Goal: Check status: Check status

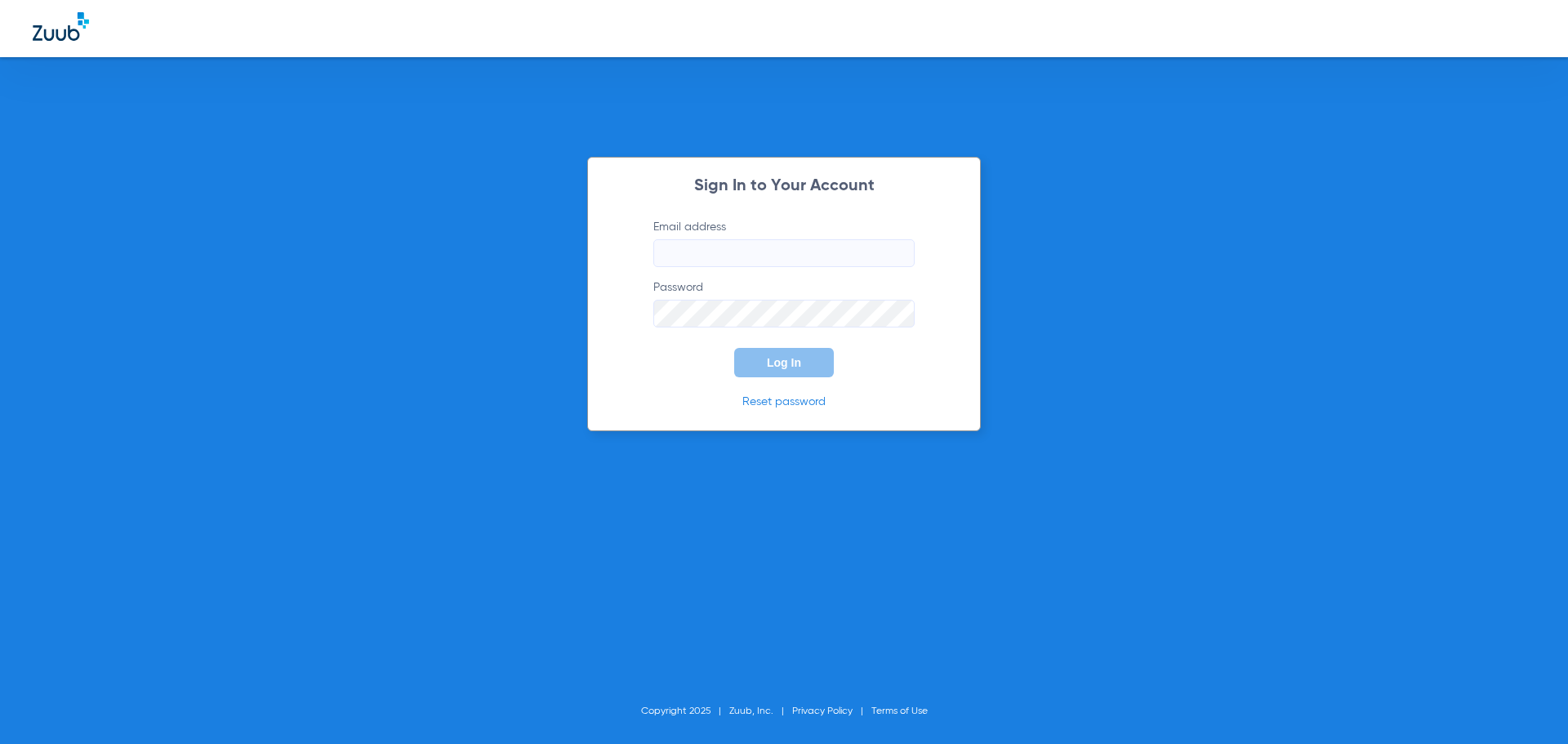
type input "[EMAIL_ADDRESS][DOMAIN_NAME]"
drag, startPoint x: 807, startPoint y: 354, endPoint x: 937, endPoint y: 557, distance: 241.1
click at [807, 354] on button "Log In" at bounding box center [784, 362] width 99 height 29
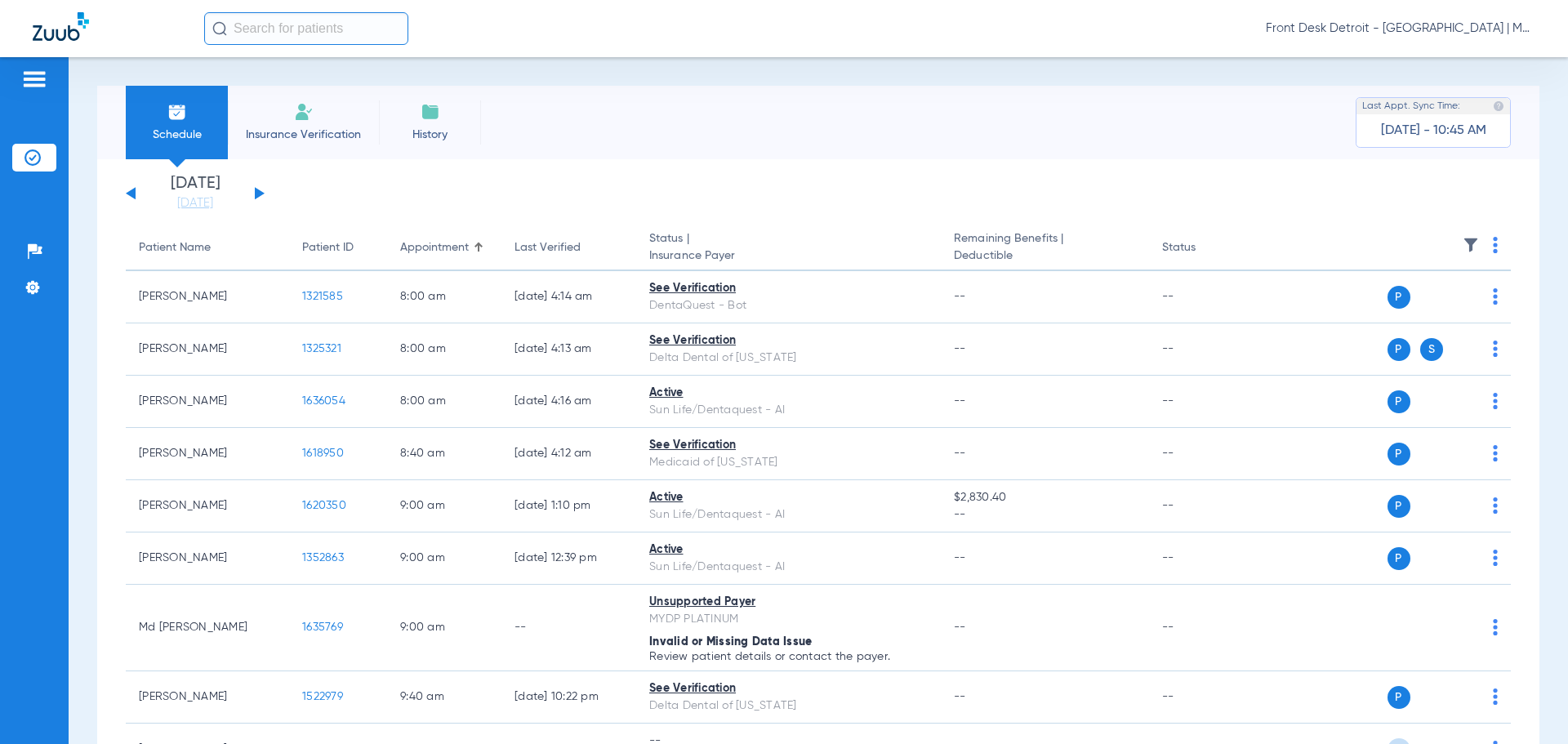
click at [263, 196] on div "[DATE] [DATE] [DATE] [DATE] [DATE] [DATE] [DATE] [DATE] [DATE] [DATE] [DATE] [D…" at bounding box center [195, 192] width 139 height 36
click at [262, 193] on button at bounding box center [259, 192] width 10 height 12
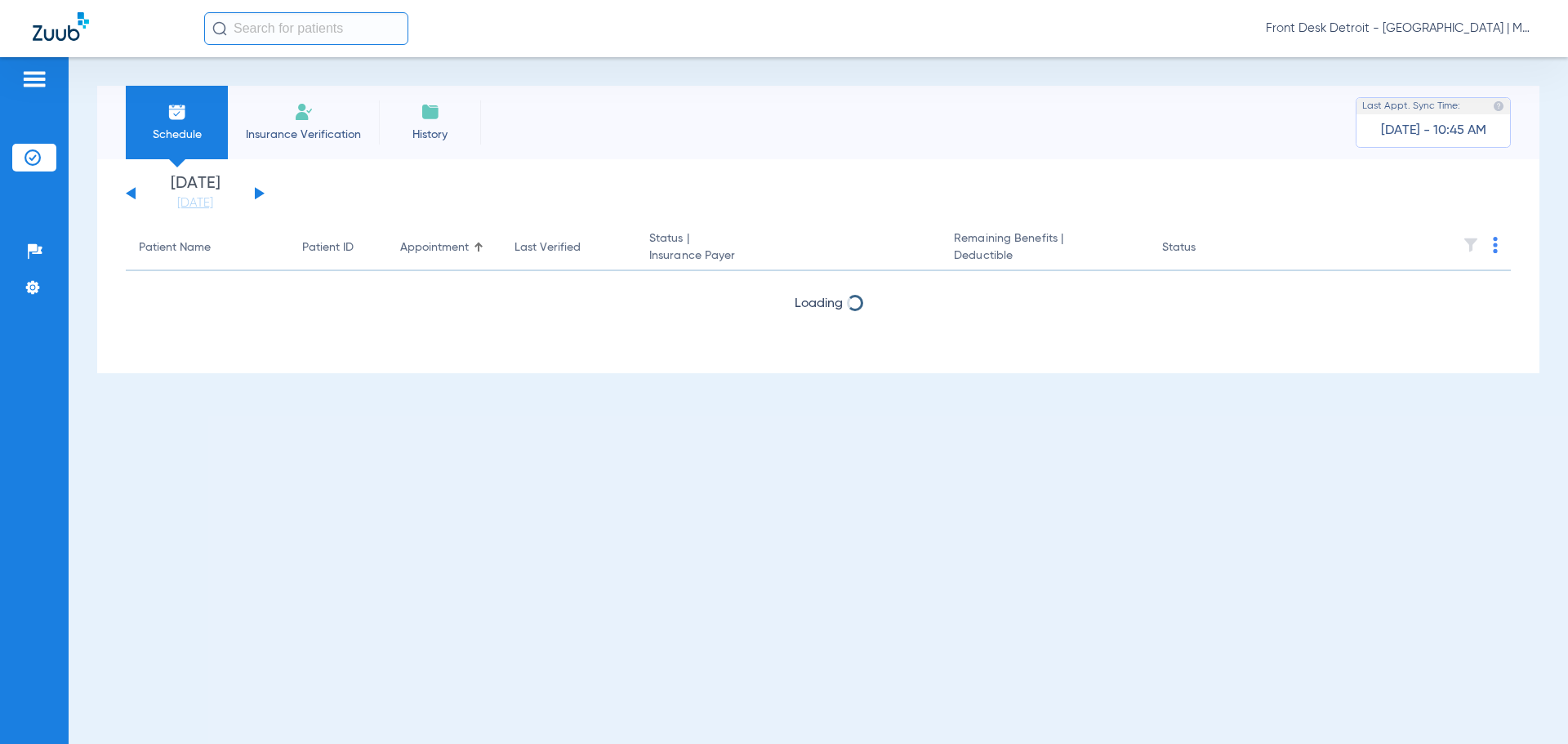
click at [261, 192] on button at bounding box center [259, 192] width 10 height 12
click at [260, 191] on button at bounding box center [259, 192] width 10 height 12
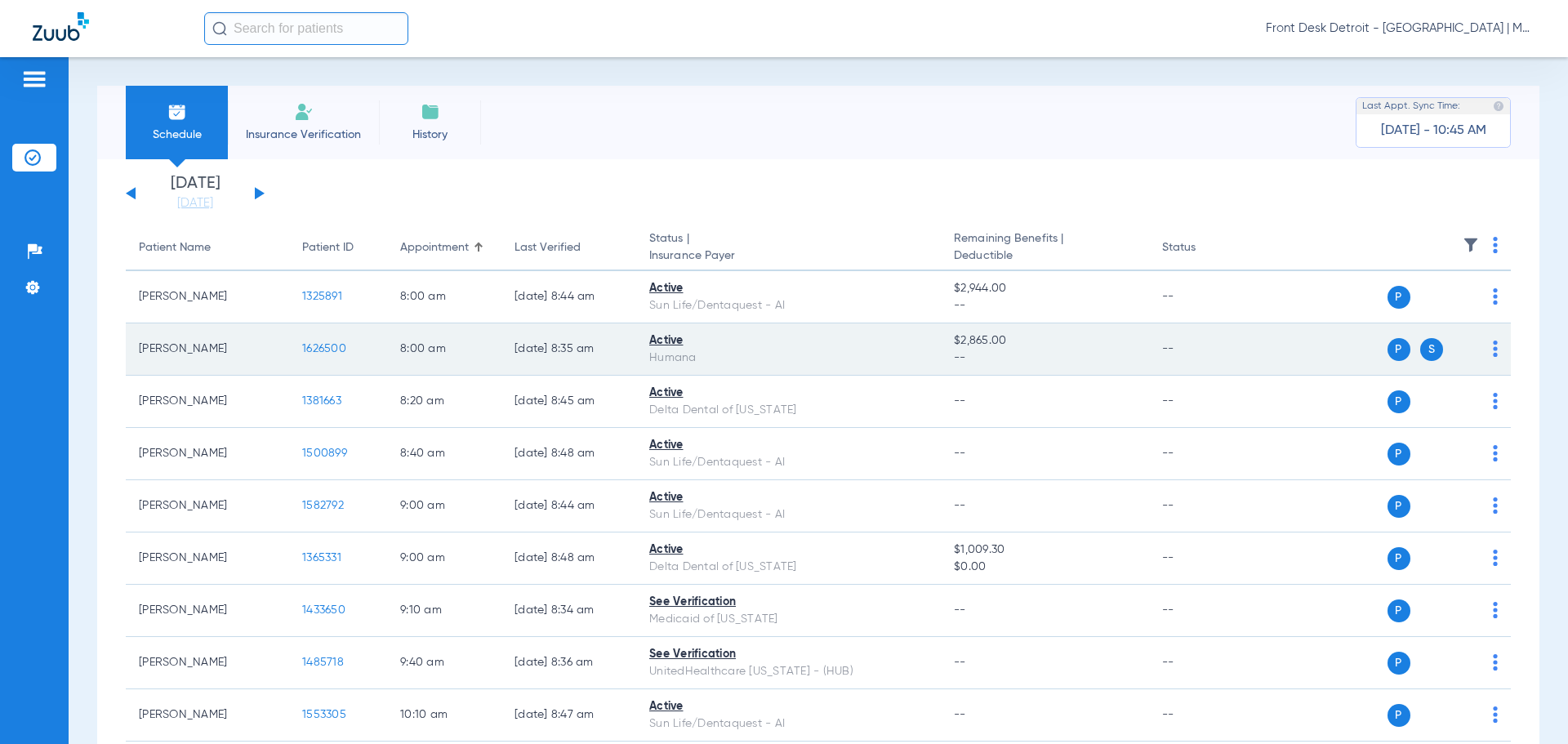
click at [306, 346] on span "1626500" at bounding box center [324, 348] width 44 height 12
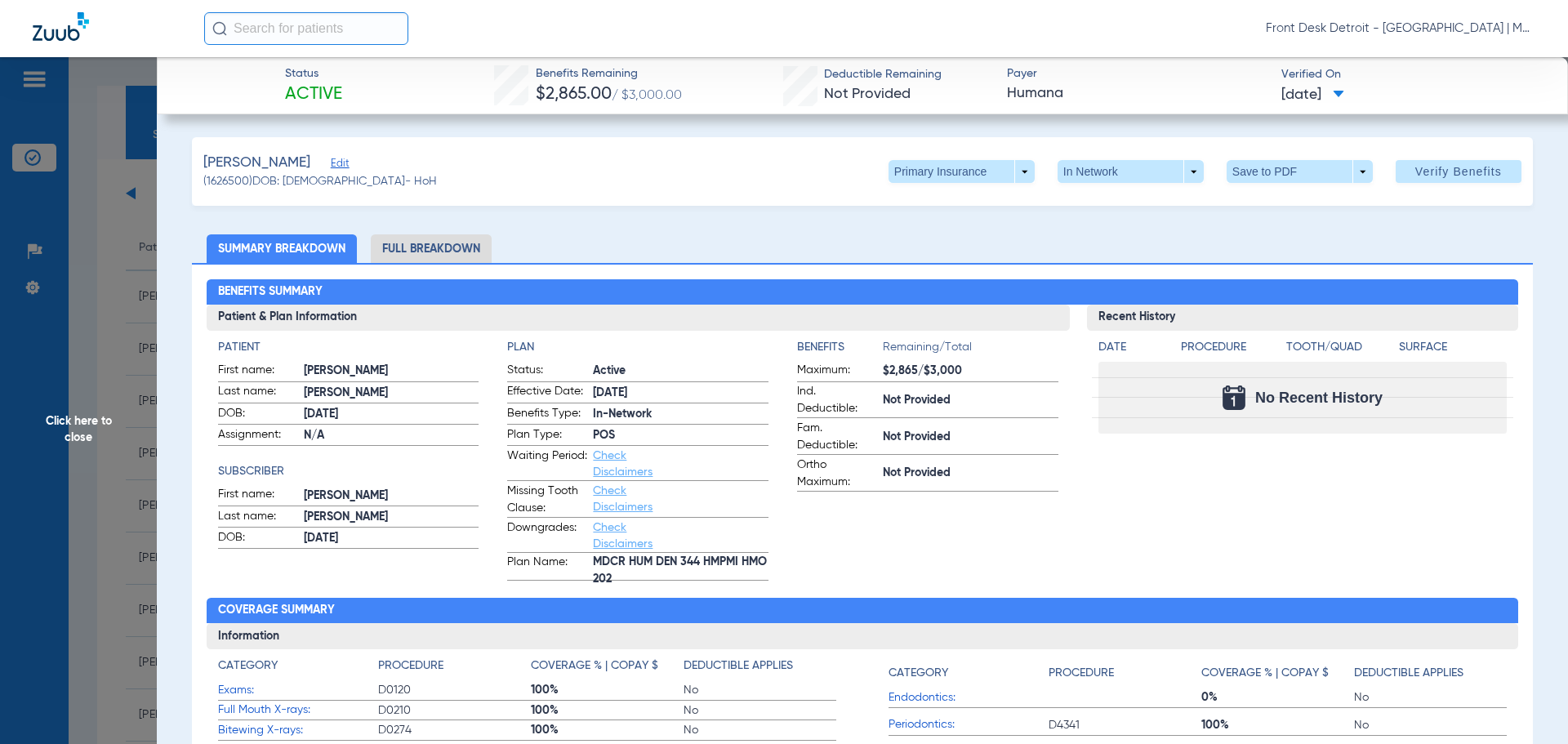
click at [80, 402] on span "Click here to close" at bounding box center [78, 429] width 157 height 744
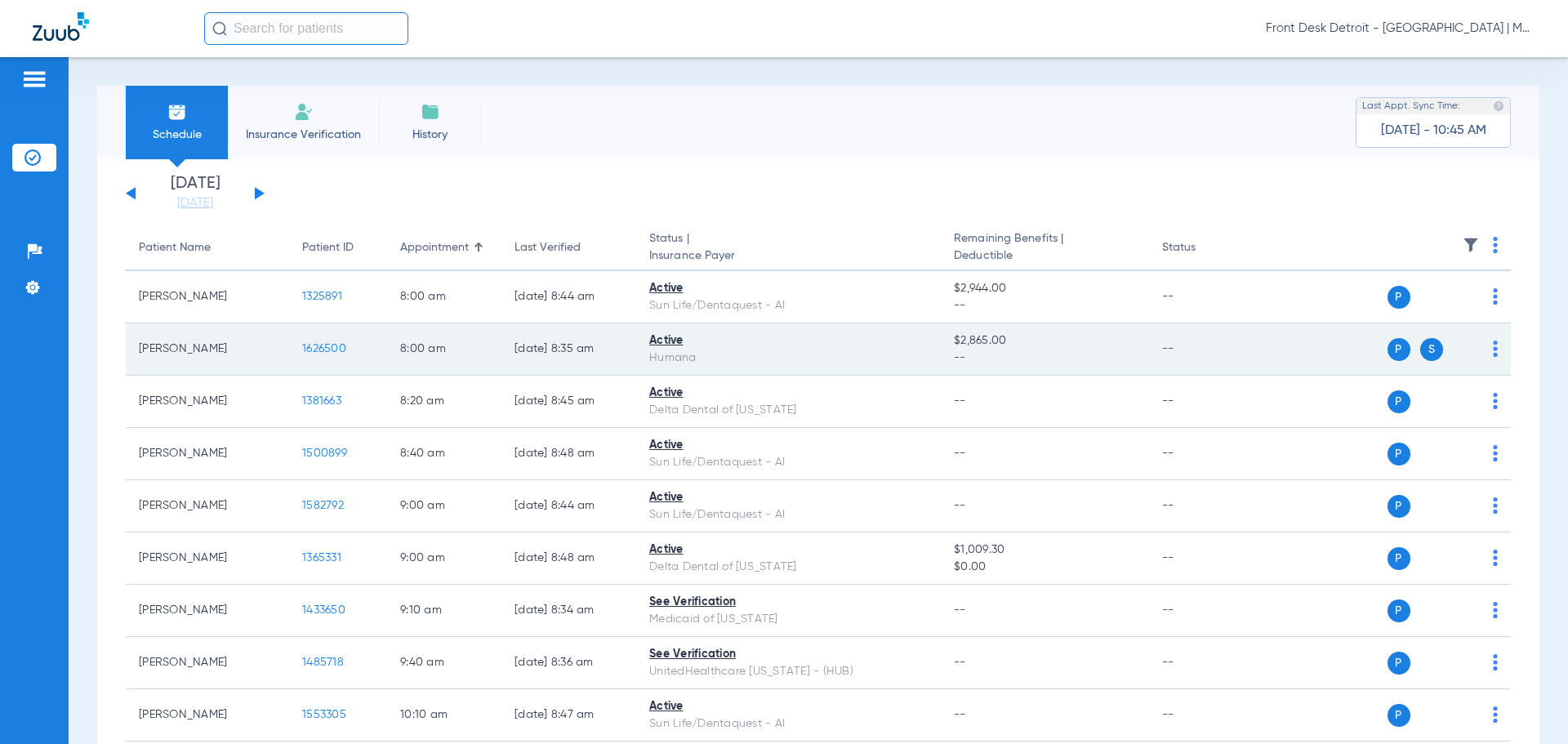
click at [321, 338] on td "1626500" at bounding box center [337, 349] width 98 height 52
click at [326, 347] on span "1626500" at bounding box center [324, 348] width 44 height 12
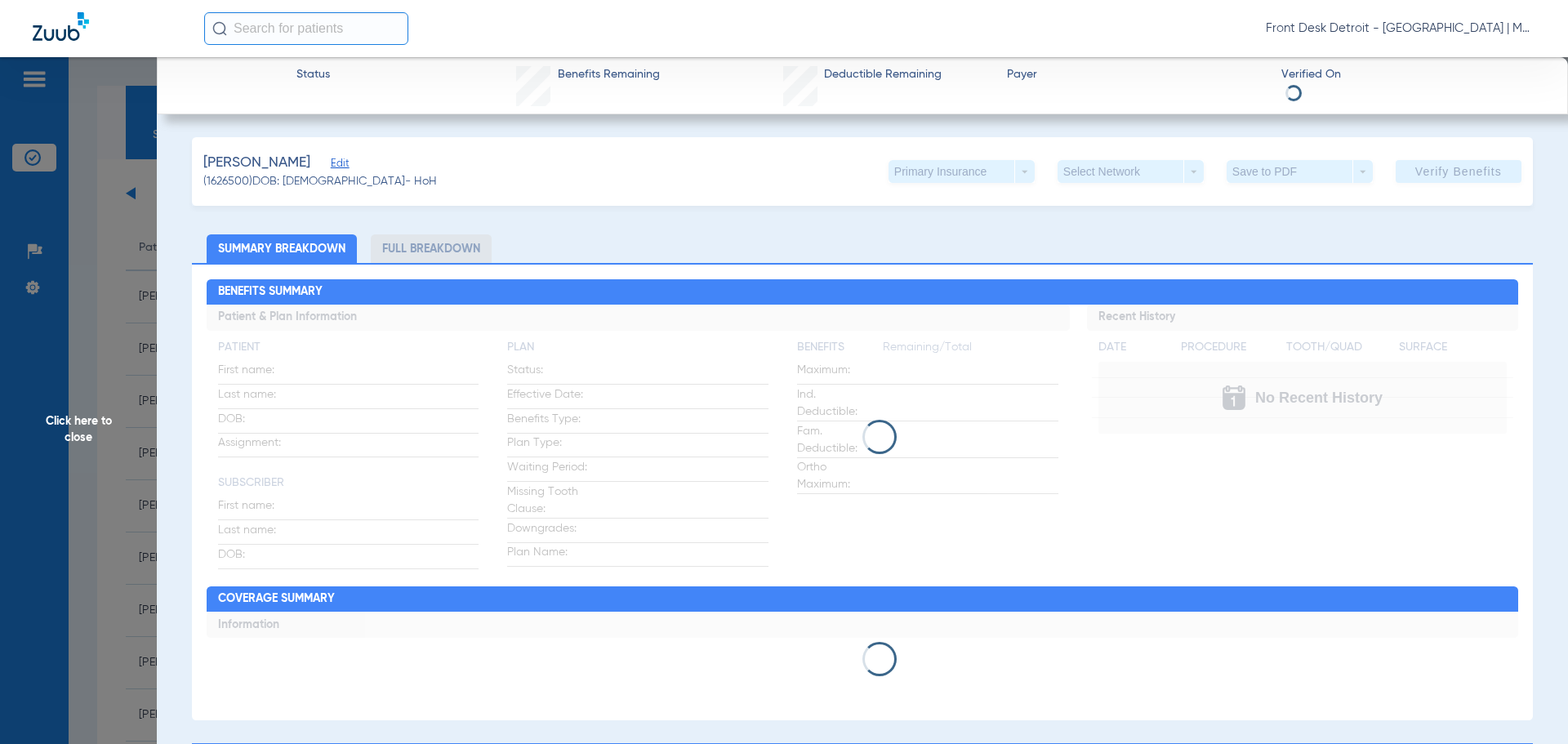
click at [1019, 166] on div "Primary Insurance arrow_drop_down" at bounding box center [961, 170] width 146 height 23
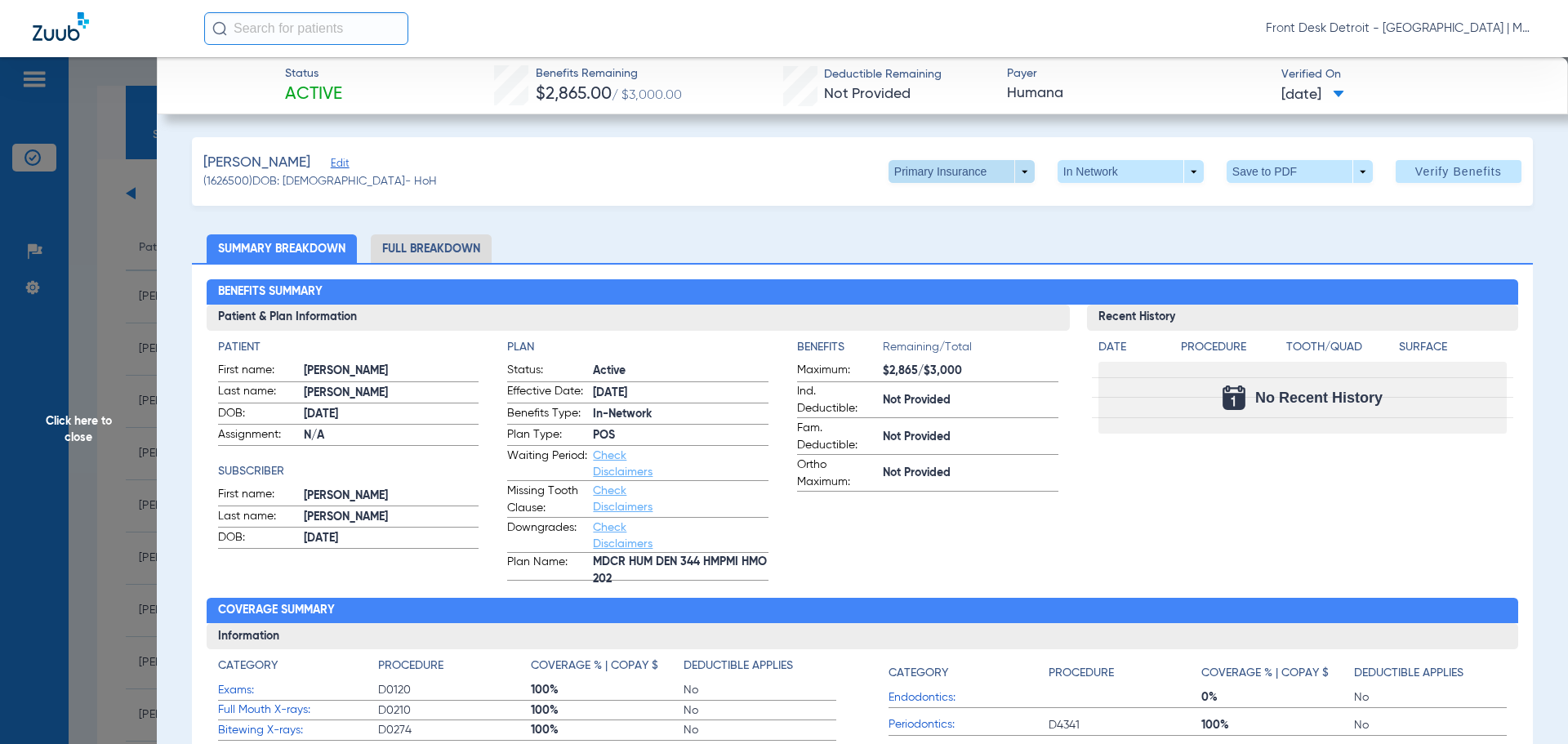
click at [986, 172] on span at bounding box center [961, 170] width 146 height 23
click at [963, 232] on span "Secondary Insurance" at bounding box center [944, 236] width 108 height 12
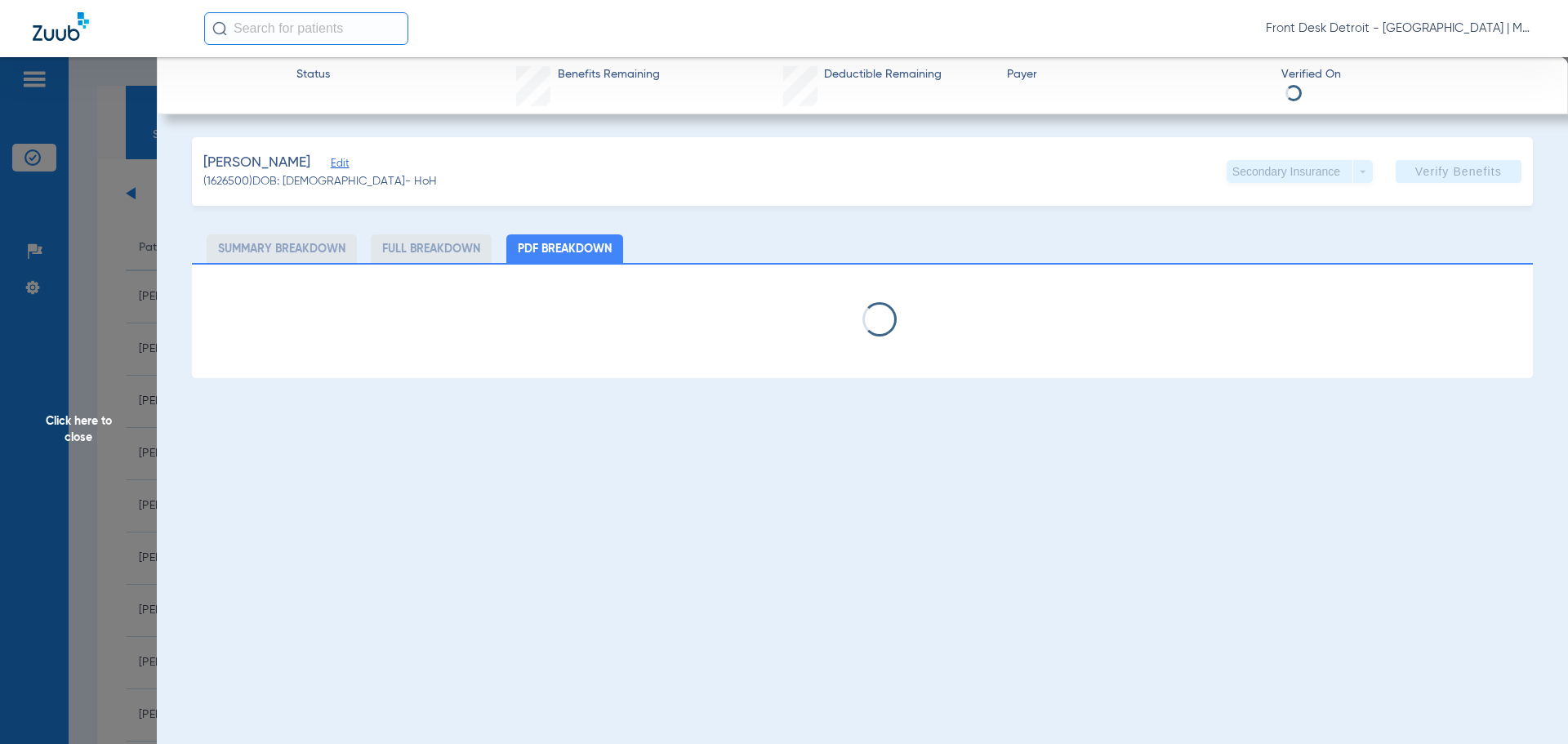
select select "page-width"
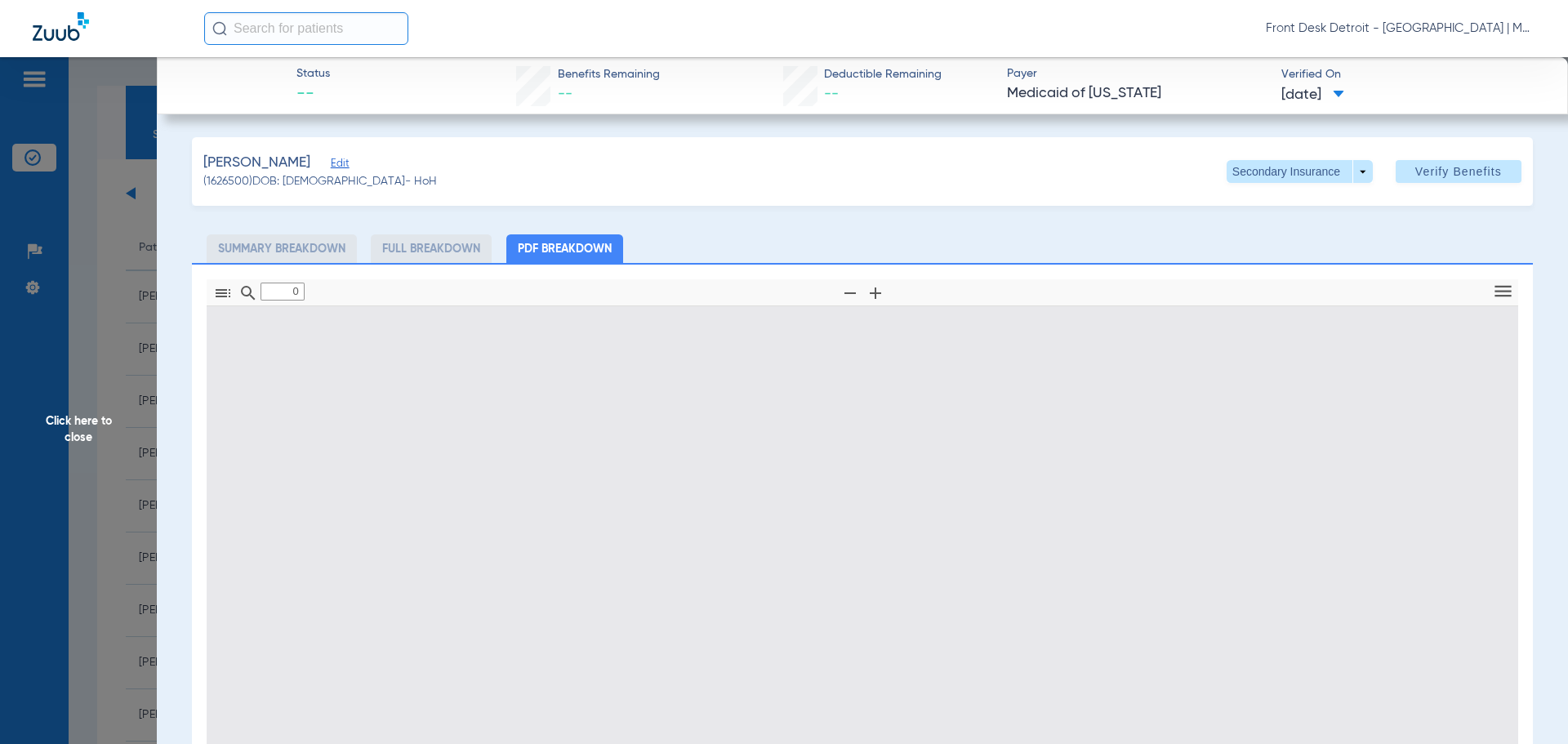
type input "1"
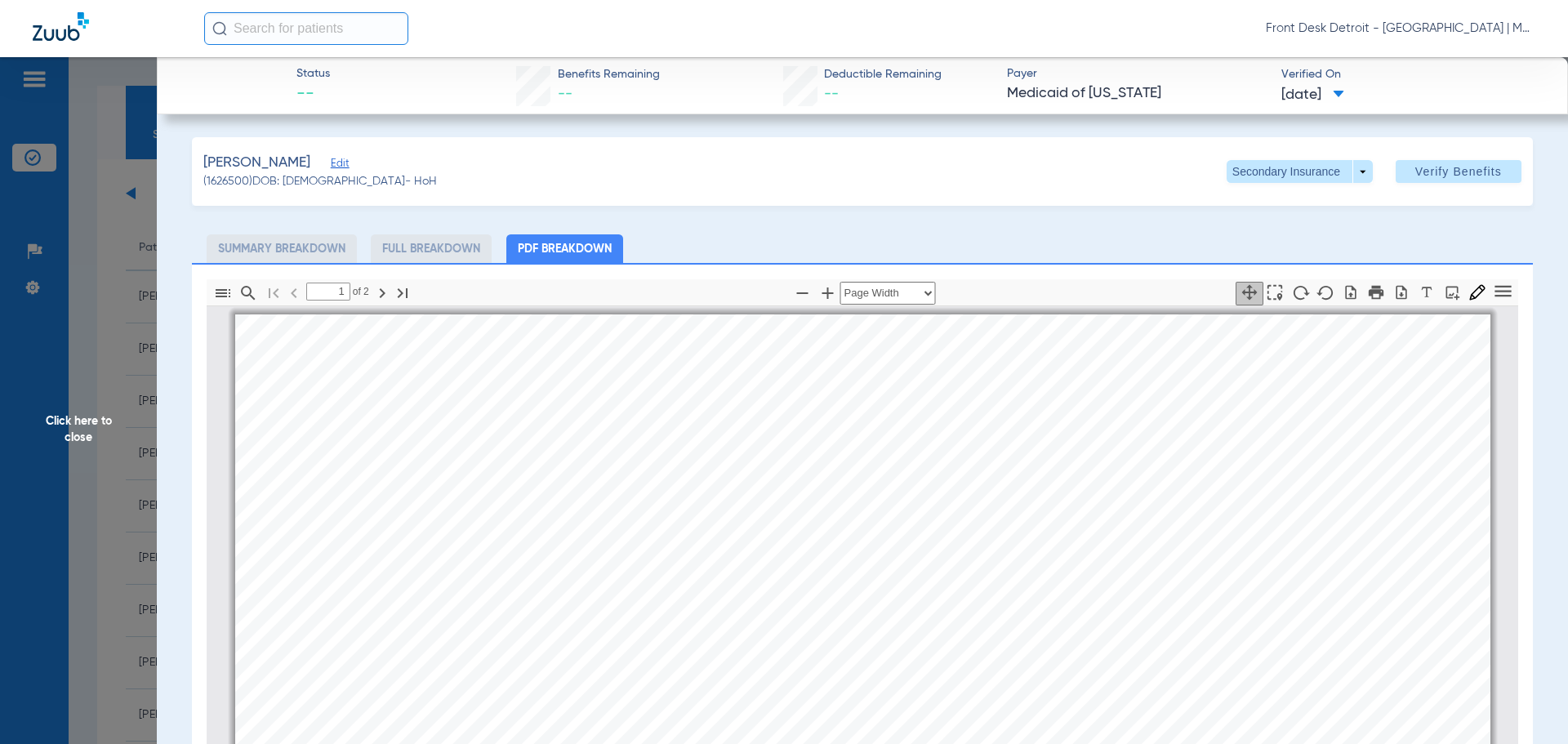
scroll to position [8, 0]
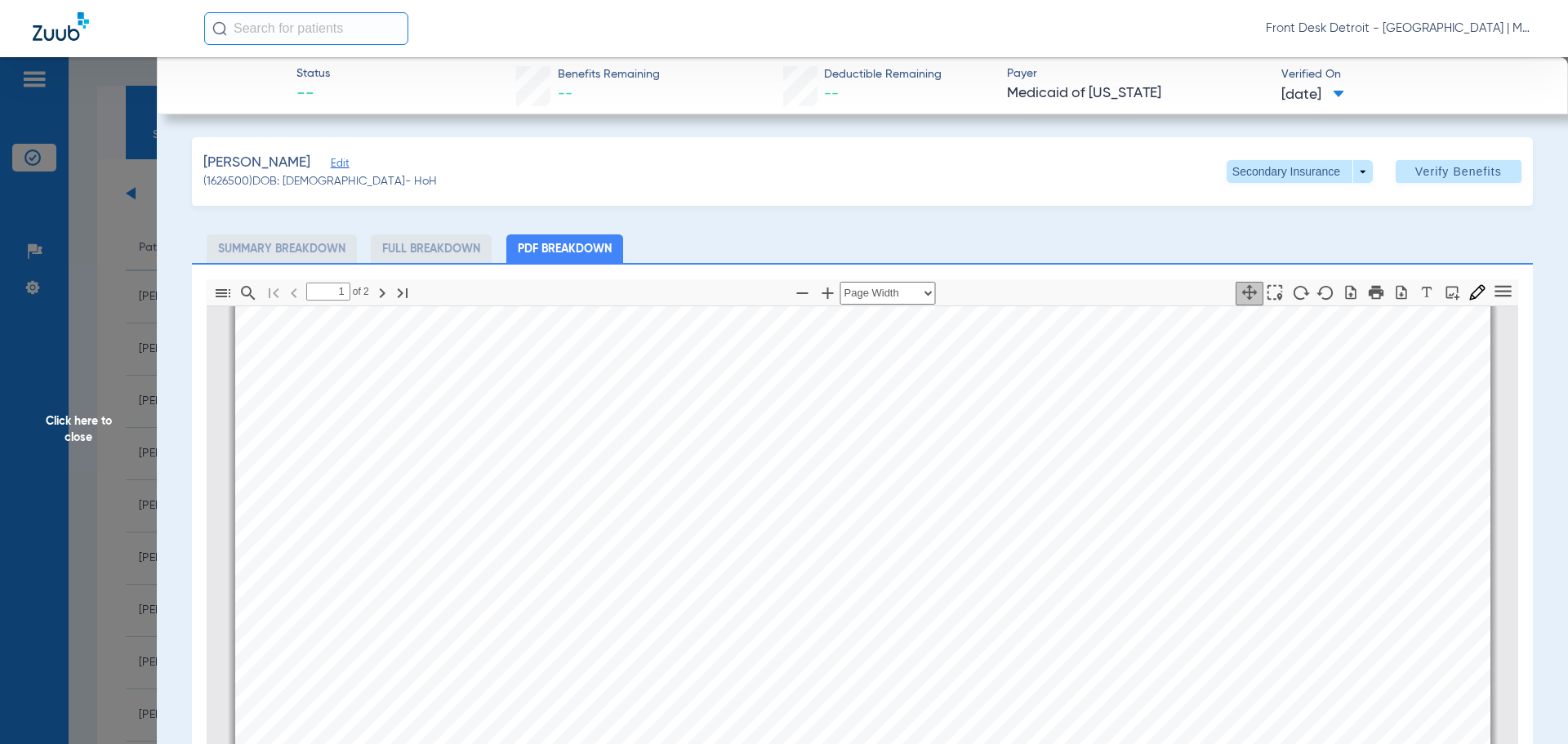
click at [62, 418] on span "Click here to close" at bounding box center [78, 429] width 157 height 744
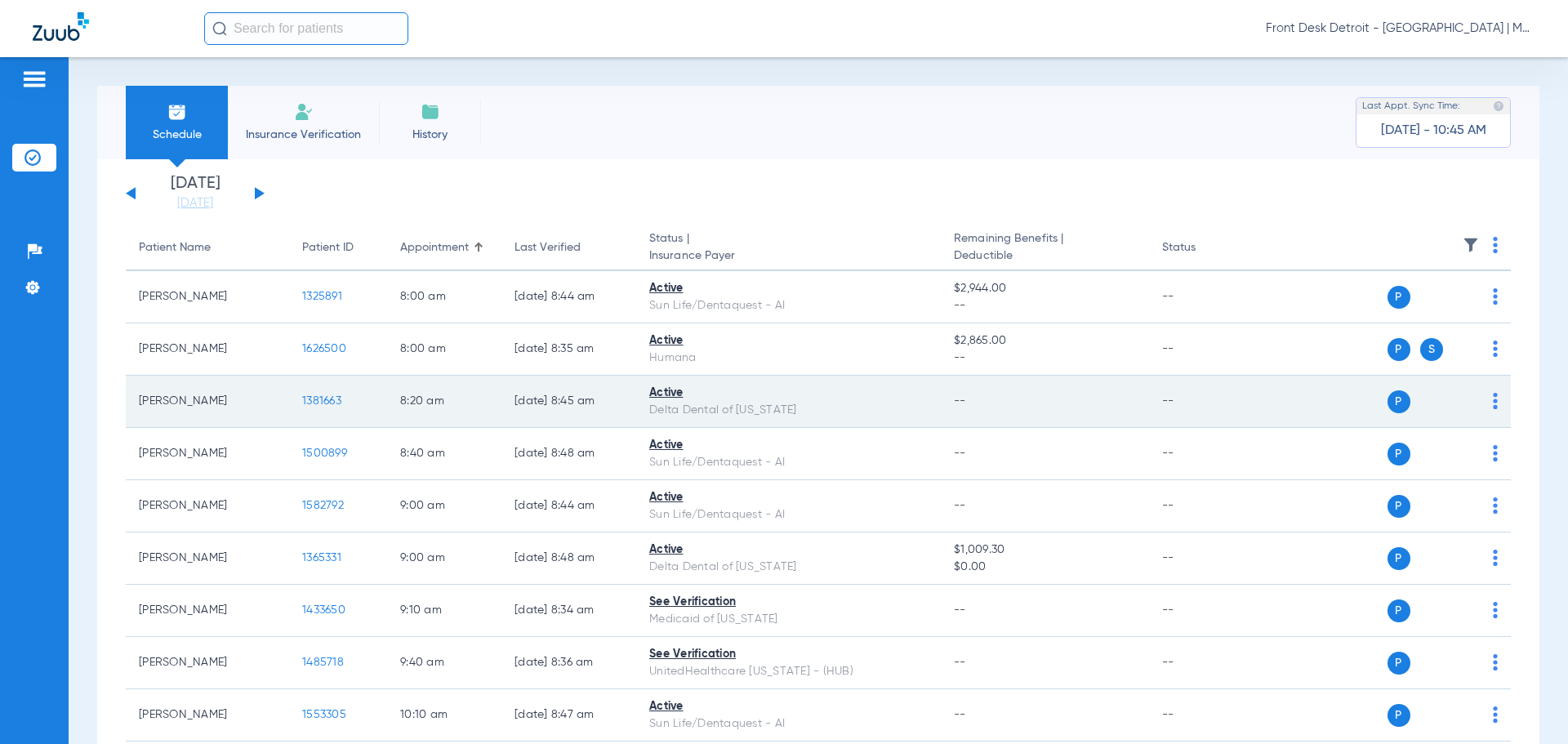
click at [317, 399] on span "1381663" at bounding box center [321, 400] width 39 height 12
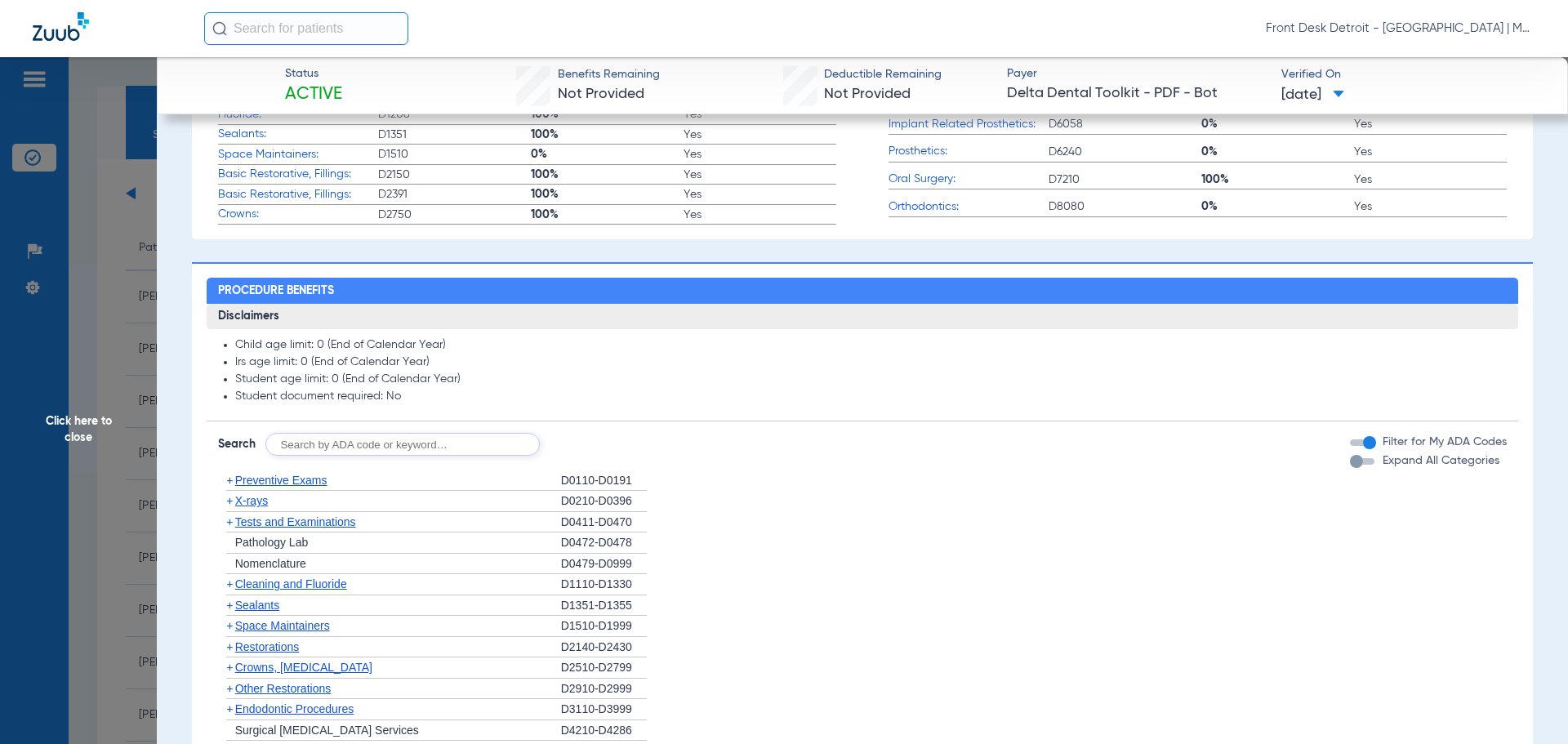
scroll to position [526, 0]
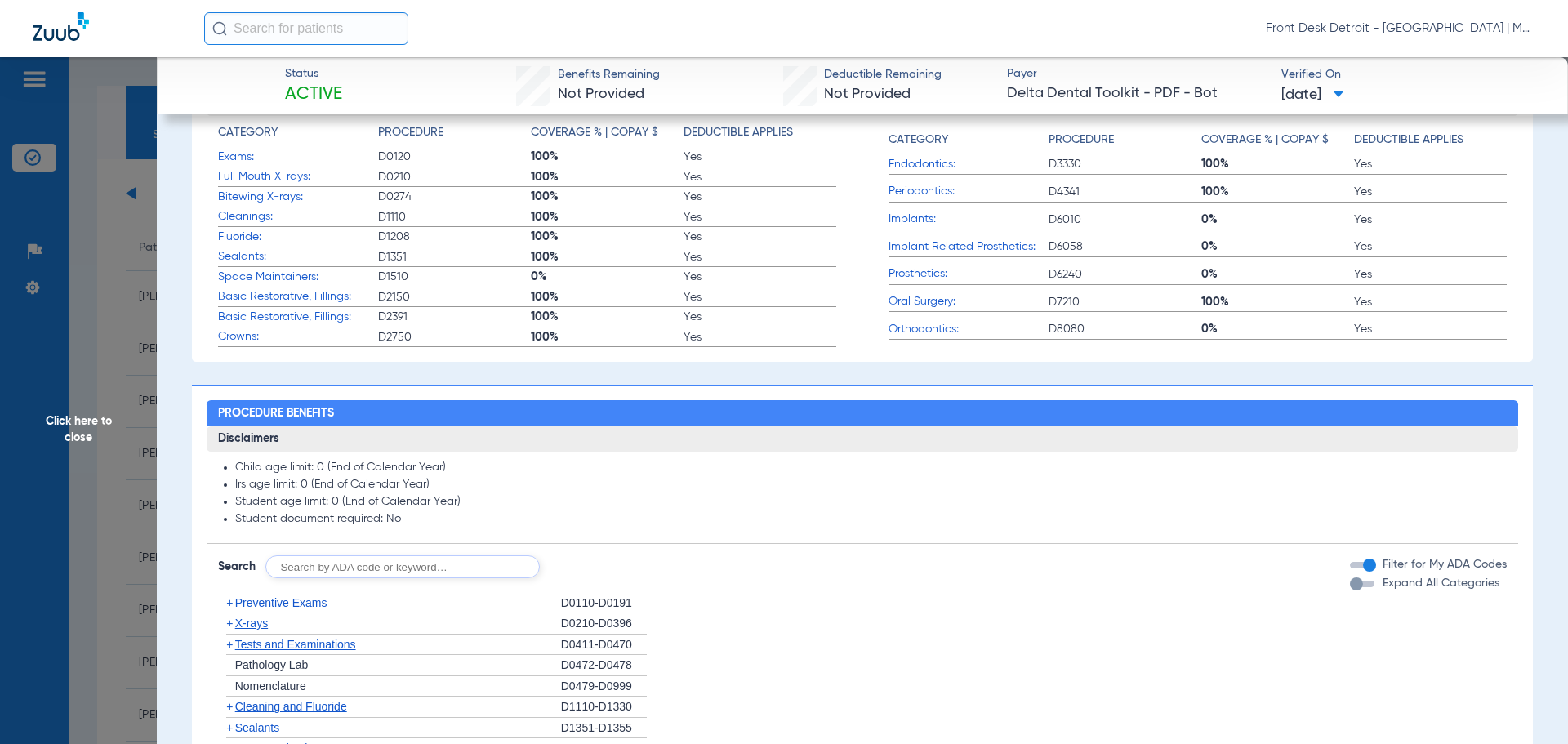
click at [36, 442] on span "Click here to close" at bounding box center [78, 429] width 157 height 744
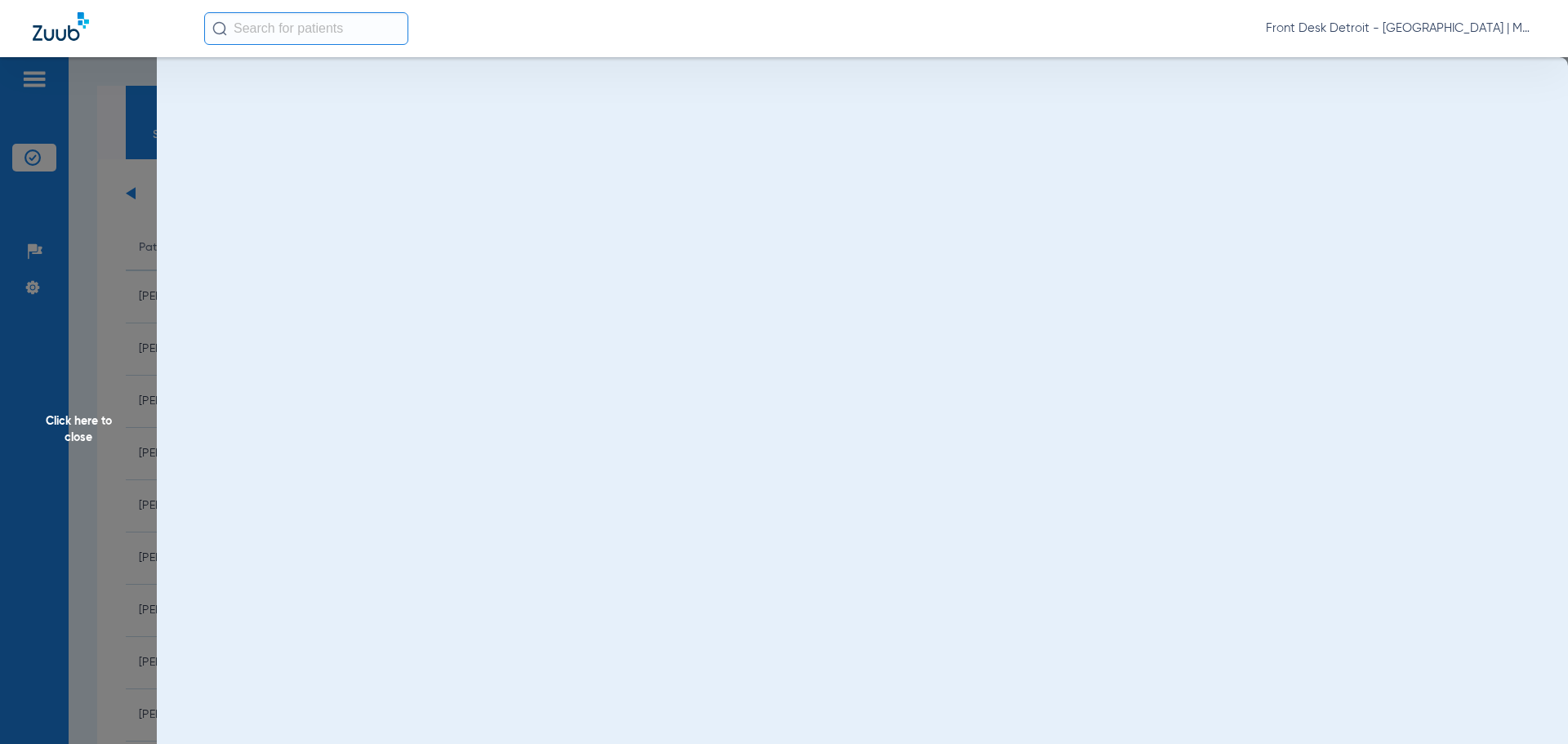
scroll to position [0, 0]
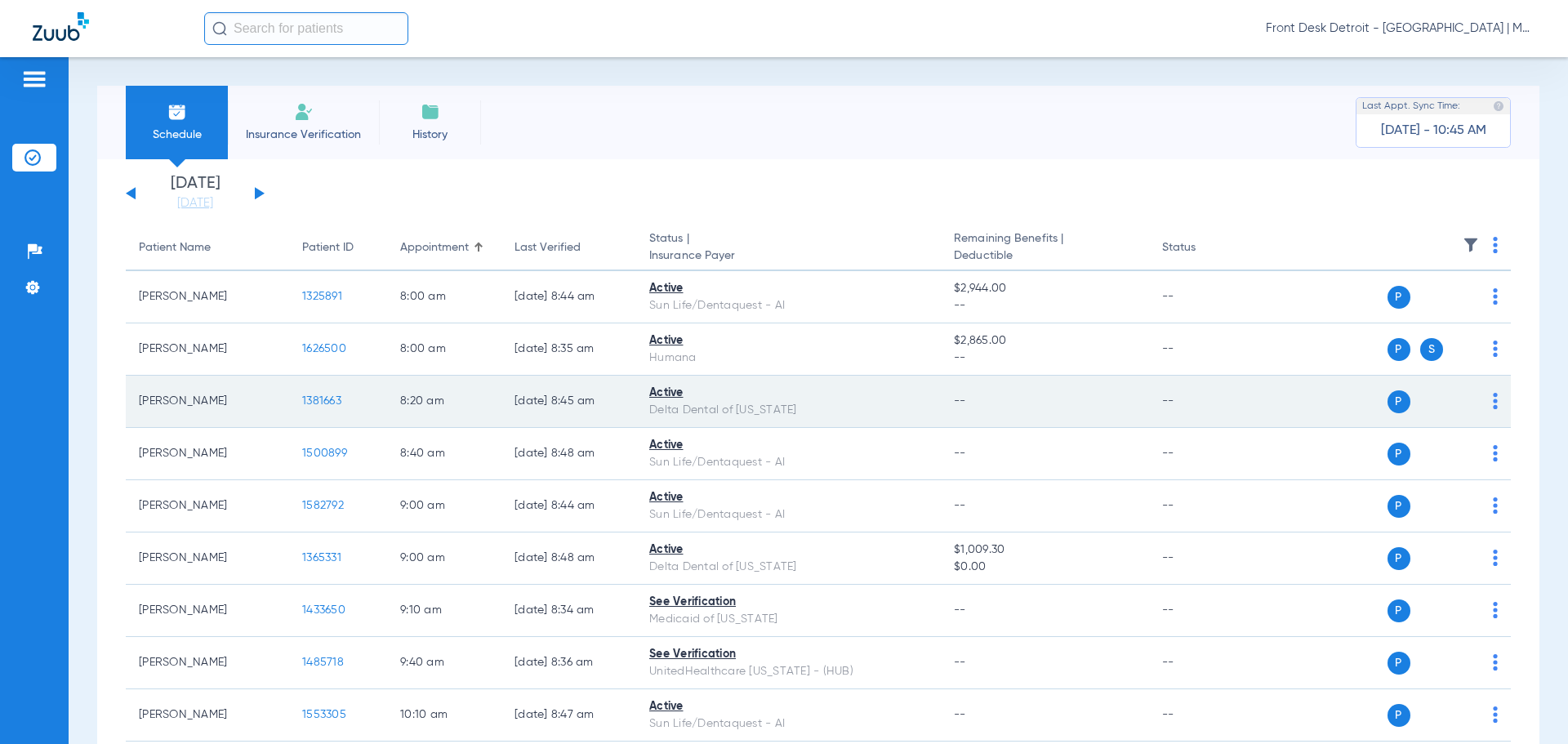
click at [329, 400] on span "1381663" at bounding box center [321, 400] width 39 height 12
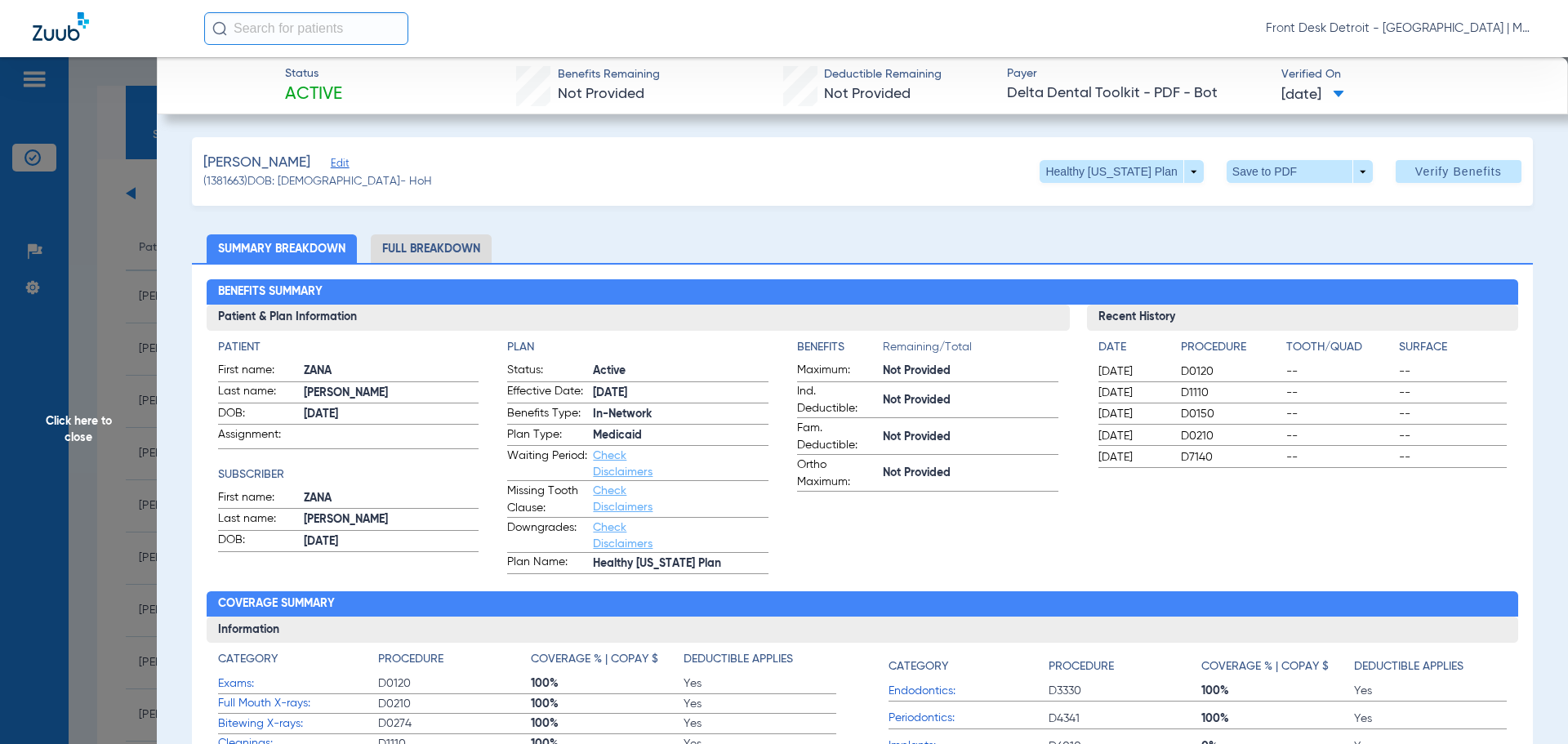
drag, startPoint x: 60, startPoint y: 418, endPoint x: 191, endPoint y: 508, distance: 158.9
click at [61, 418] on span "Click here to close" at bounding box center [78, 429] width 157 height 744
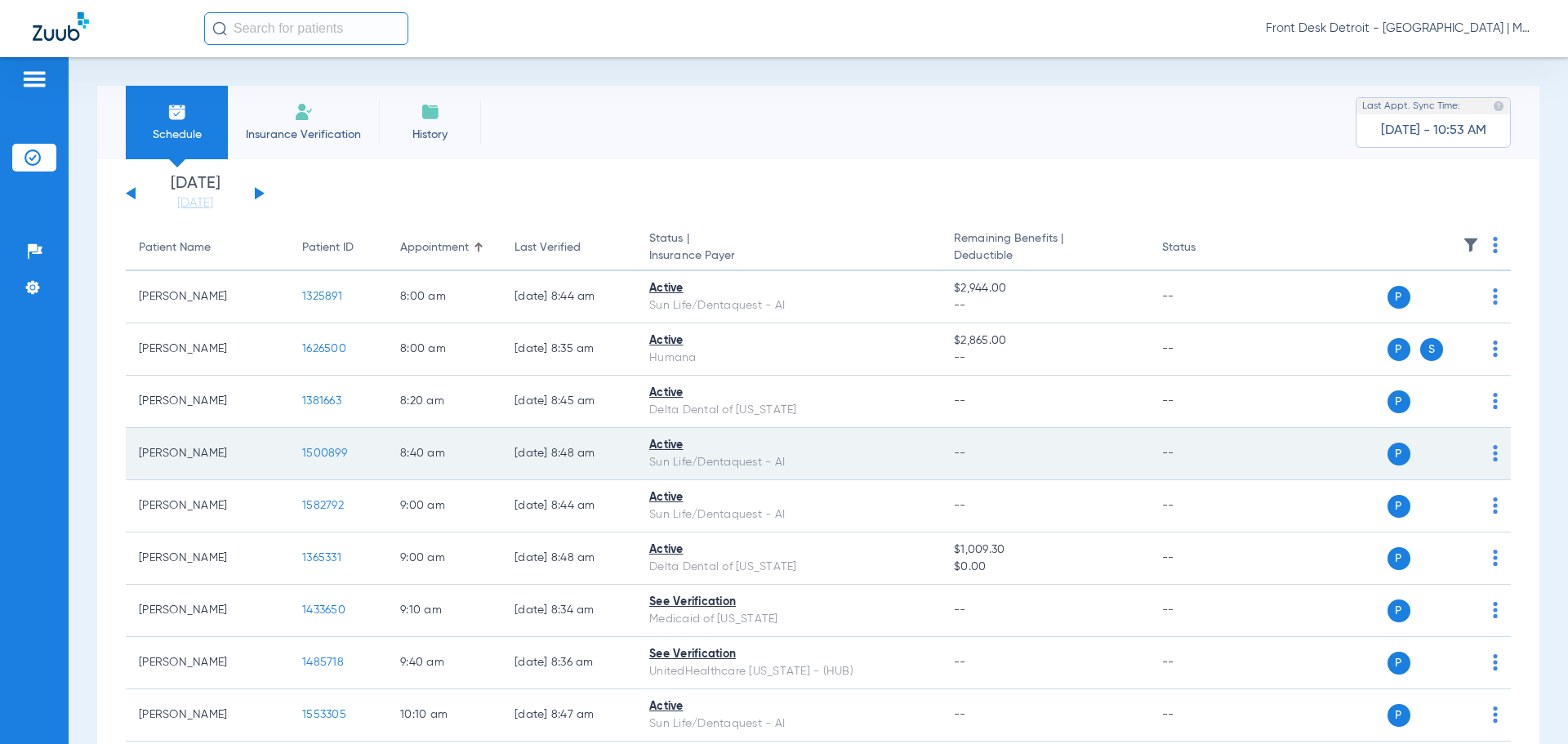
click at [345, 450] on span "1500899" at bounding box center [324, 453] width 45 height 12
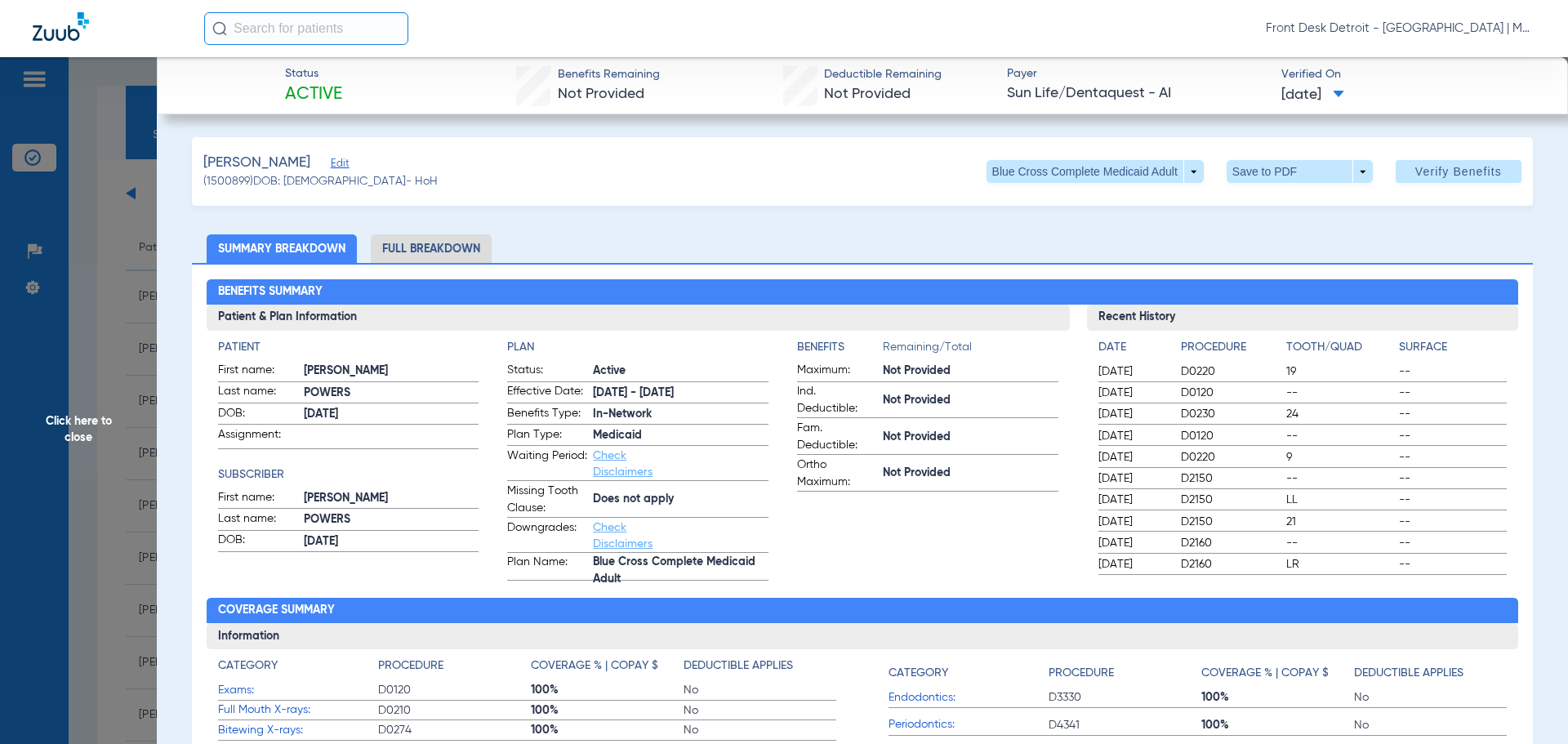
click at [64, 430] on span "Click here to close" at bounding box center [78, 429] width 157 height 744
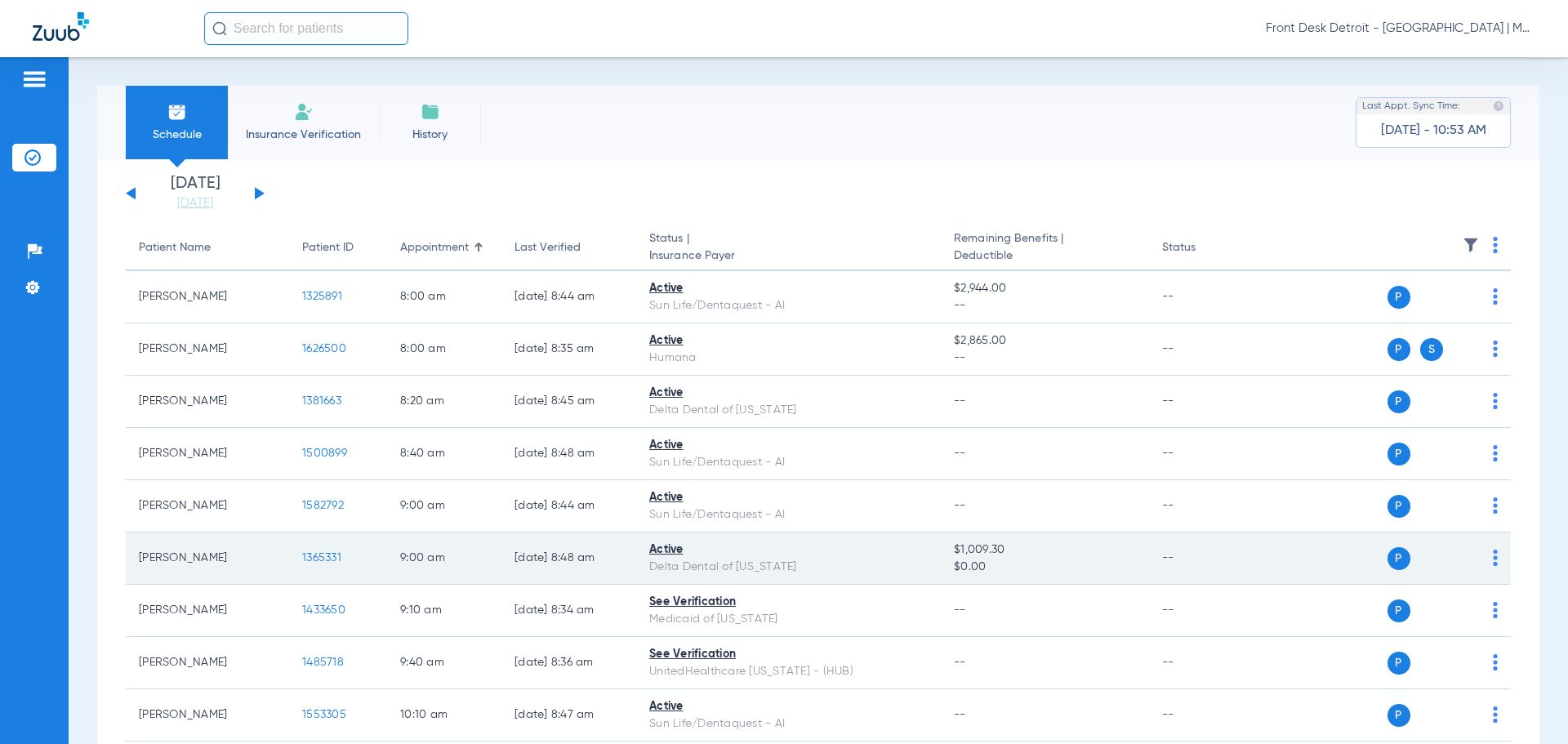
click at [328, 554] on span "1365331" at bounding box center [321, 557] width 39 height 12
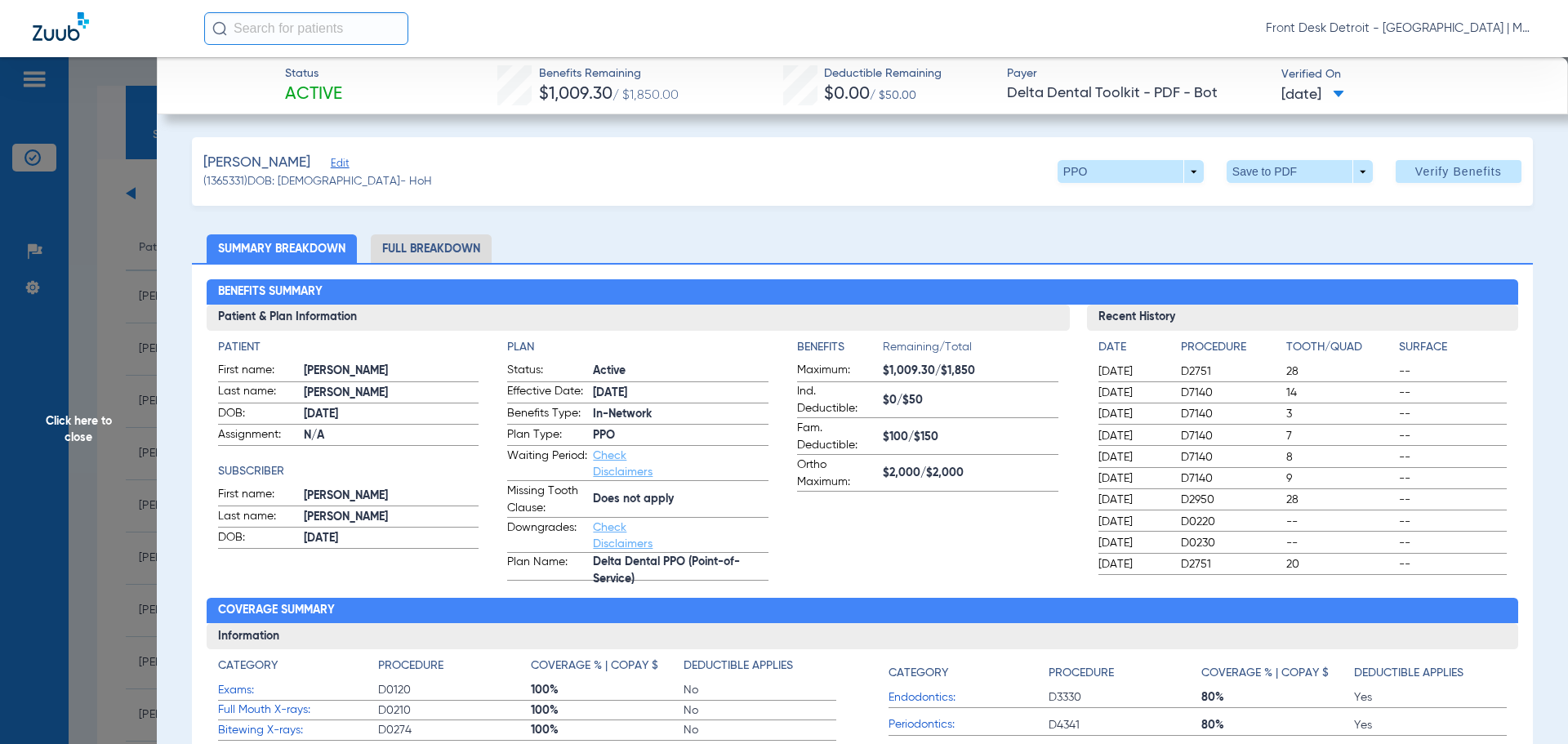
drag, startPoint x: 67, startPoint y: 430, endPoint x: 120, endPoint y: 450, distance: 56.6
click at [67, 431] on span "Click here to close" at bounding box center [78, 429] width 157 height 744
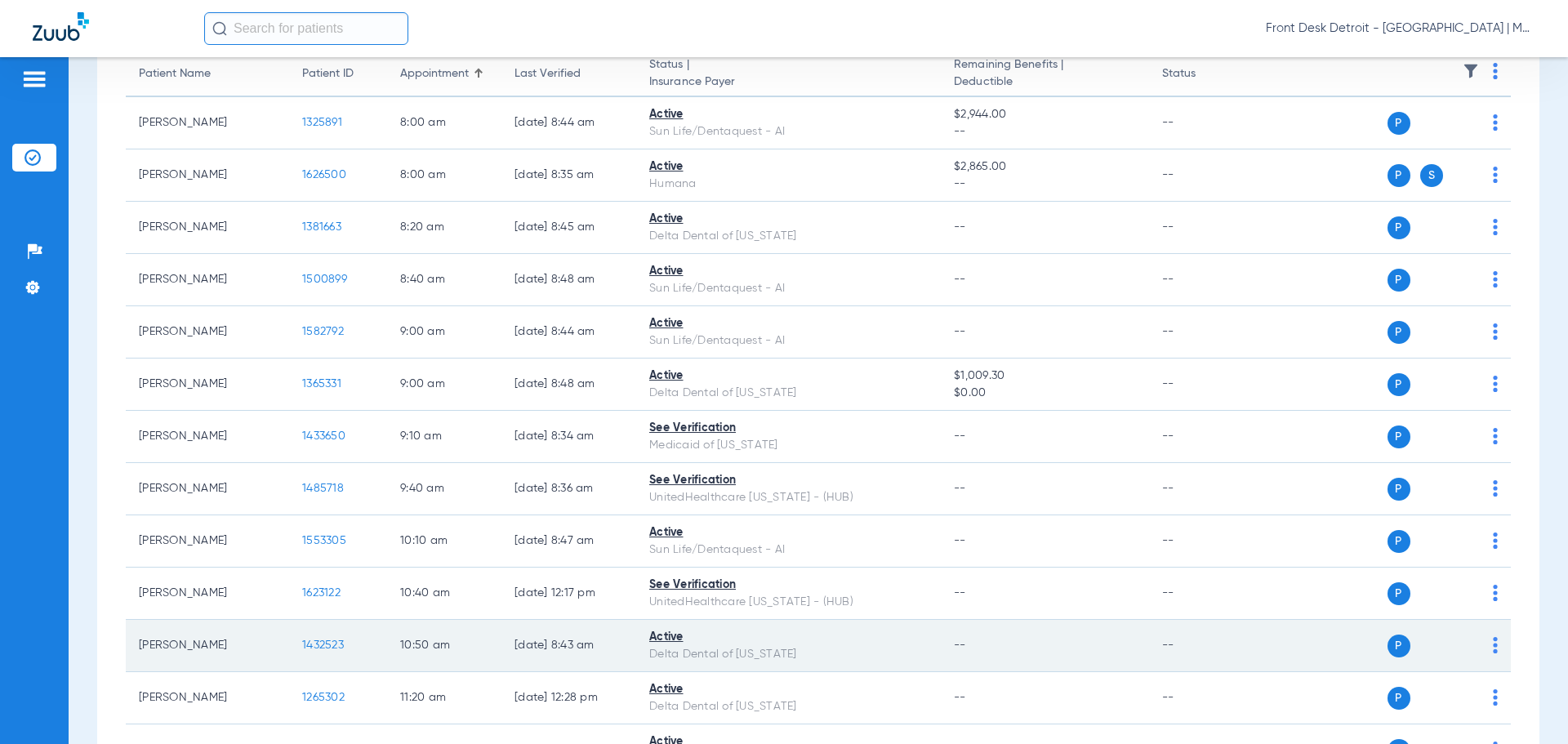
scroll to position [245, 0]
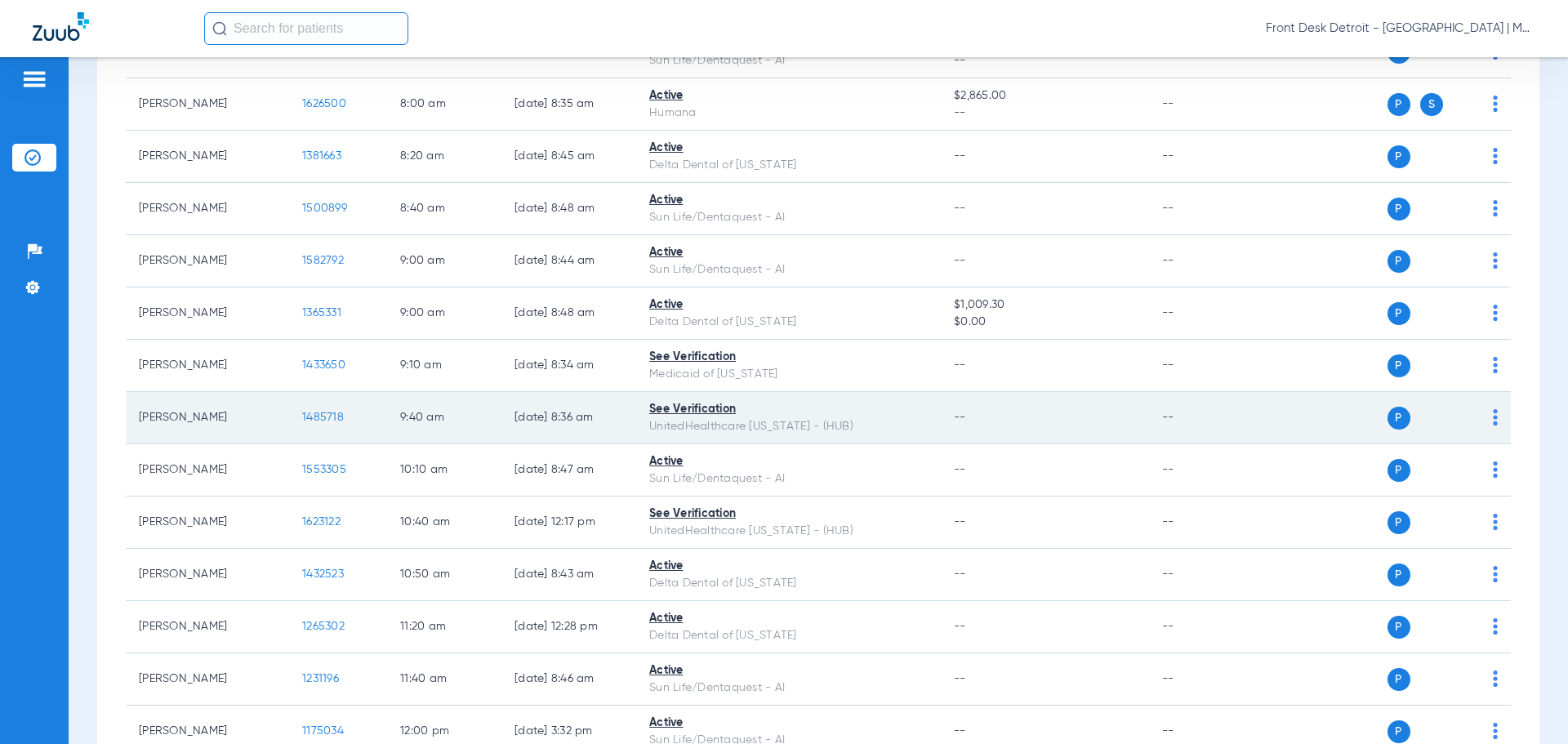
click at [337, 415] on span "1485718" at bounding box center [323, 417] width 42 height 12
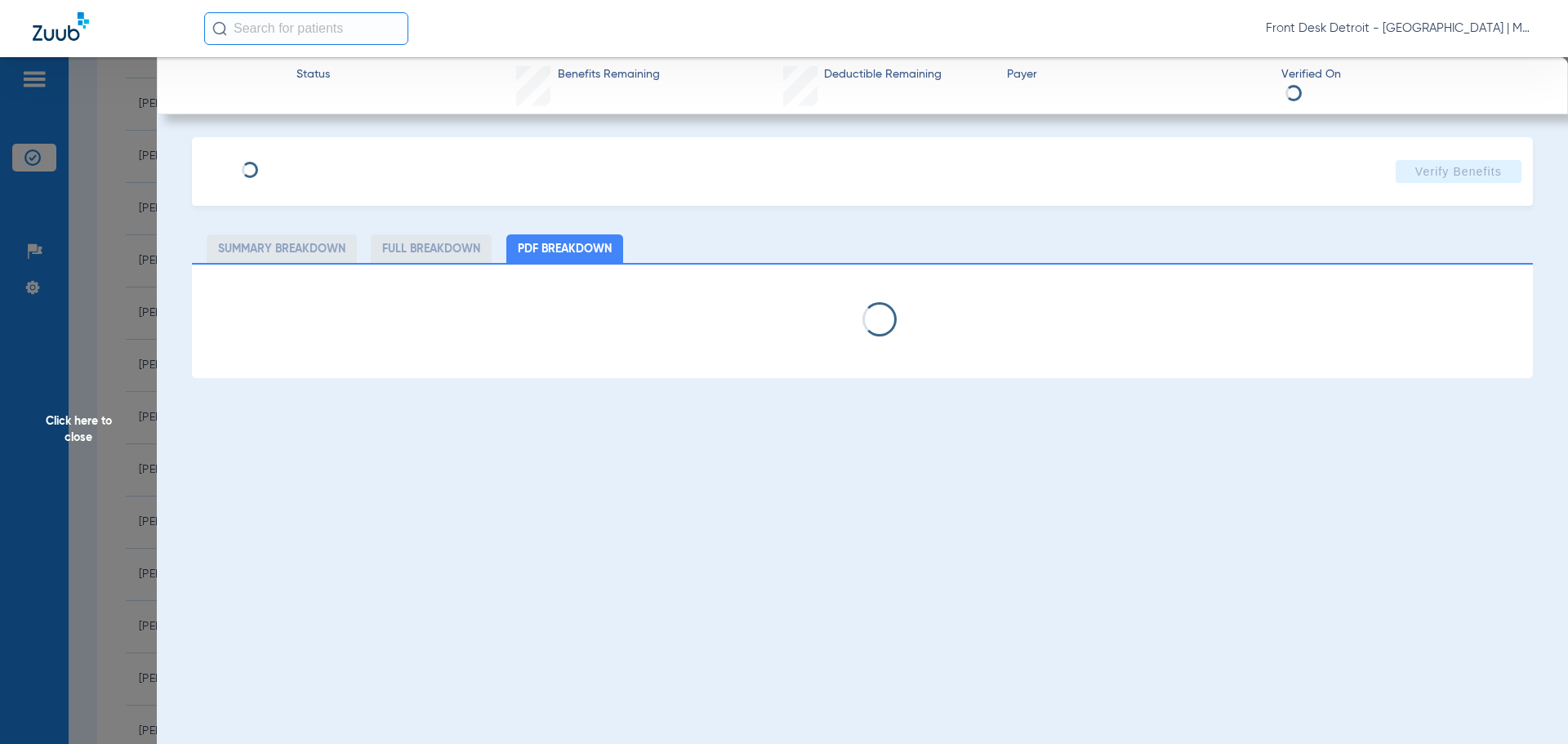
select select "page-width"
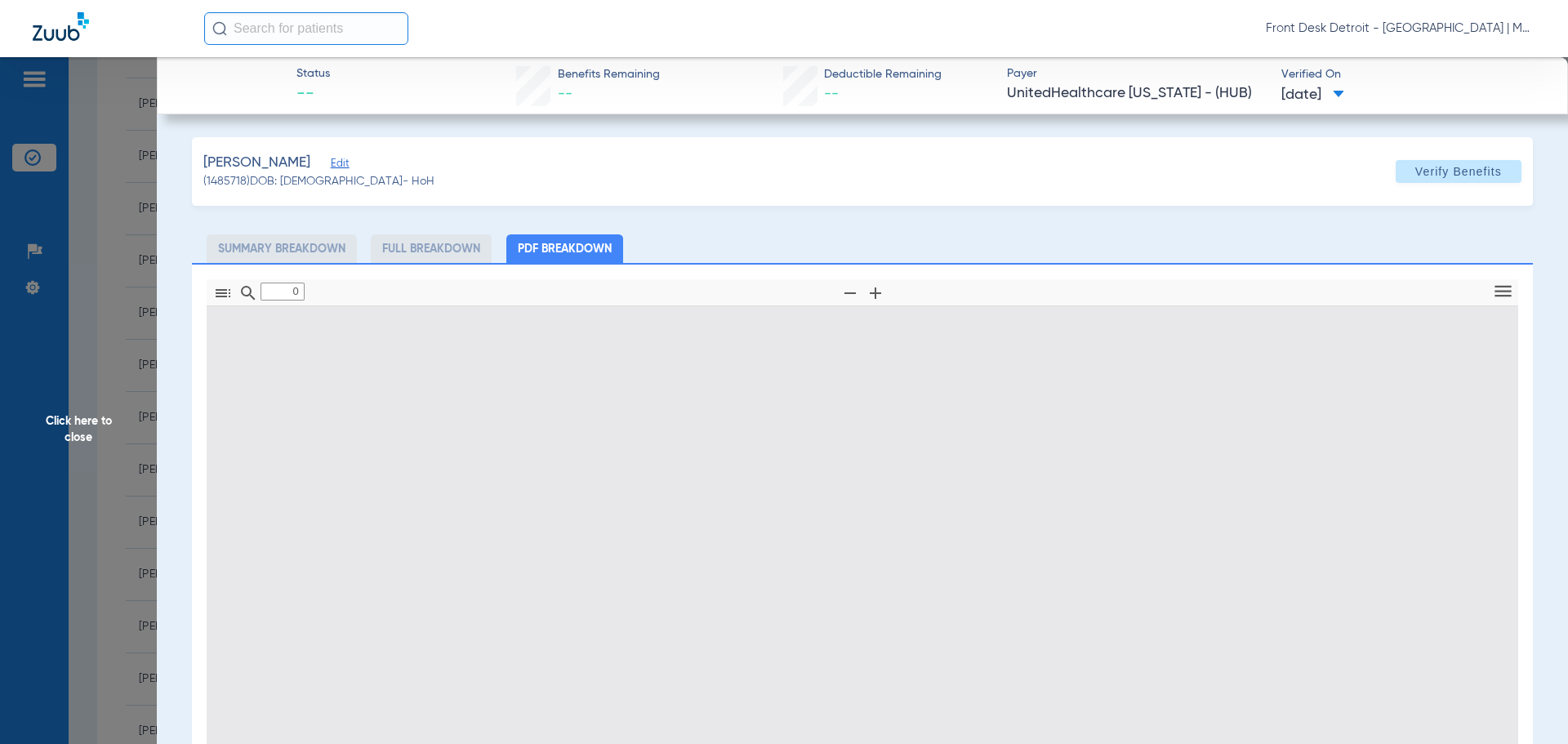
type input "1"
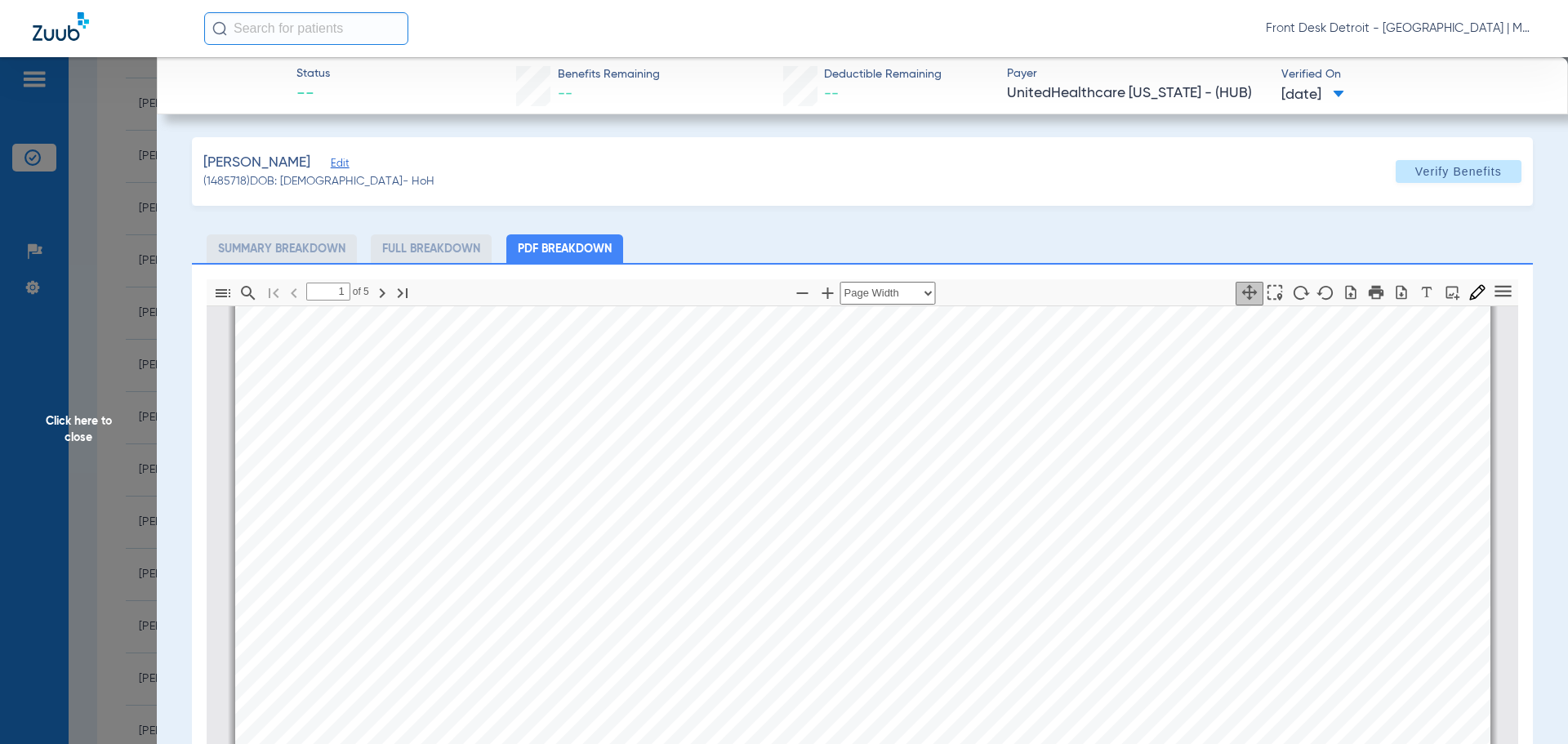
scroll to position [661, 0]
drag, startPoint x: 54, startPoint y: 458, endPoint x: 66, endPoint y: 463, distance: 13.0
click at [54, 459] on span "Click here to close" at bounding box center [78, 429] width 157 height 744
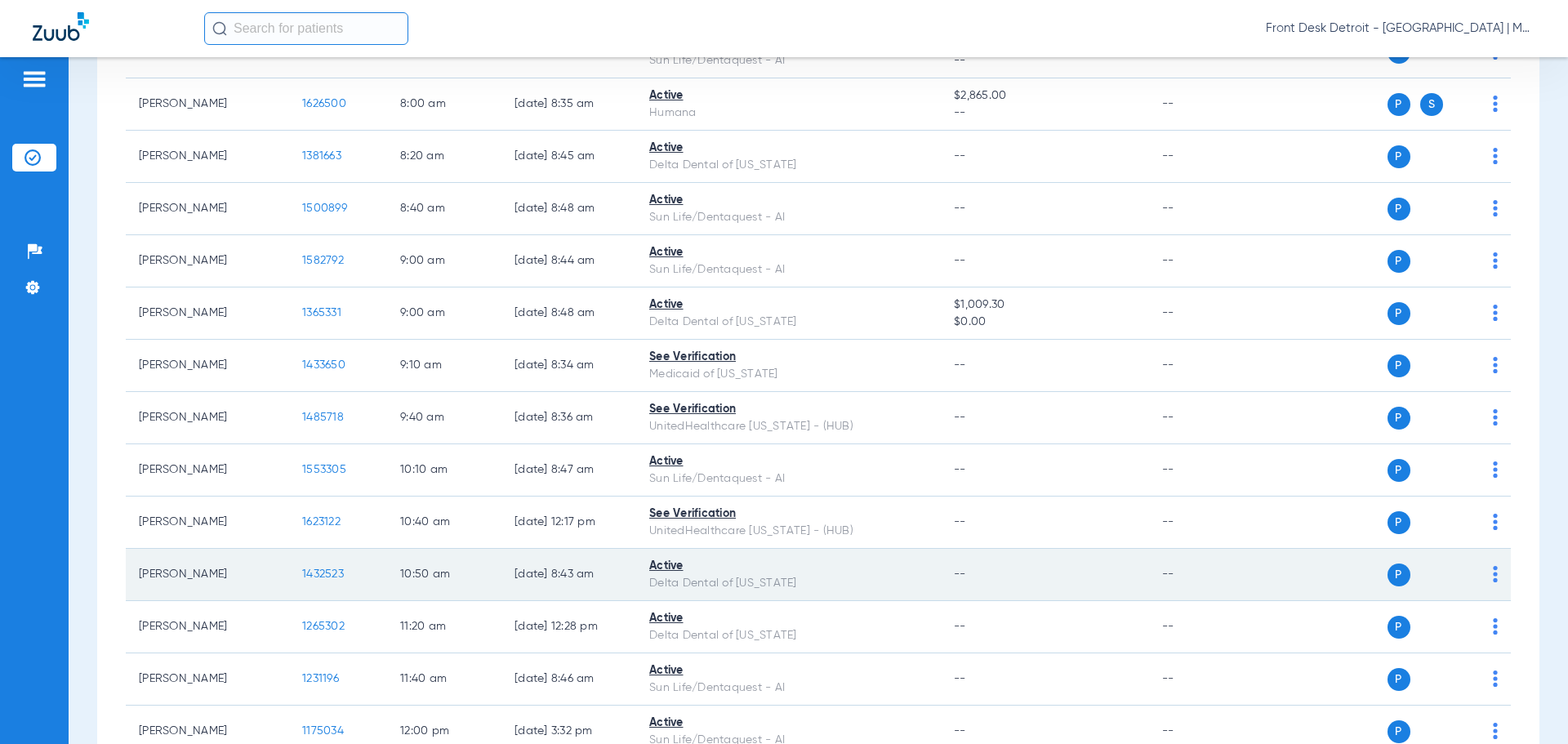
click at [308, 574] on span "1432523" at bounding box center [323, 574] width 42 height 12
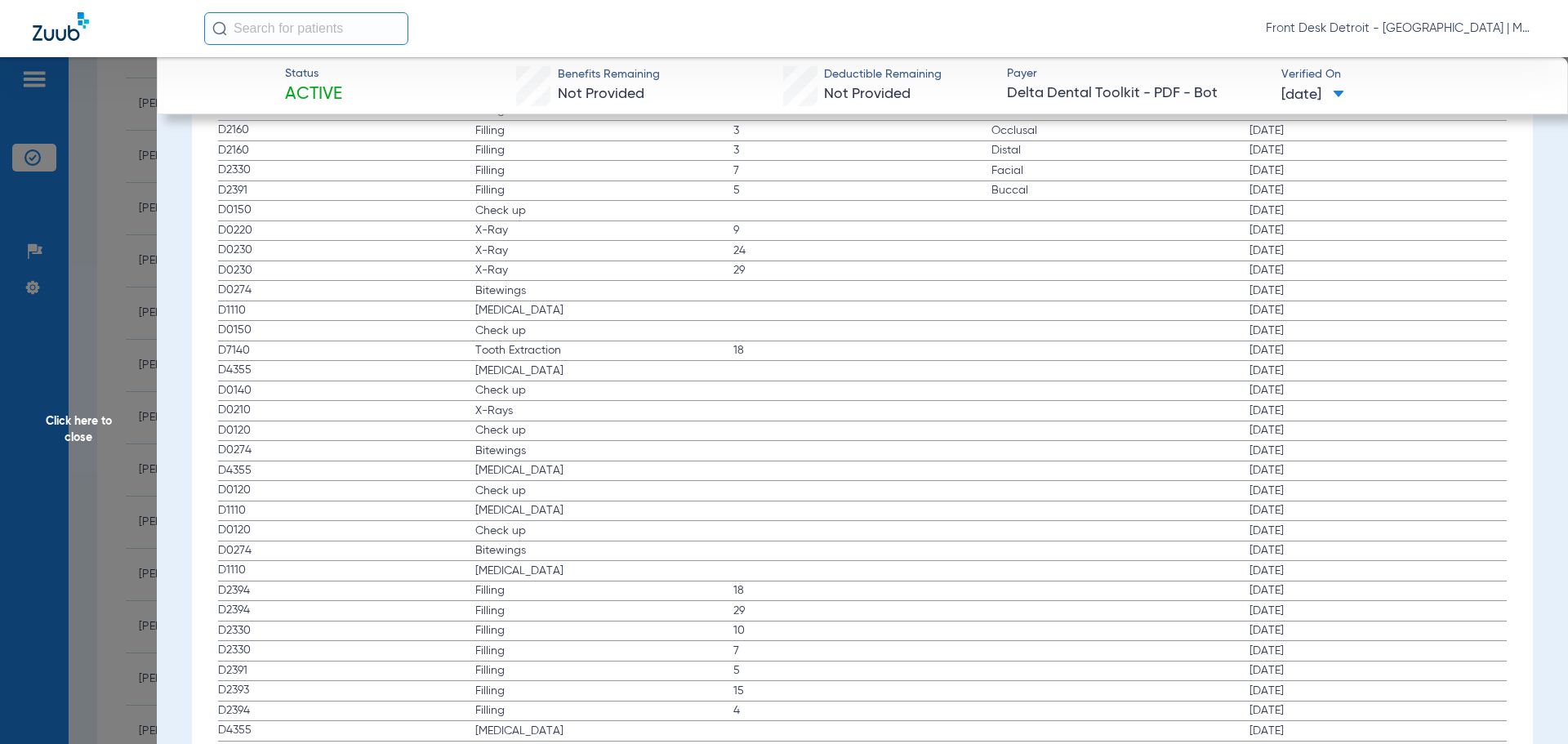
scroll to position [2530, 0]
click at [35, 451] on span "Click here to close" at bounding box center [78, 429] width 157 height 744
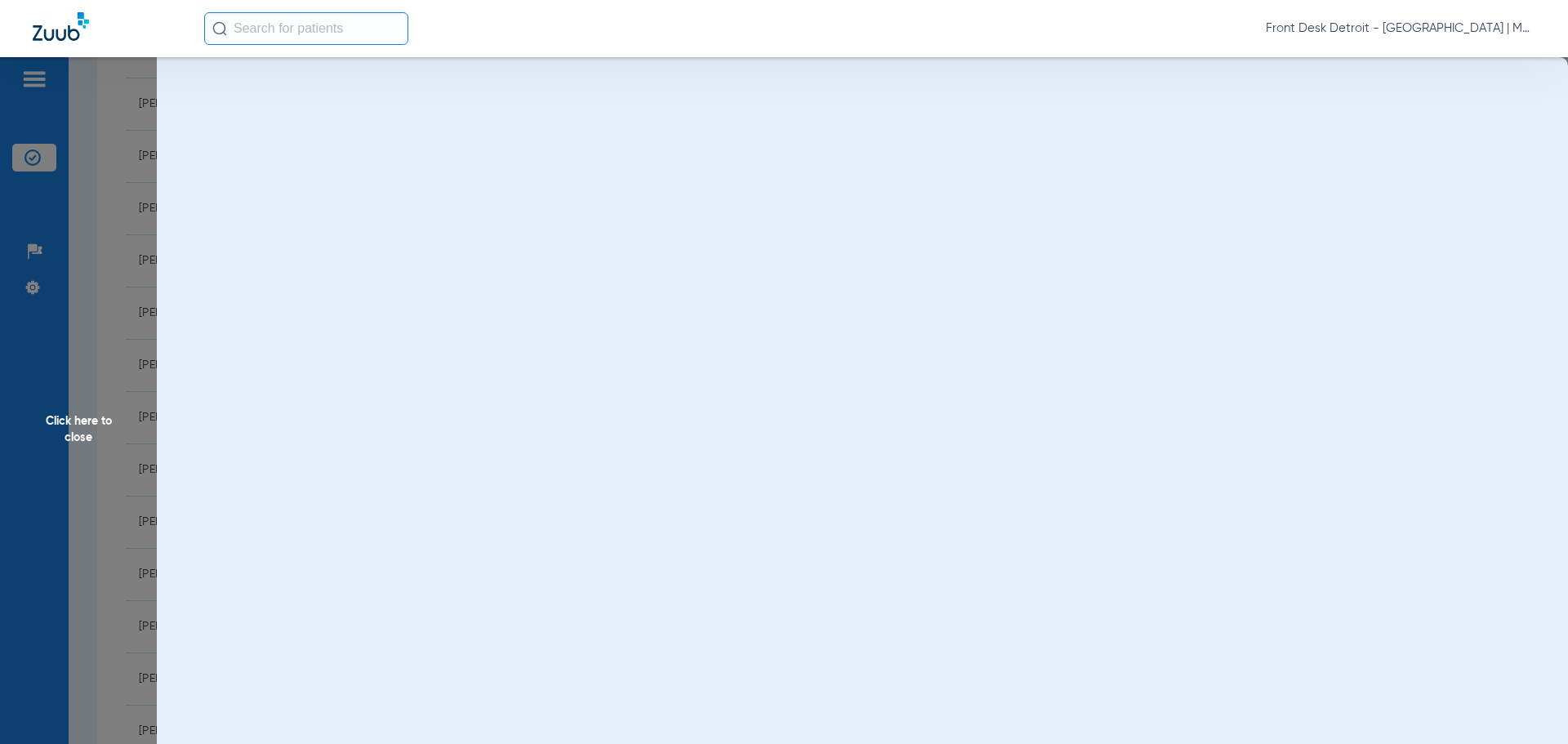
scroll to position [0, 0]
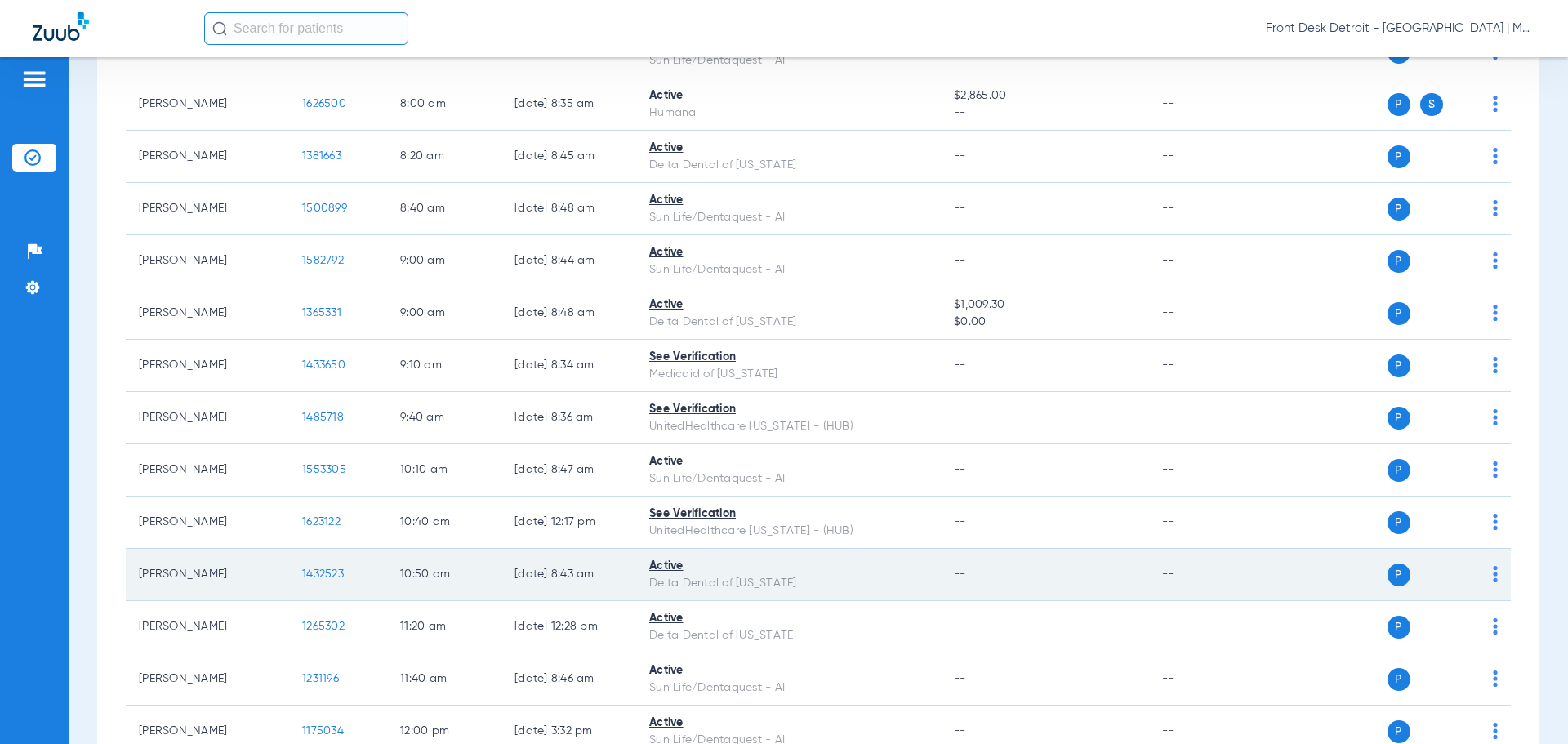
click at [318, 575] on span "1432523" at bounding box center [323, 574] width 42 height 12
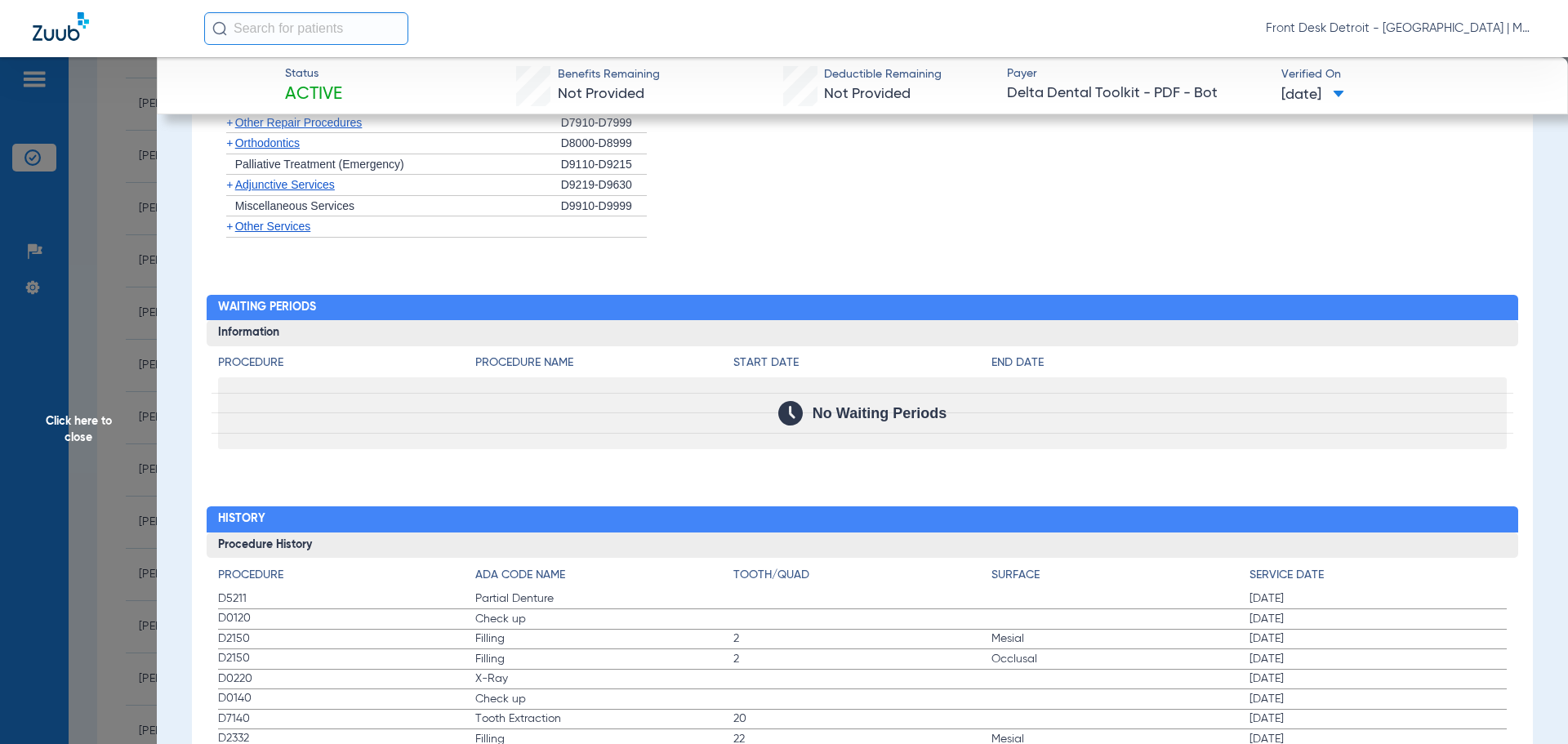
scroll to position [1551, 0]
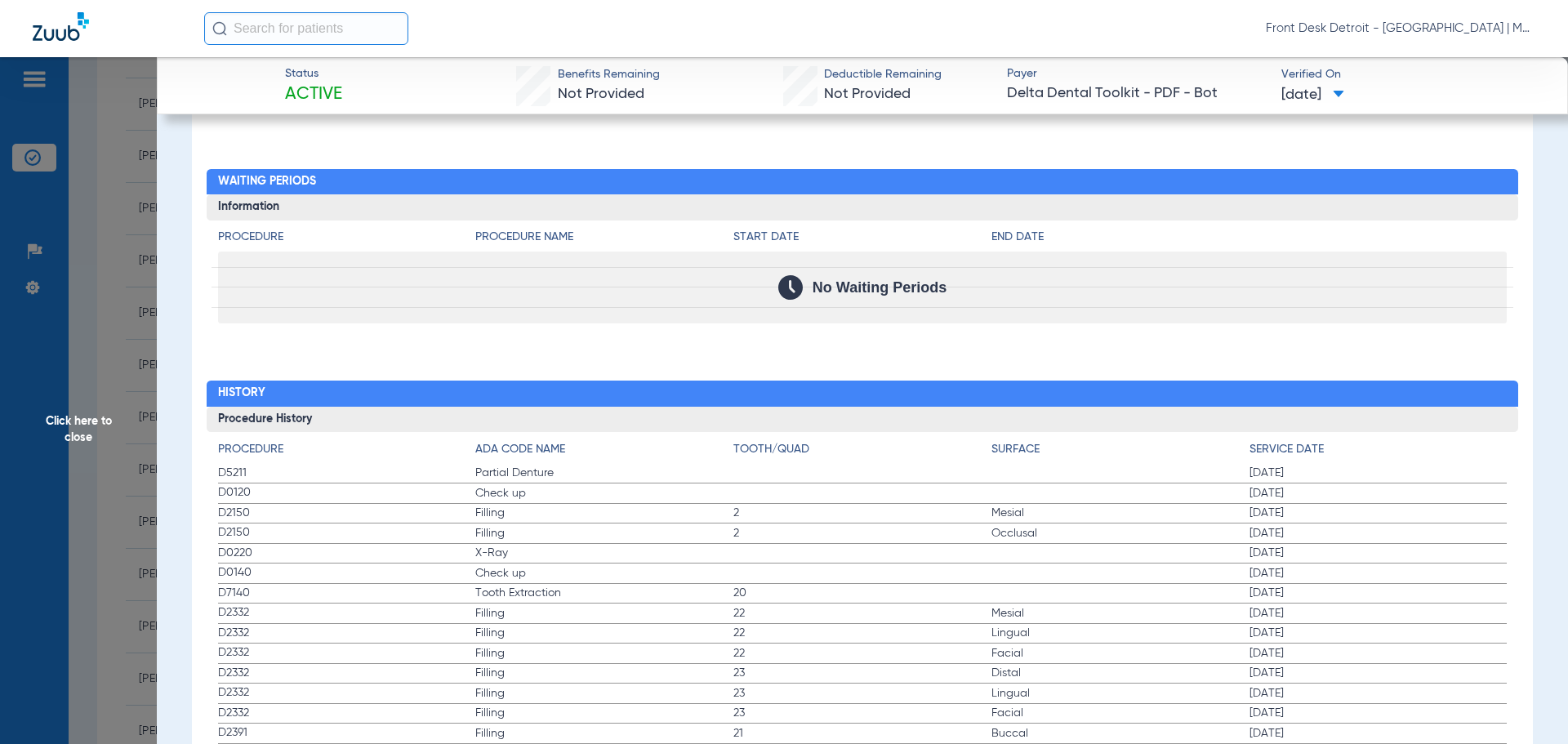
drag, startPoint x: 1064, startPoint y: 541, endPoint x: 54, endPoint y: 427, distance: 1016.4
click at [54, 427] on span "Click here to close" at bounding box center [78, 429] width 157 height 744
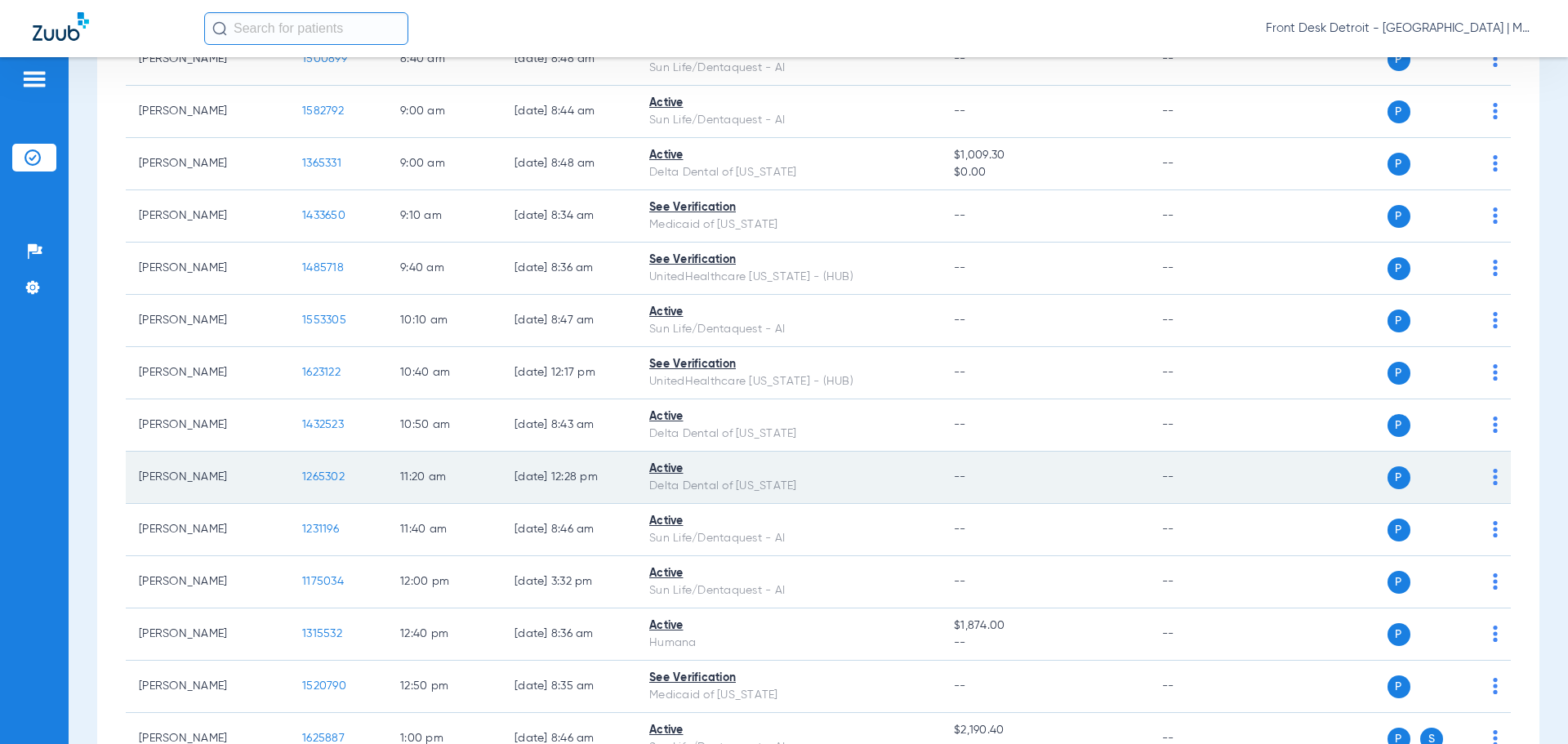
scroll to position [408, 0]
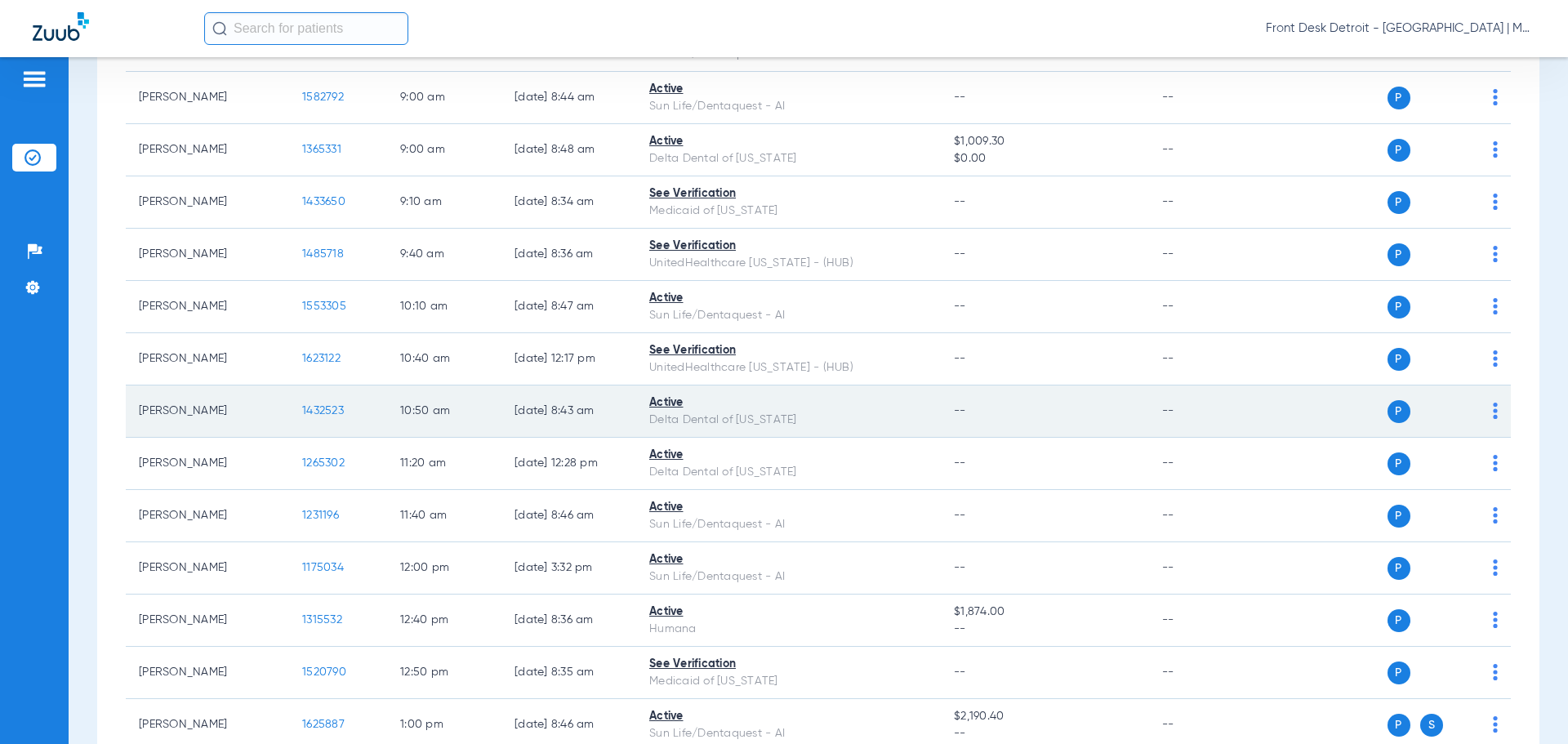
click at [327, 409] on span "1432523" at bounding box center [323, 410] width 42 height 12
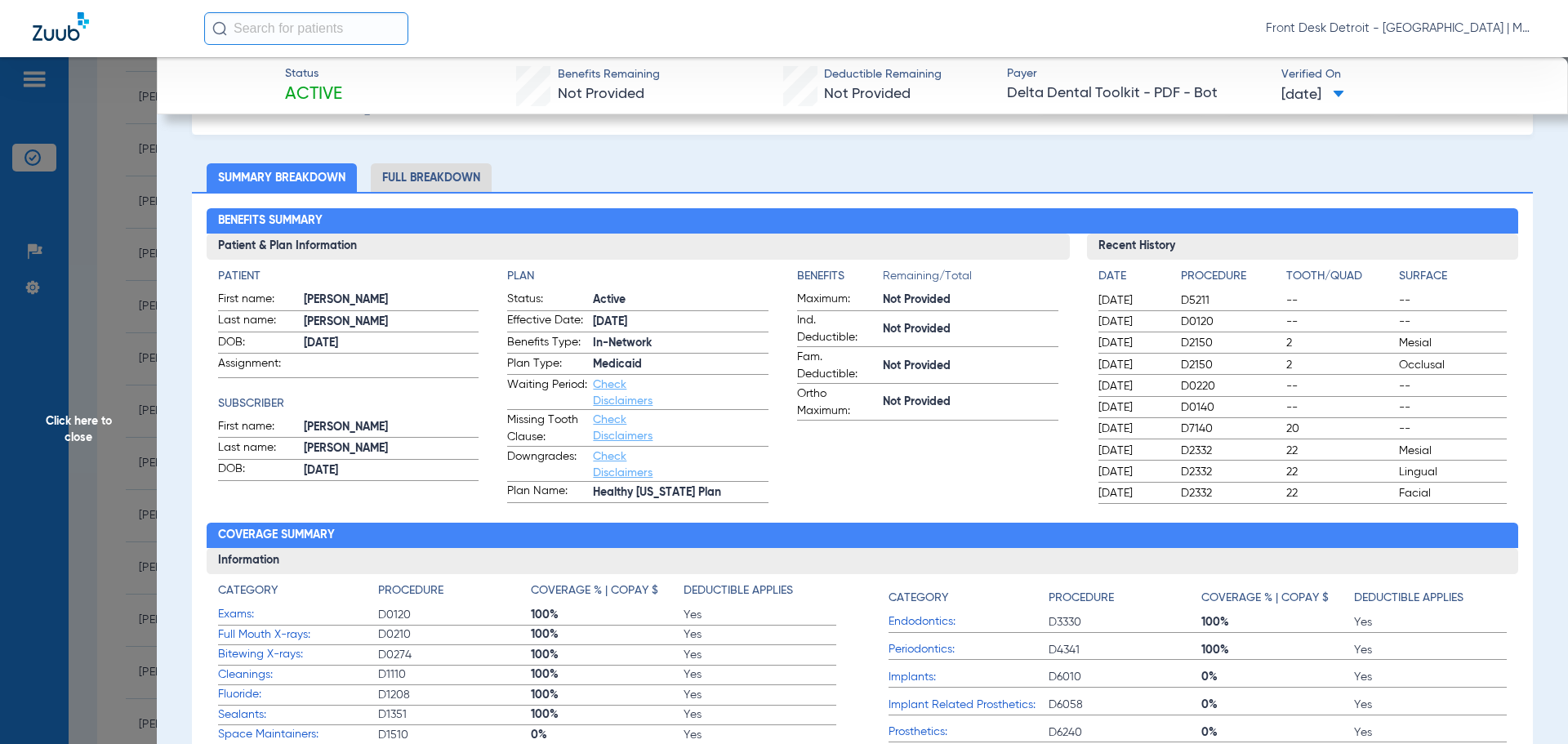
scroll to position [0, 0]
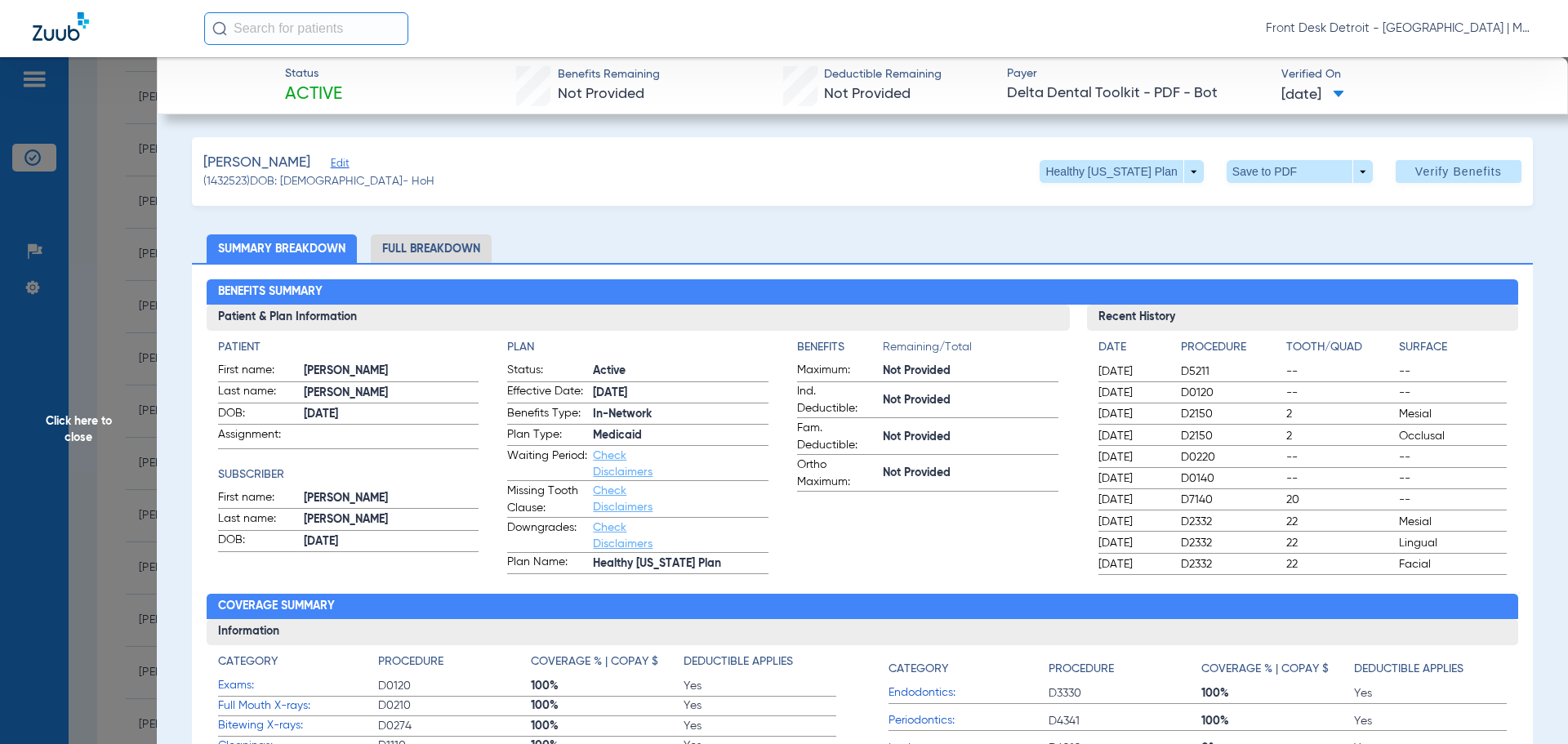
click at [94, 440] on span "Click here to close" at bounding box center [78, 429] width 157 height 744
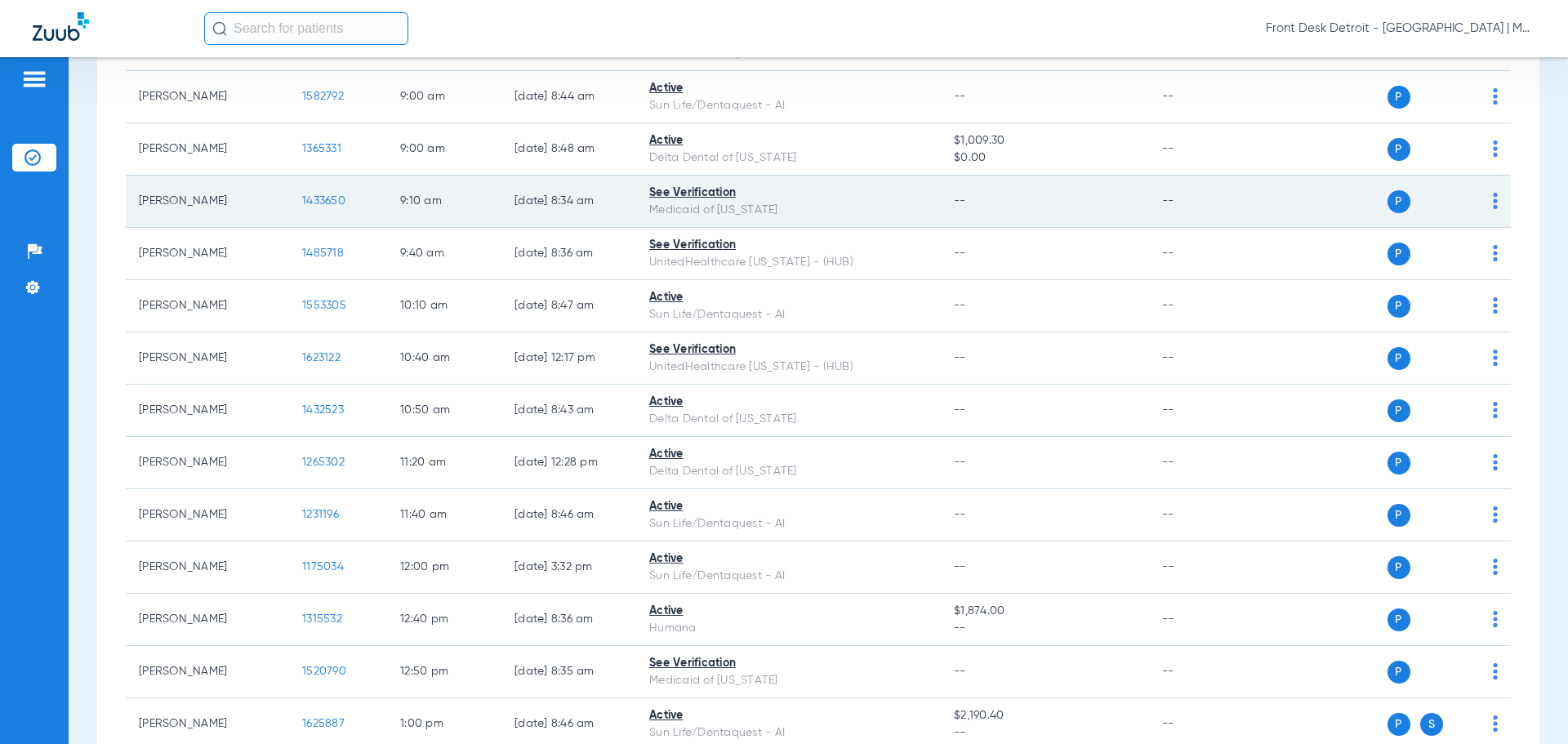
scroll to position [408, 0]
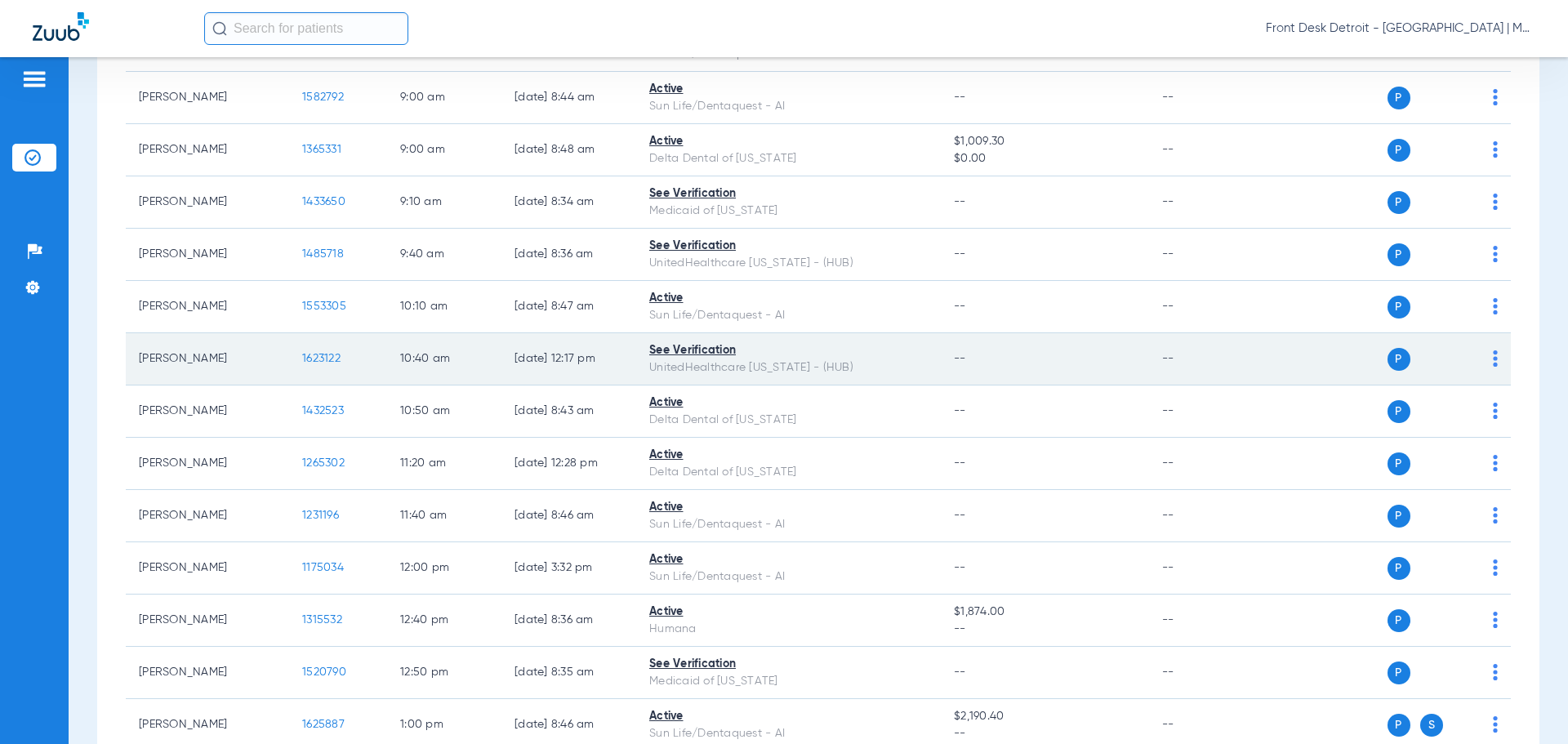
click at [339, 359] on span "1623122" at bounding box center [321, 358] width 38 height 12
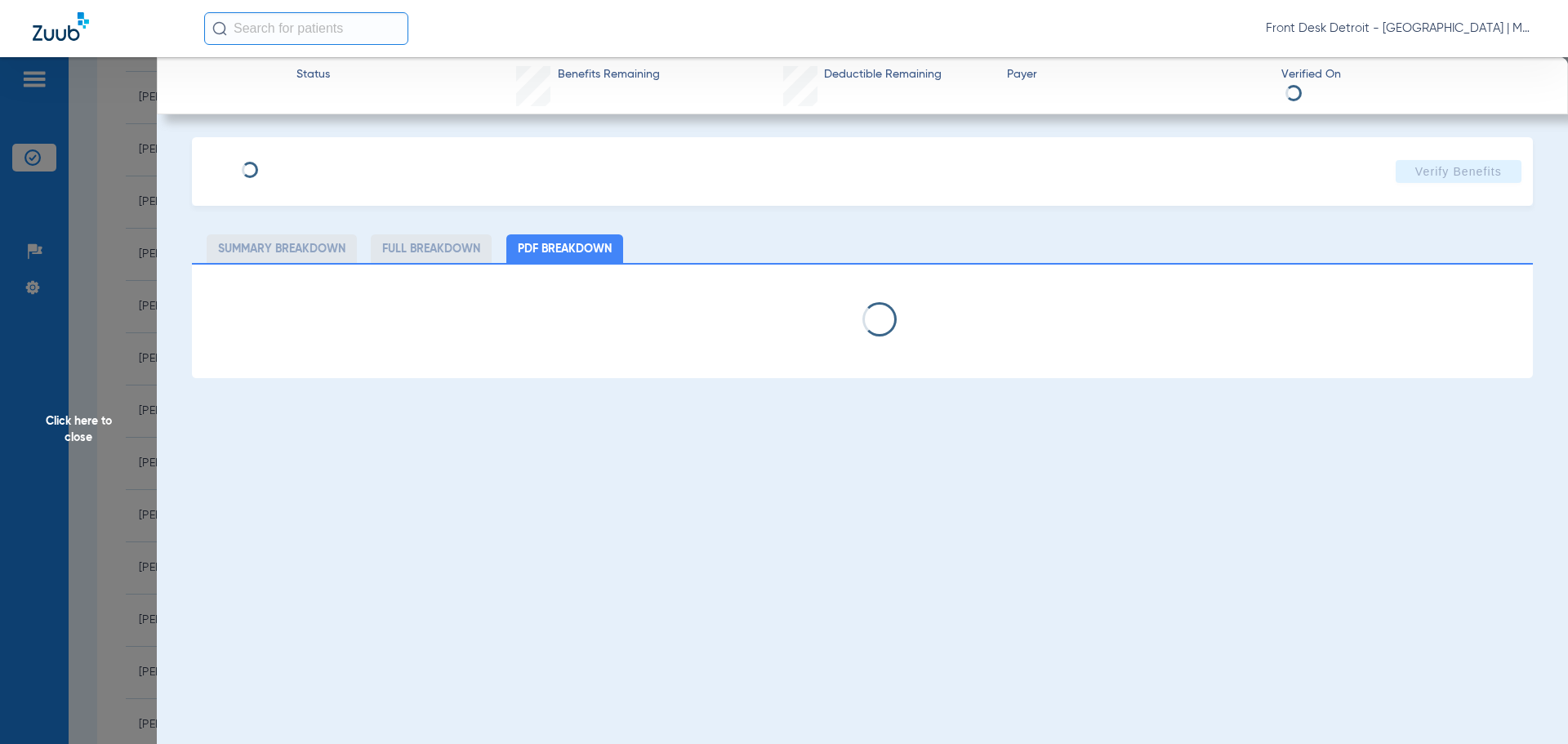
select select "page-width"
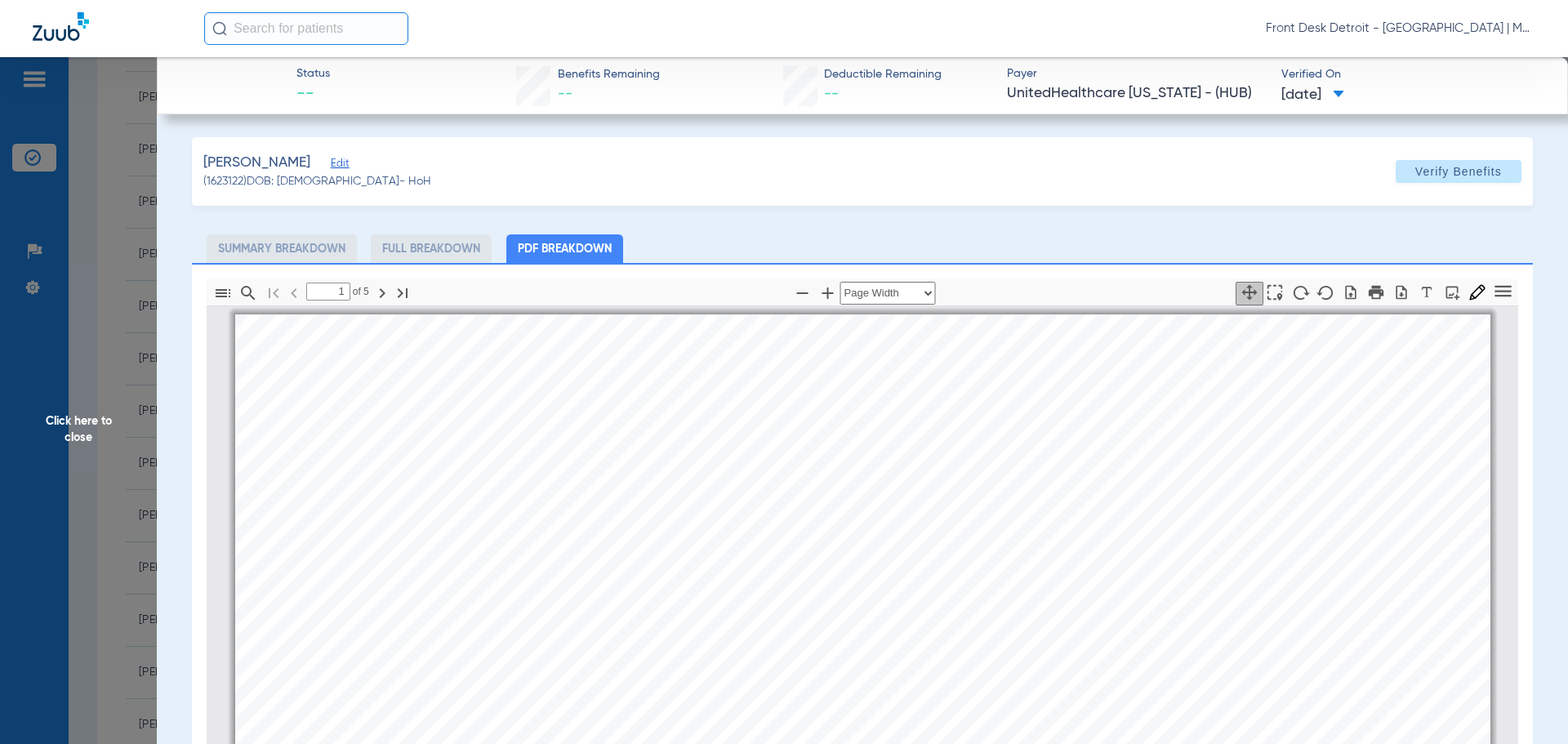
scroll to position [8, 0]
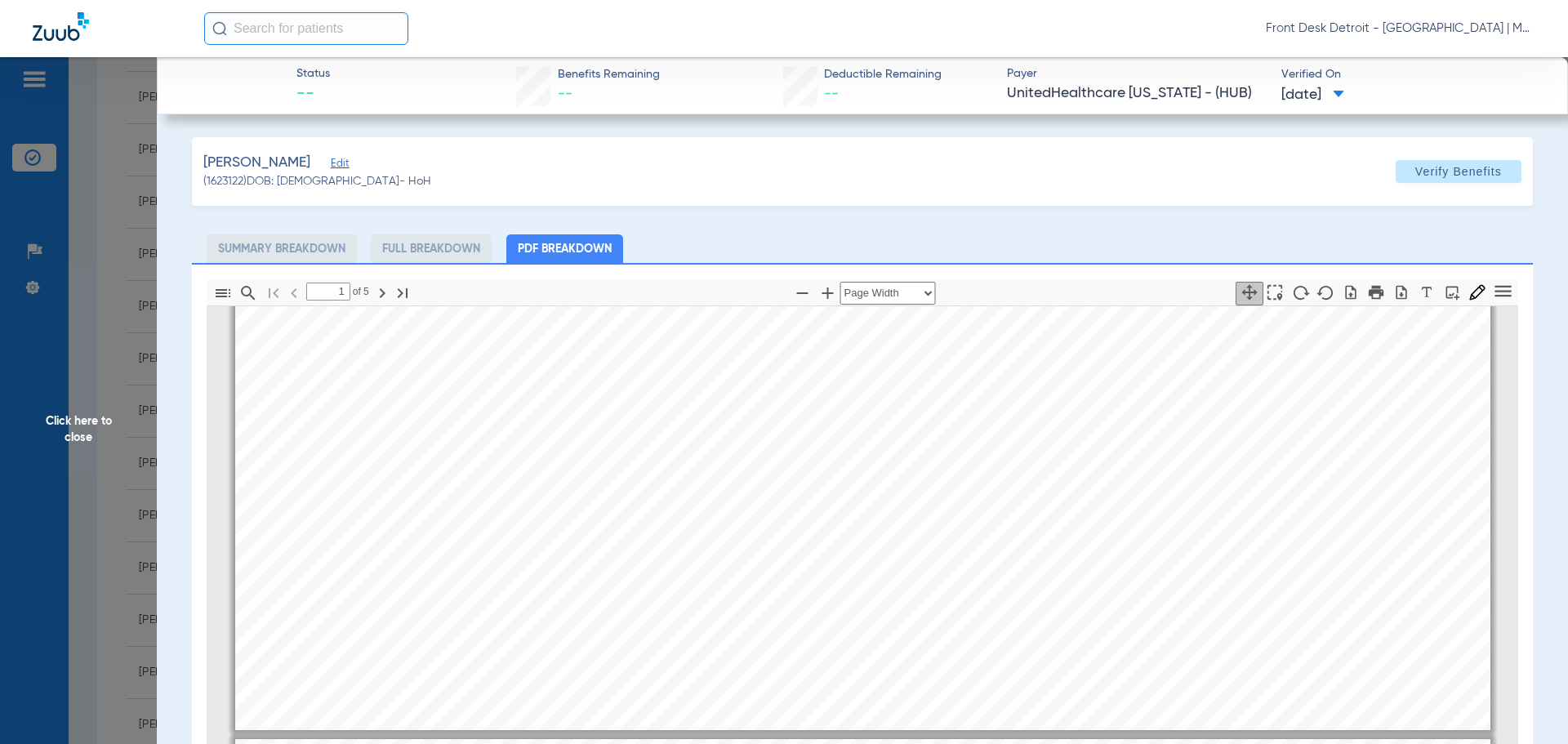
type input "2"
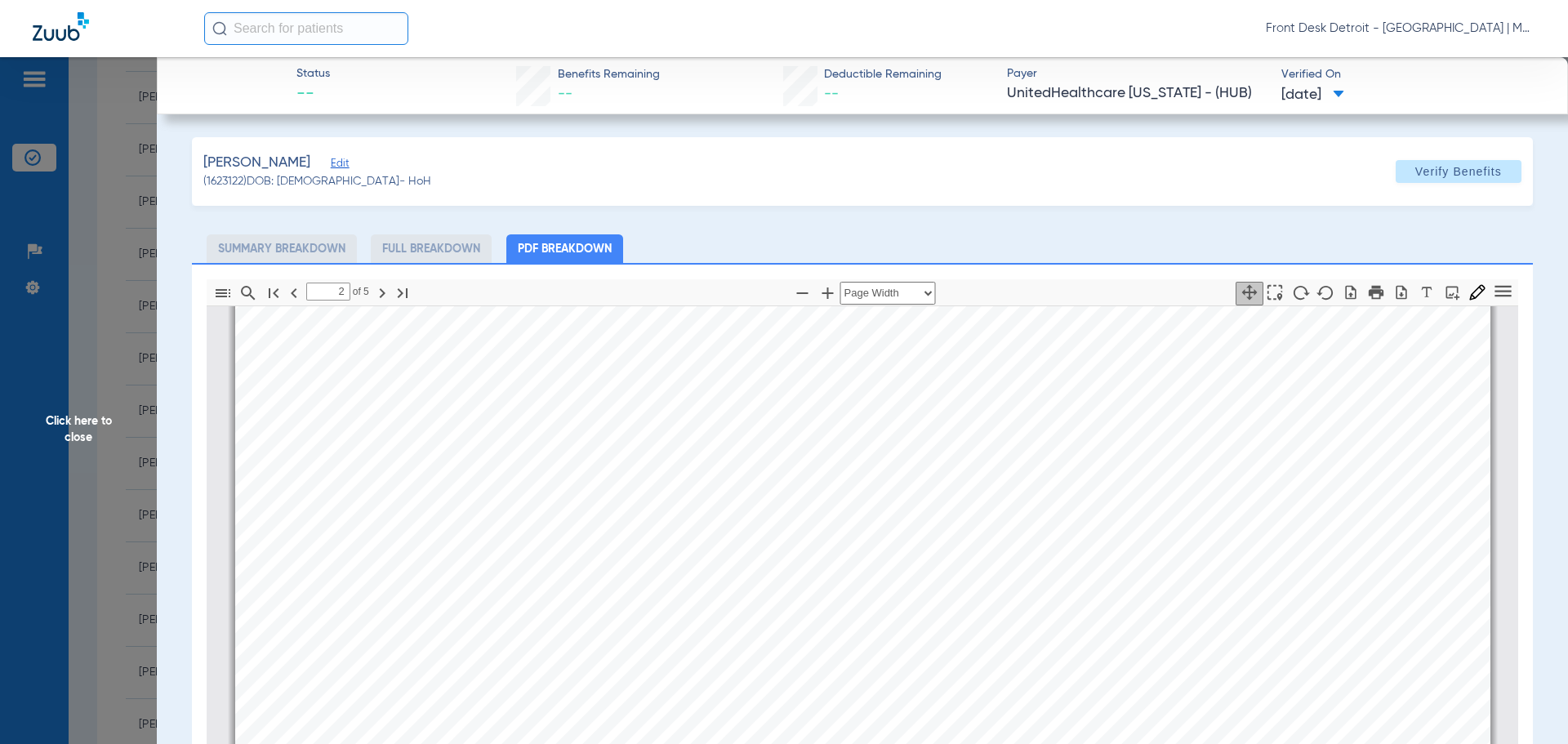
scroll to position [2784, 0]
click at [72, 438] on span "Click here to close" at bounding box center [78, 429] width 157 height 744
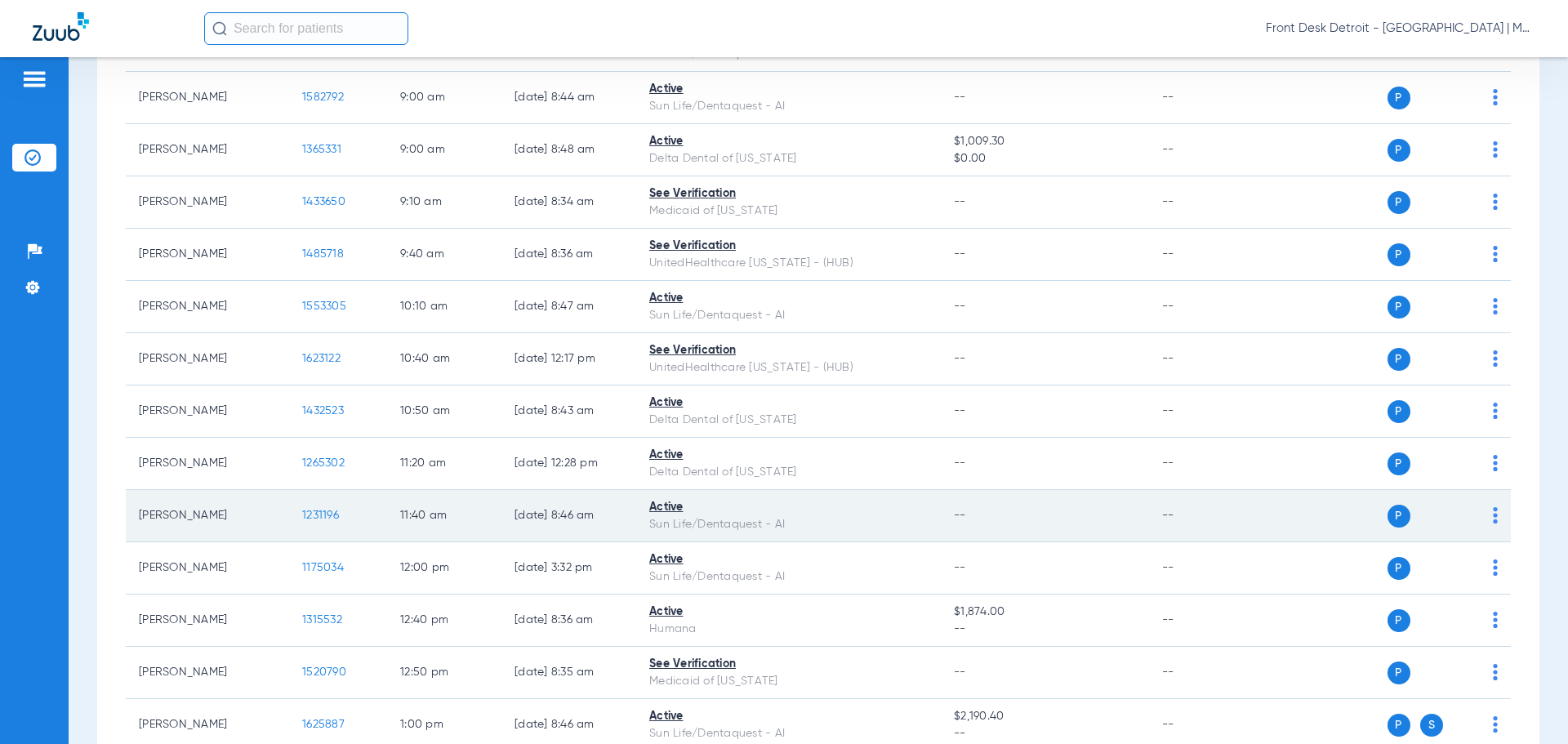
click at [308, 517] on span "1231196" at bounding box center [320, 515] width 36 height 12
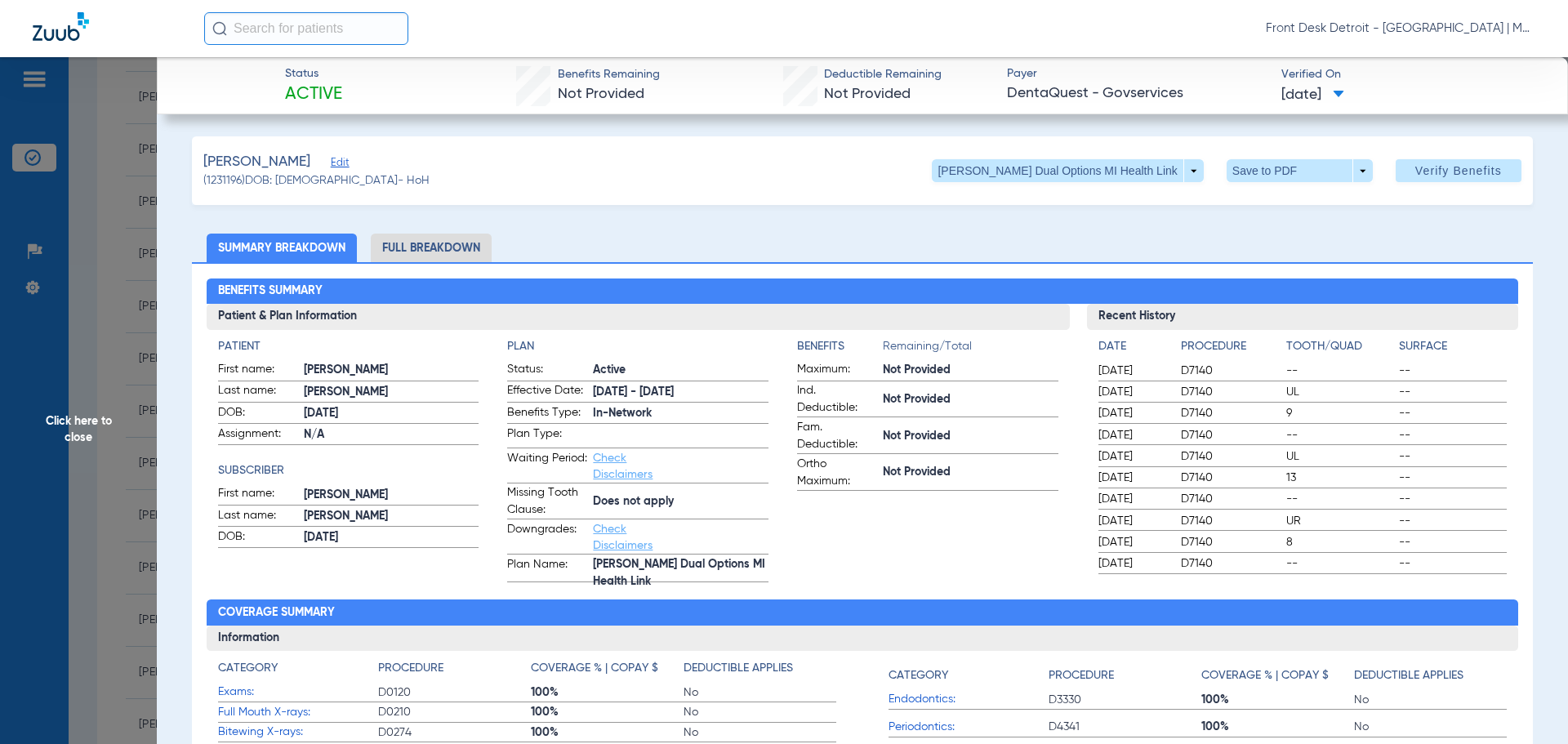
scroll to position [0, 0]
click at [65, 395] on span "Click here to close" at bounding box center [78, 429] width 157 height 744
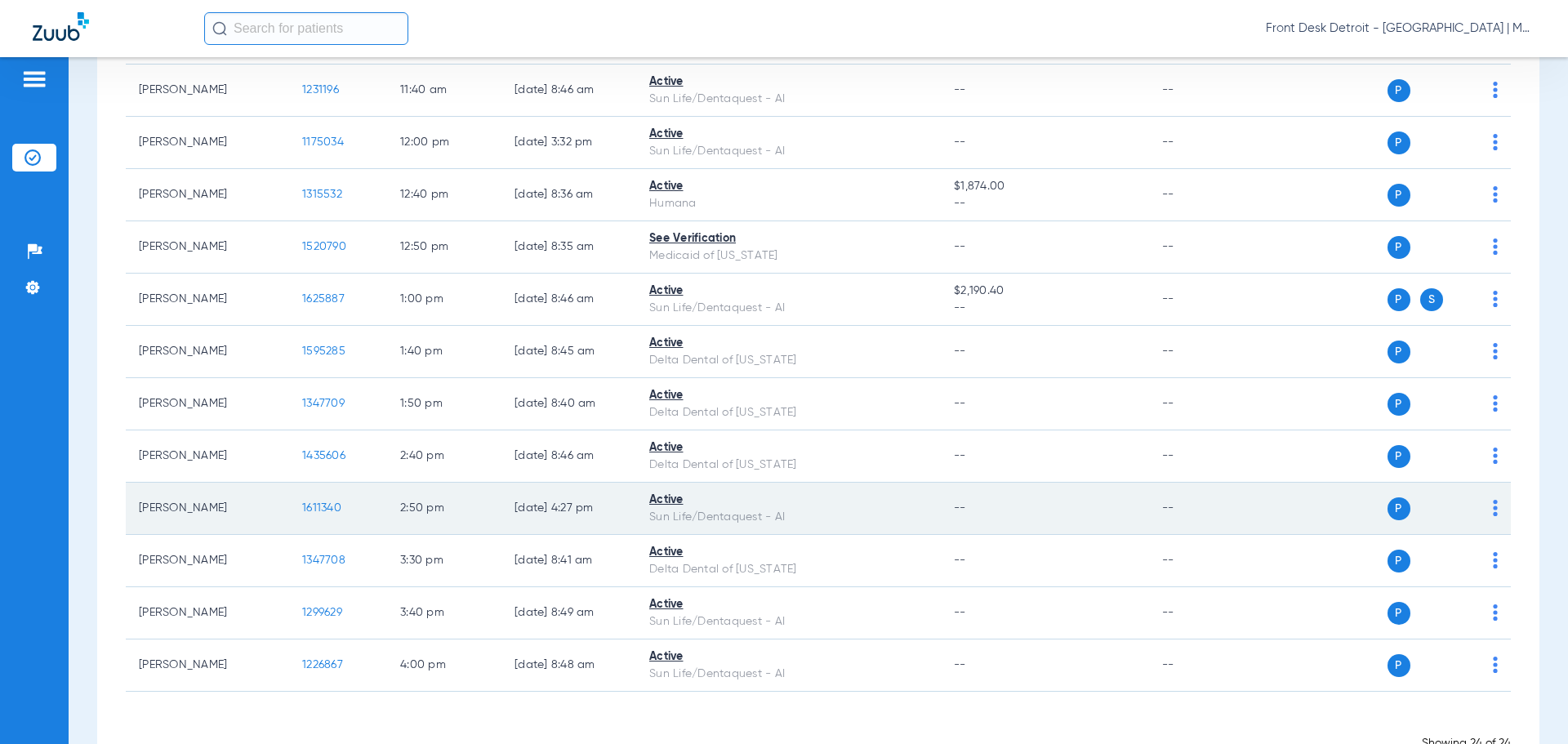
scroll to position [804, 0]
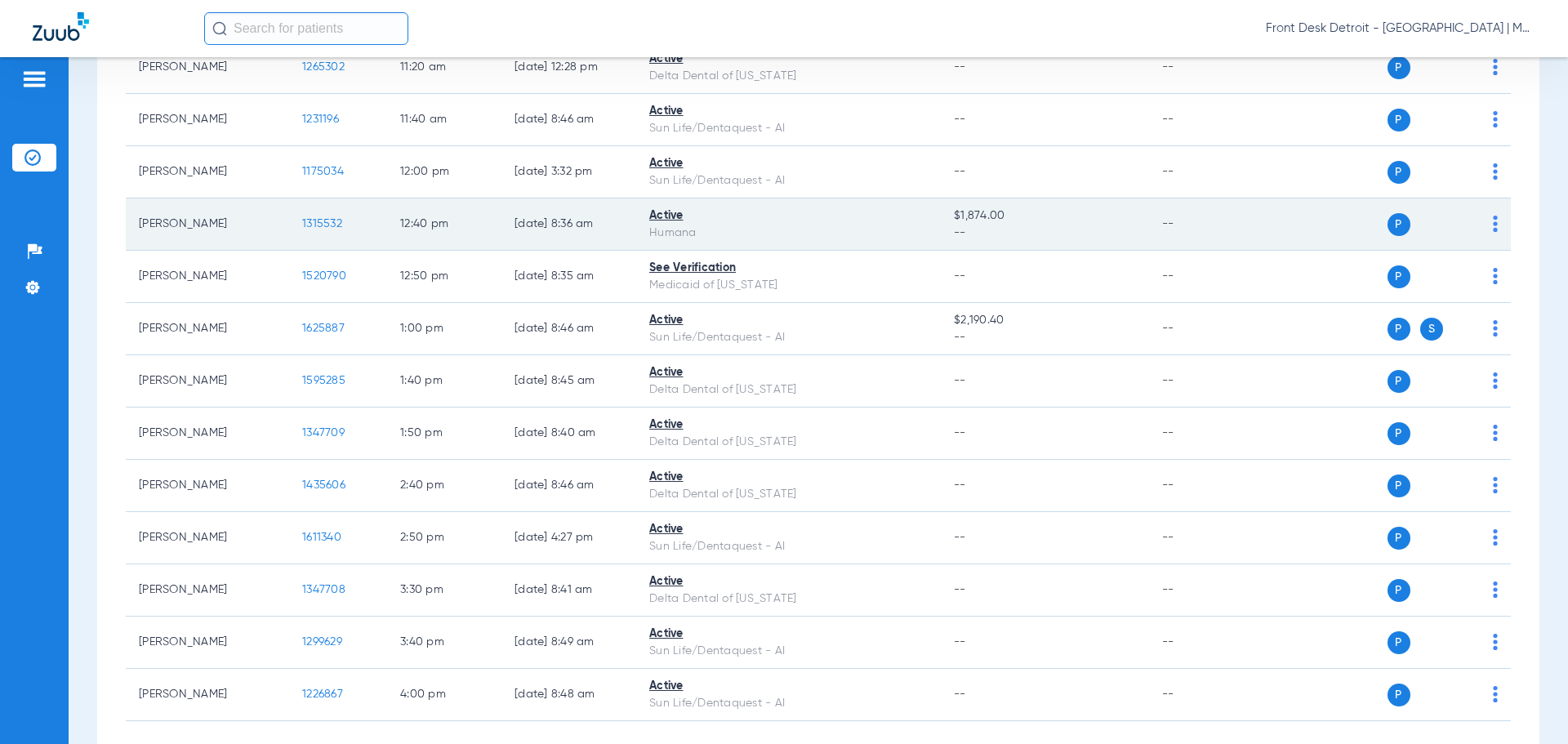
click at [324, 230] on span "1315532" at bounding box center [322, 223] width 40 height 12
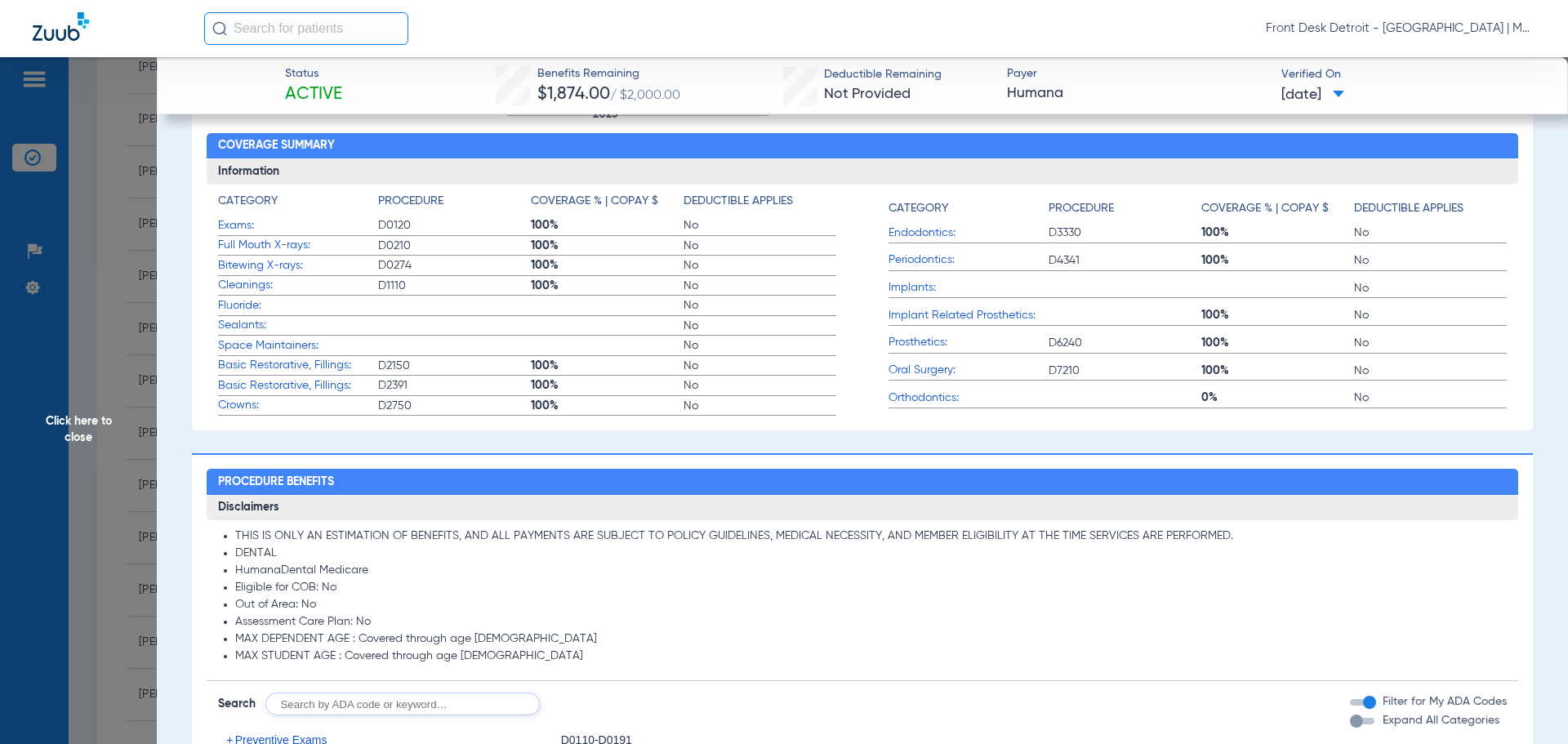
scroll to position [490, 0]
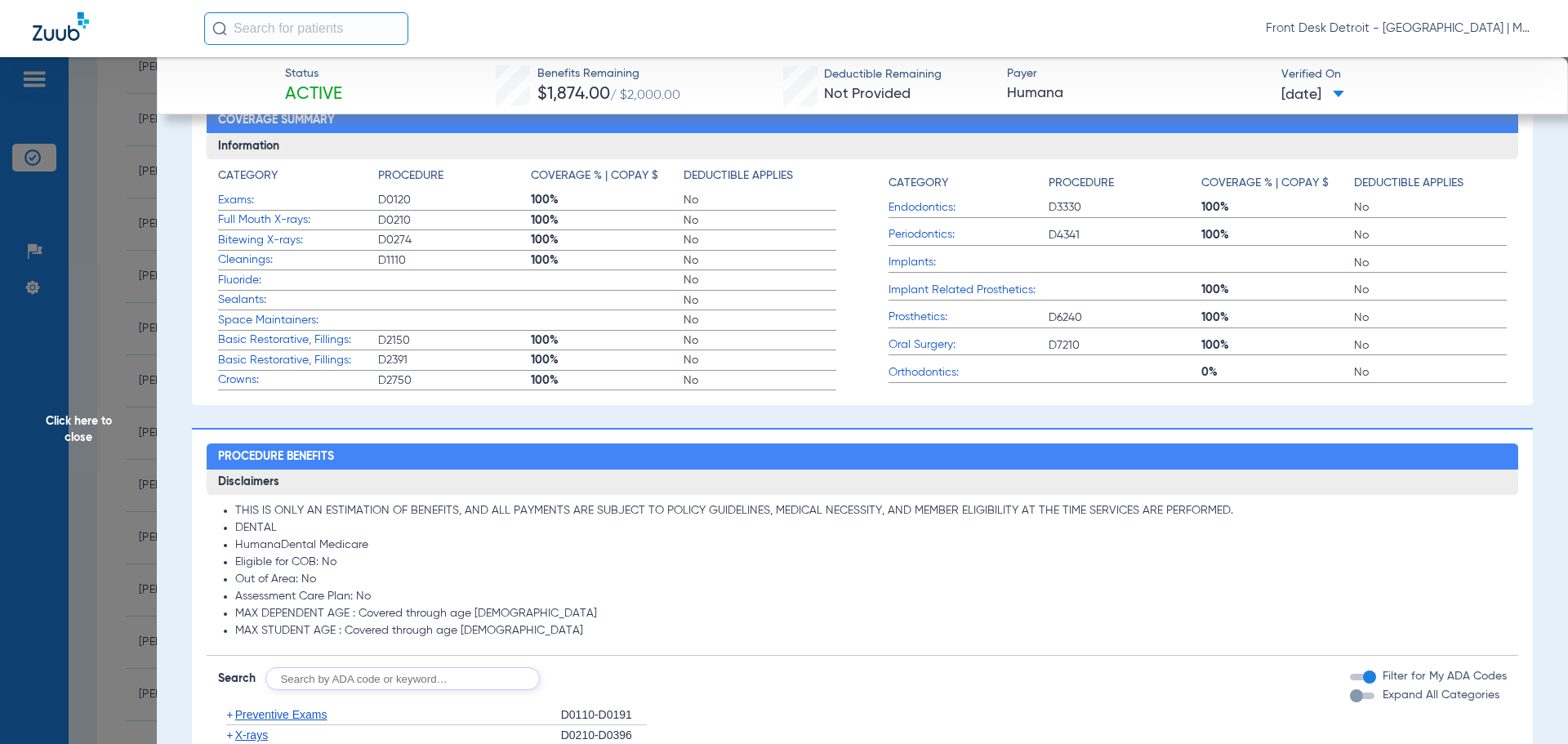
drag, startPoint x: 74, startPoint y: 435, endPoint x: 84, endPoint y: 419, distance: 18.9
click at [74, 433] on span "Click here to close" at bounding box center [78, 429] width 157 height 744
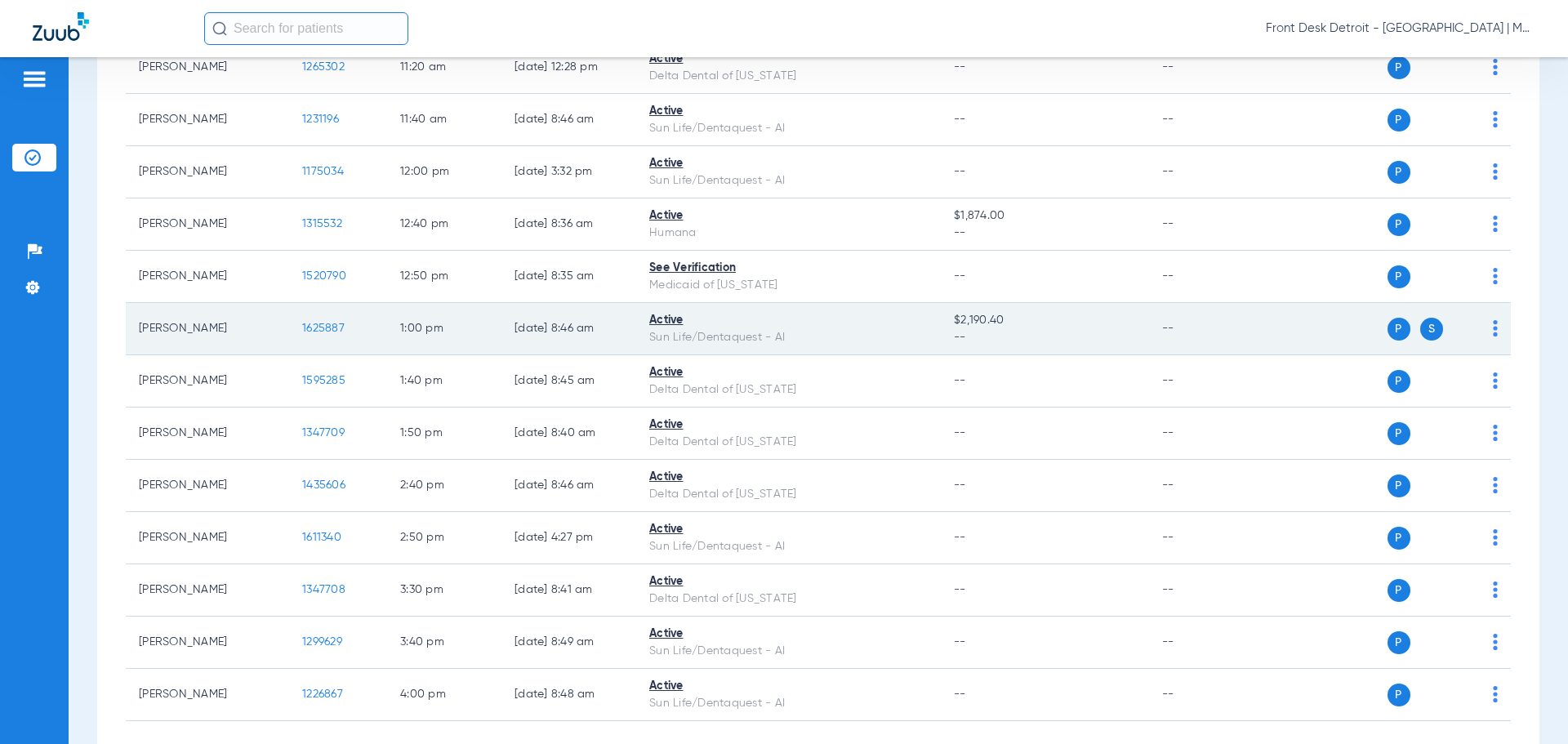
click at [332, 331] on span "1625887" at bounding box center [323, 328] width 43 height 12
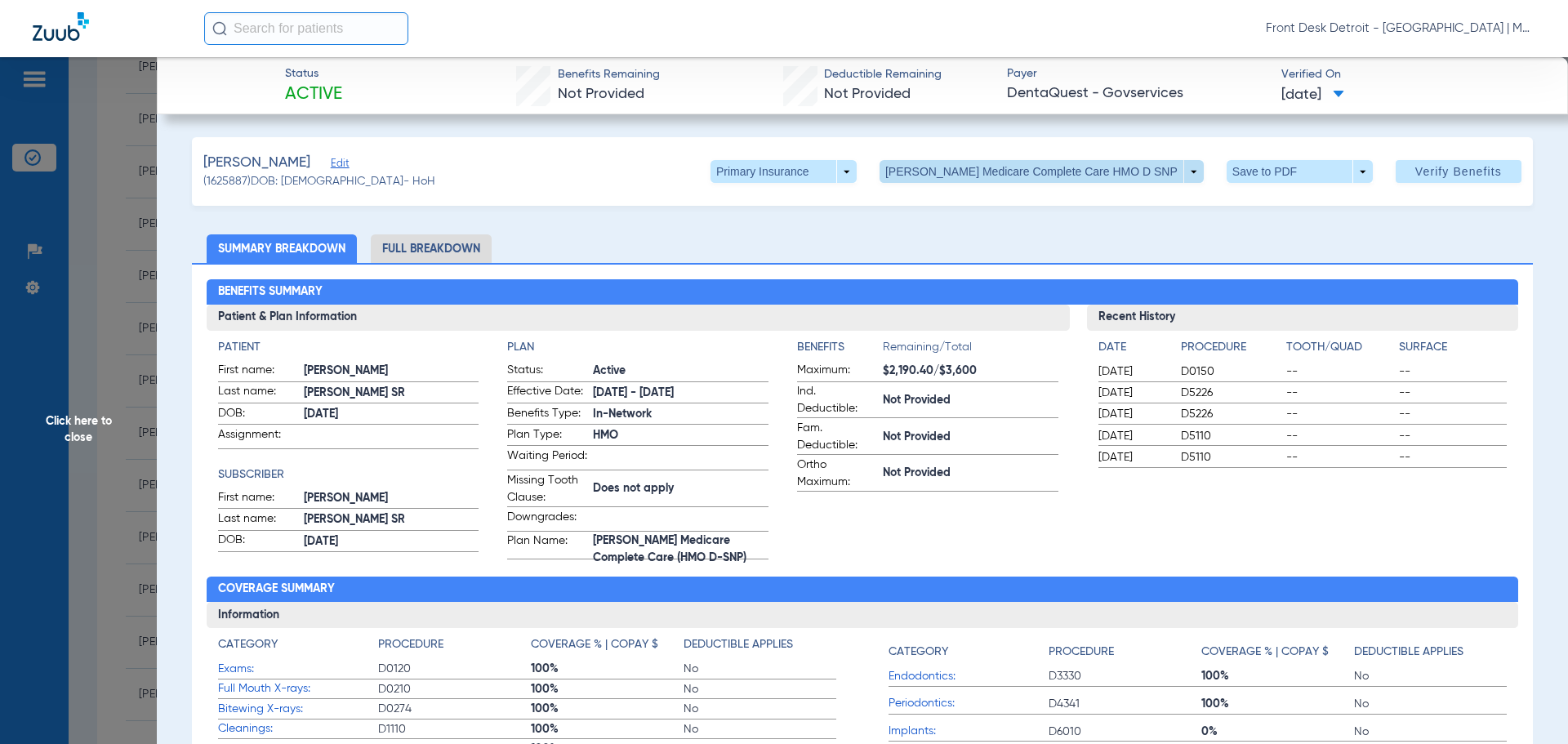
click at [1182, 169] on span at bounding box center [1041, 170] width 324 height 23
click at [901, 174] on div at bounding box center [784, 372] width 1568 height 744
click at [857, 174] on span at bounding box center [784, 170] width 146 height 23
click at [883, 229] on button "Secondary Insurance" at bounding box center [826, 237] width 134 height 33
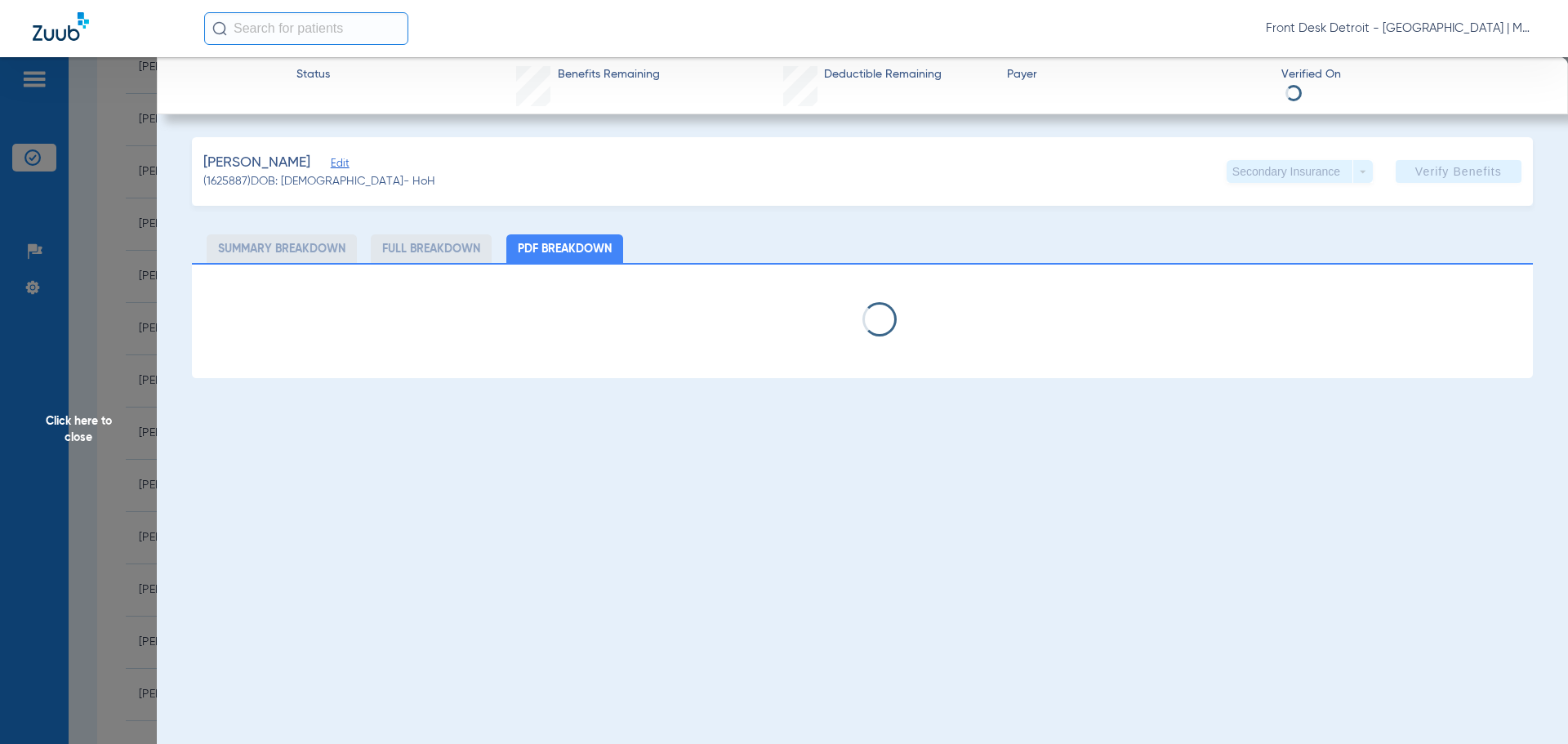
select select "page-width"
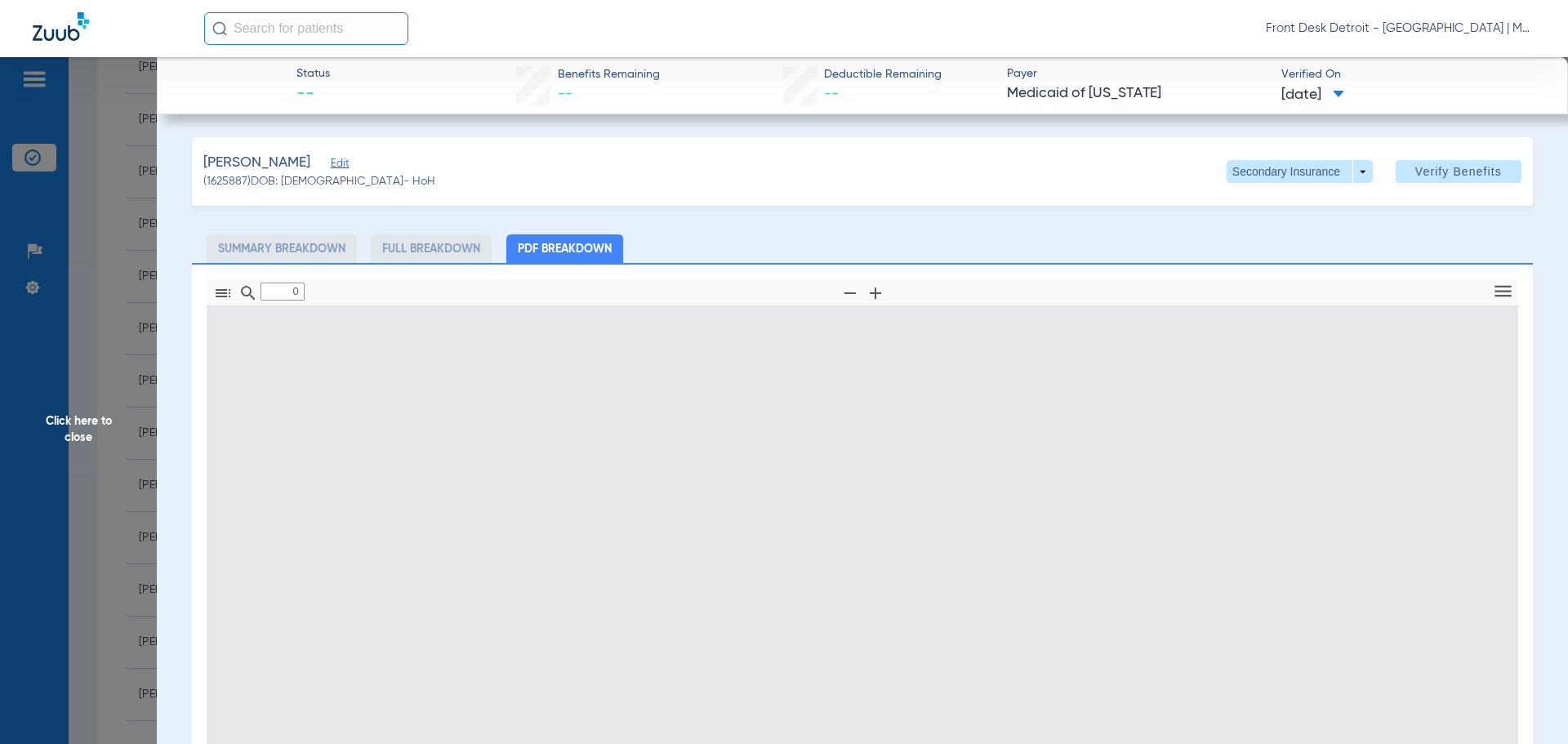
type input "1"
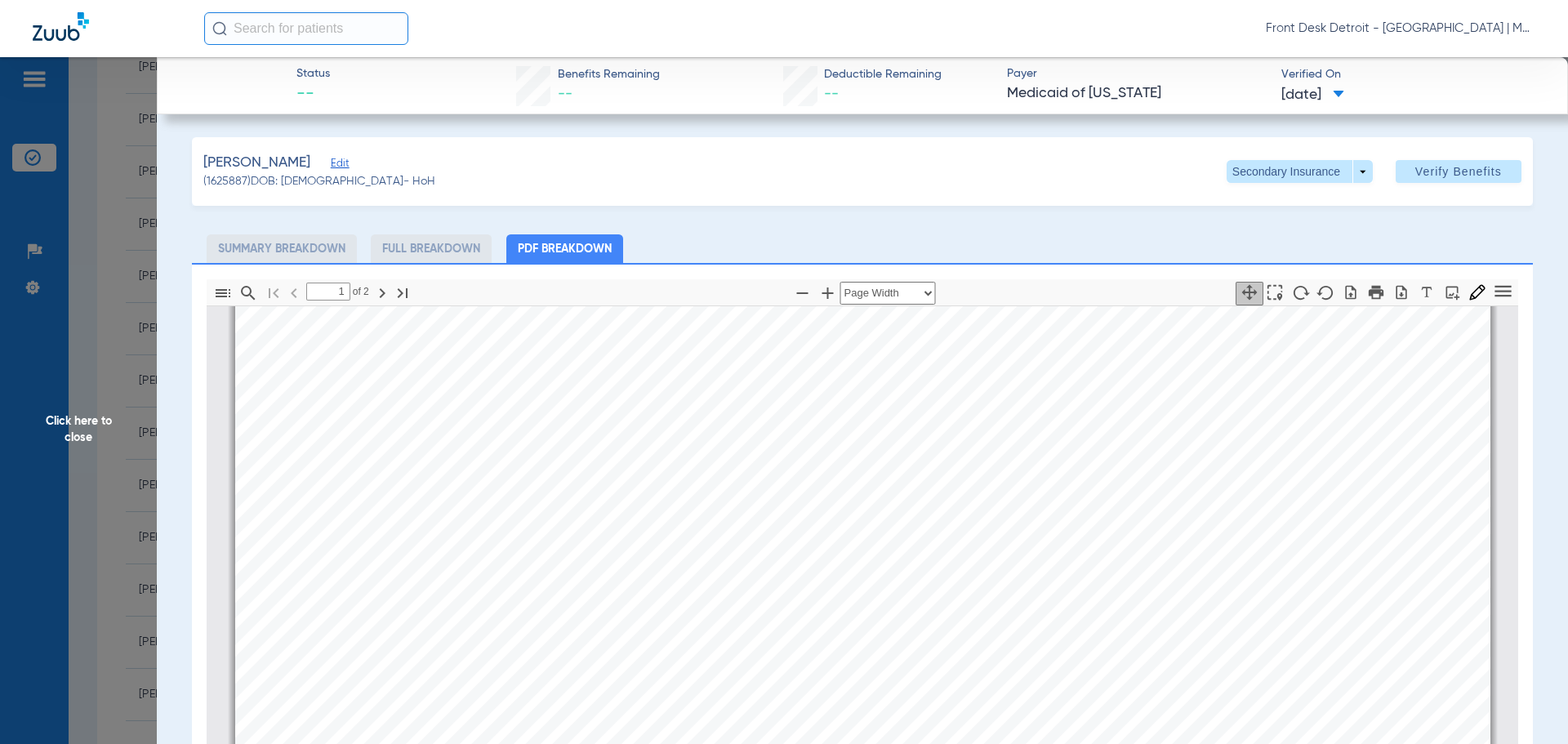
click at [58, 437] on span "Click here to close" at bounding box center [78, 429] width 157 height 744
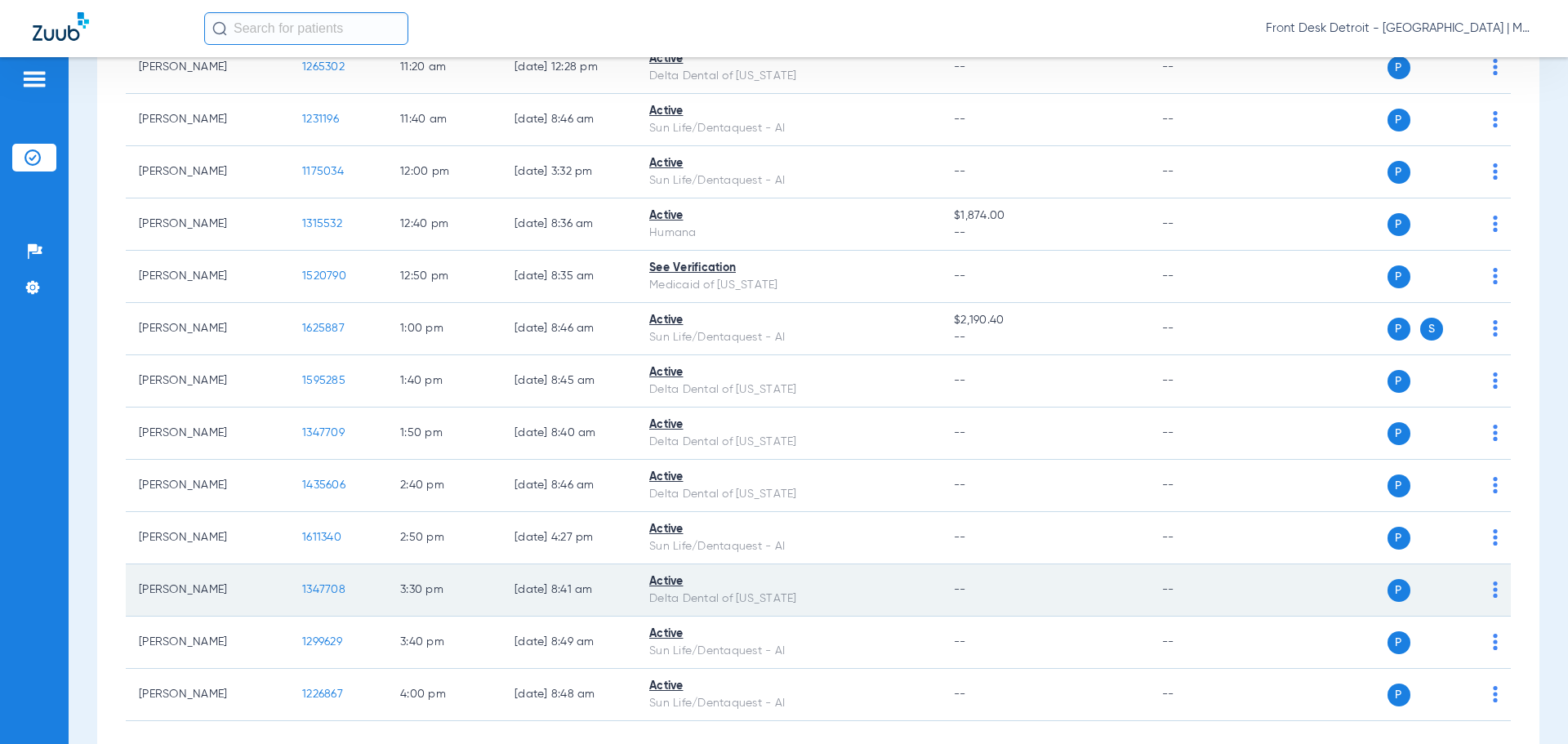
click at [337, 587] on span "1347708" at bounding box center [323, 589] width 43 height 12
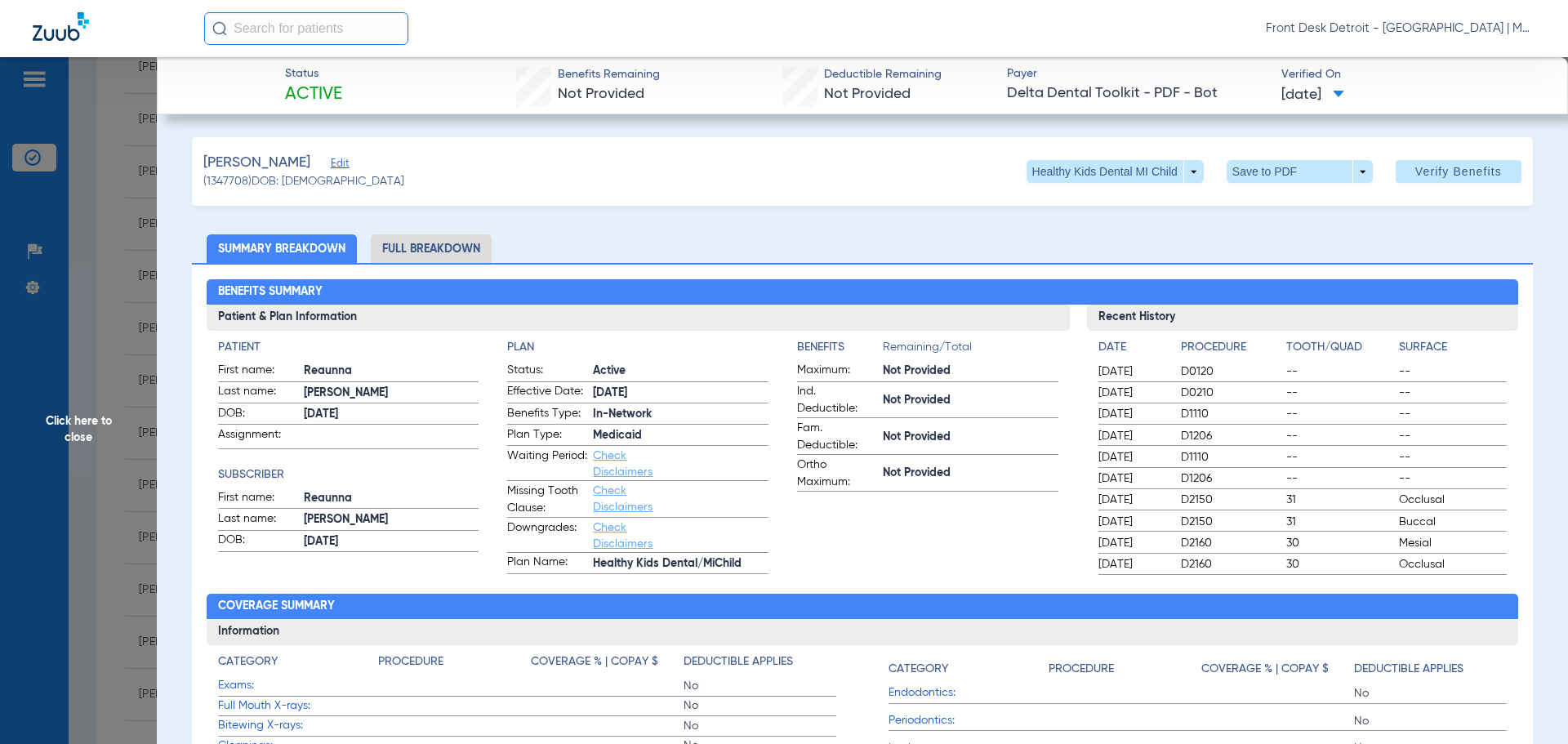
click at [53, 418] on span "Click here to close" at bounding box center [78, 429] width 157 height 744
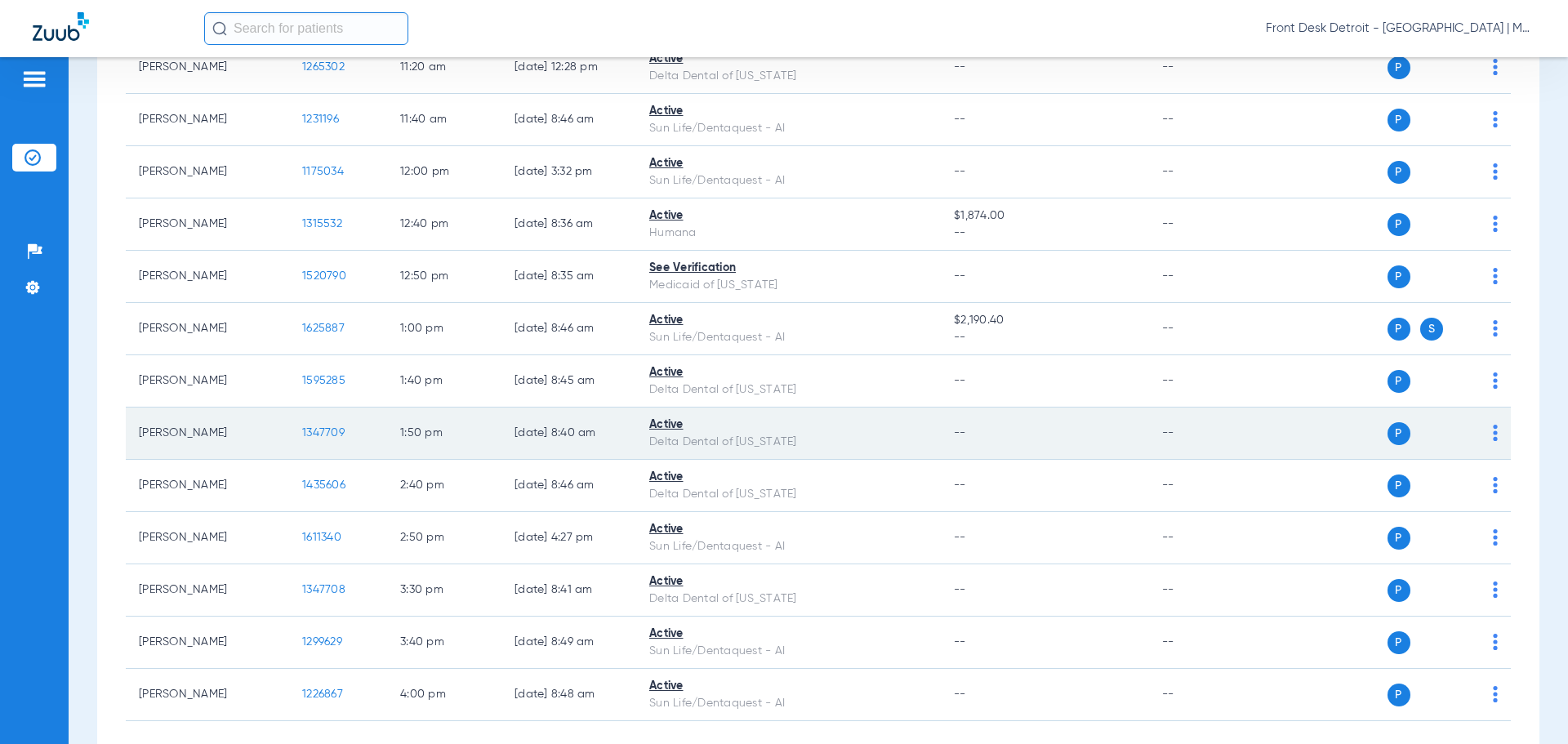
click at [325, 429] on span "1347709" at bounding box center [323, 432] width 43 height 12
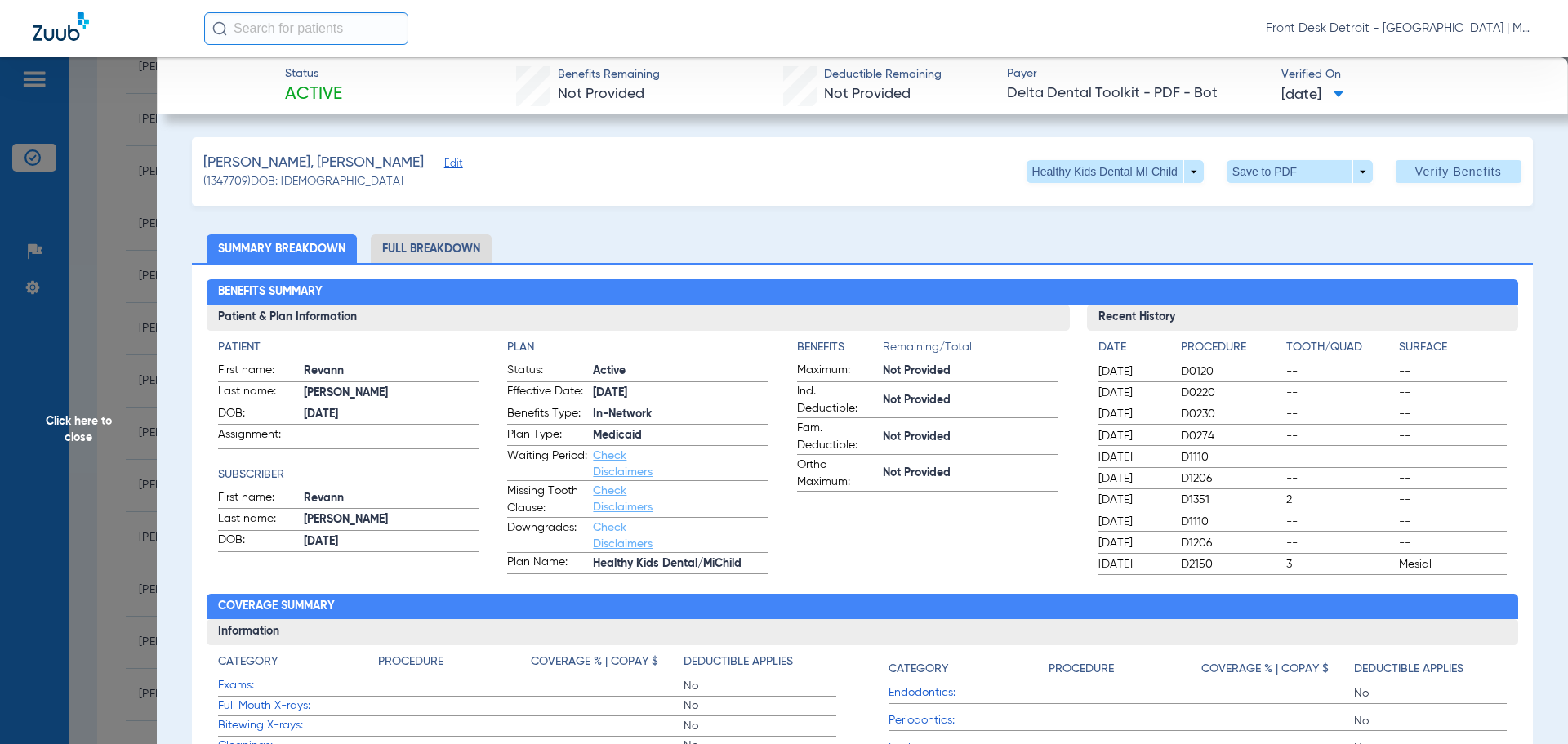
drag, startPoint x: 71, startPoint y: 401, endPoint x: 73, endPoint y: 414, distance: 13.2
click at [72, 408] on span "Click here to close" at bounding box center [78, 429] width 157 height 744
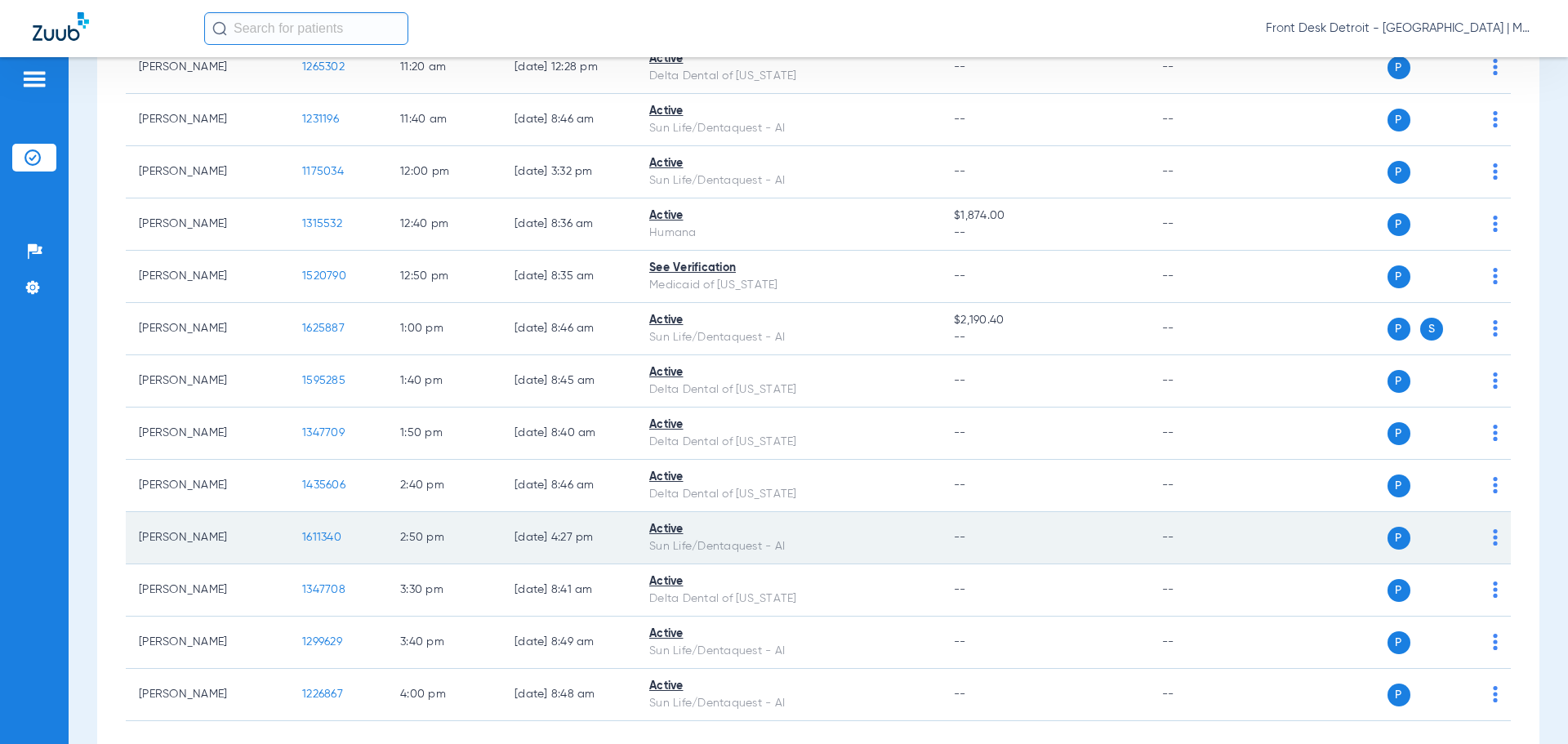
click at [341, 539] on td "1611340" at bounding box center [337, 537] width 98 height 52
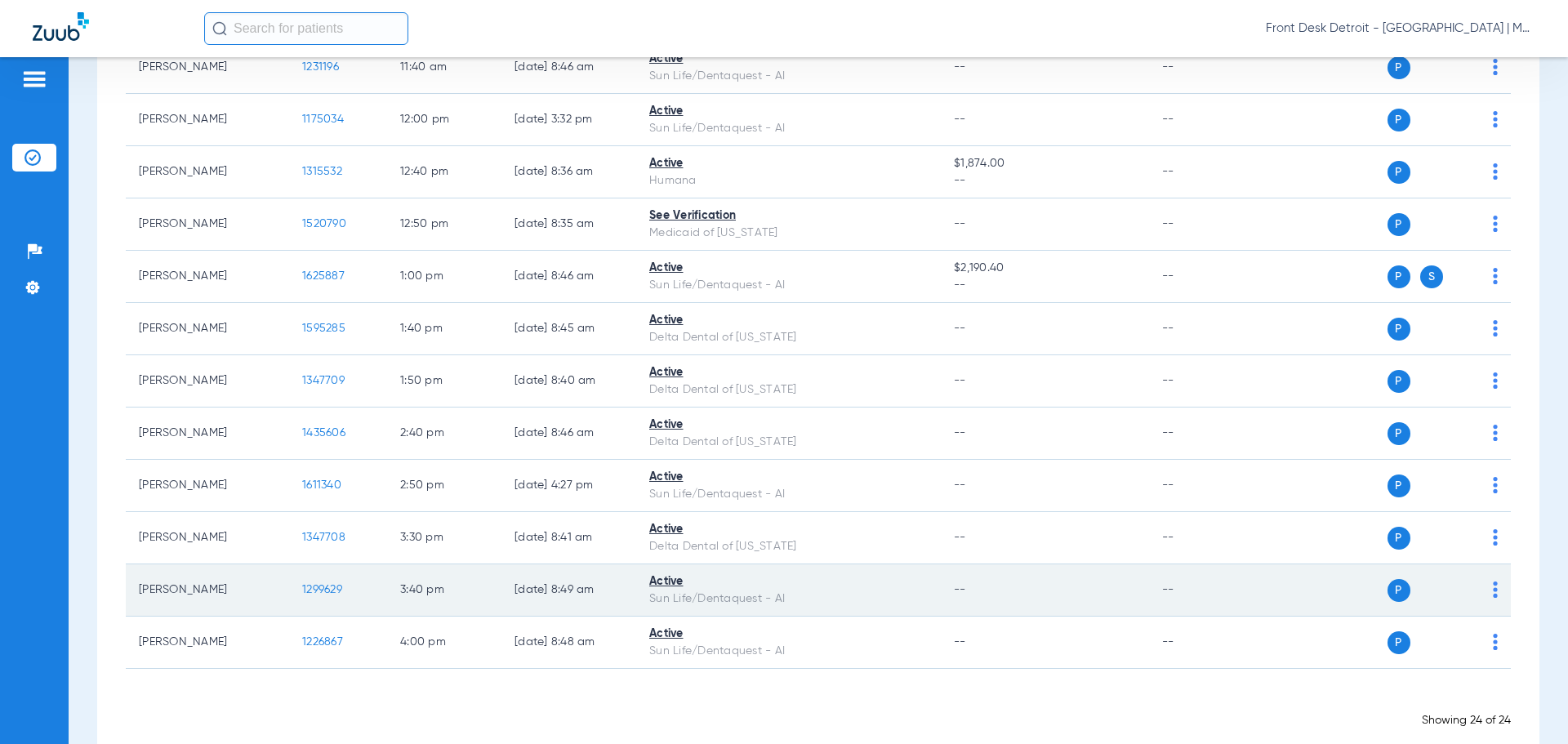
scroll to position [885, 0]
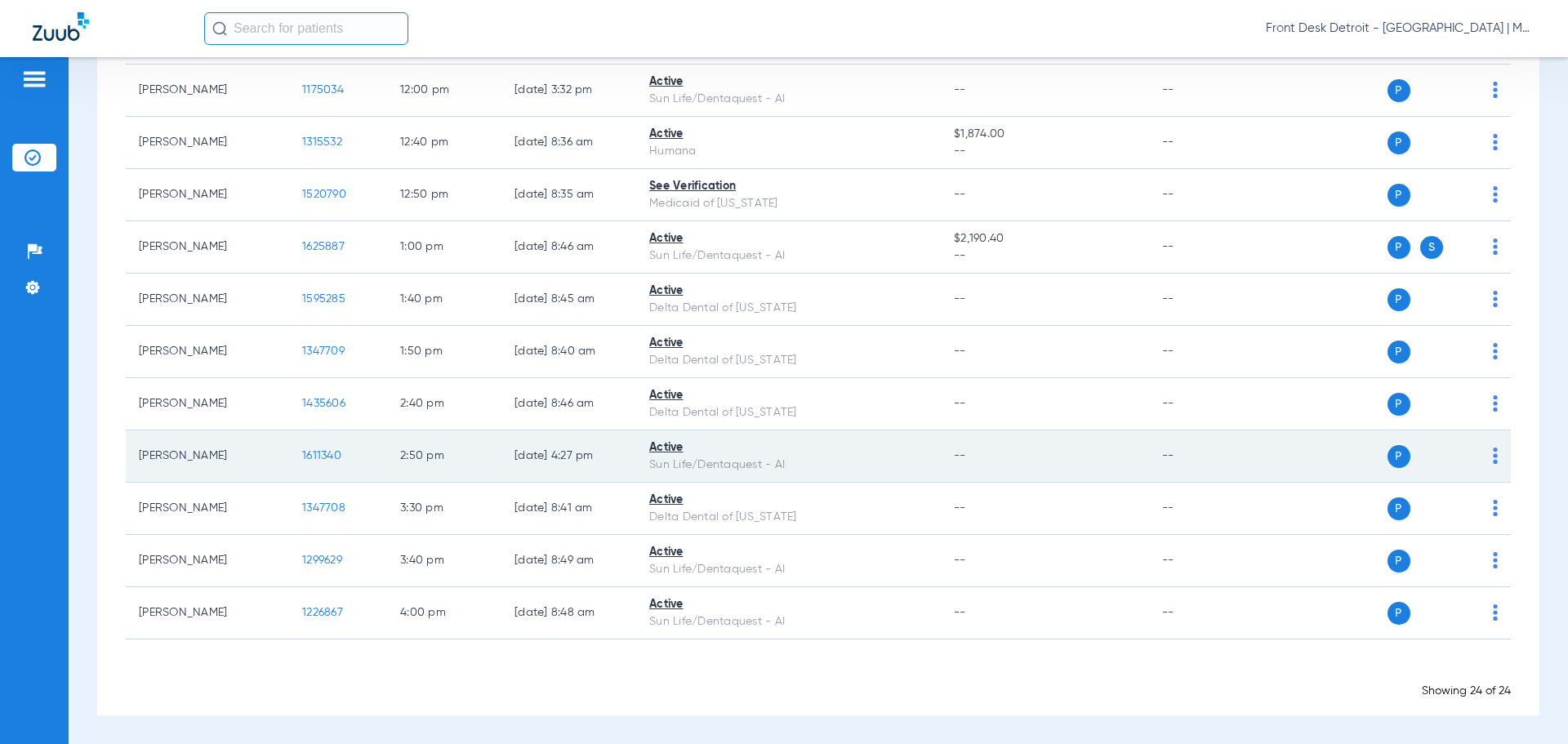
click at [334, 455] on span "1611340" at bounding box center [321, 455] width 39 height 12
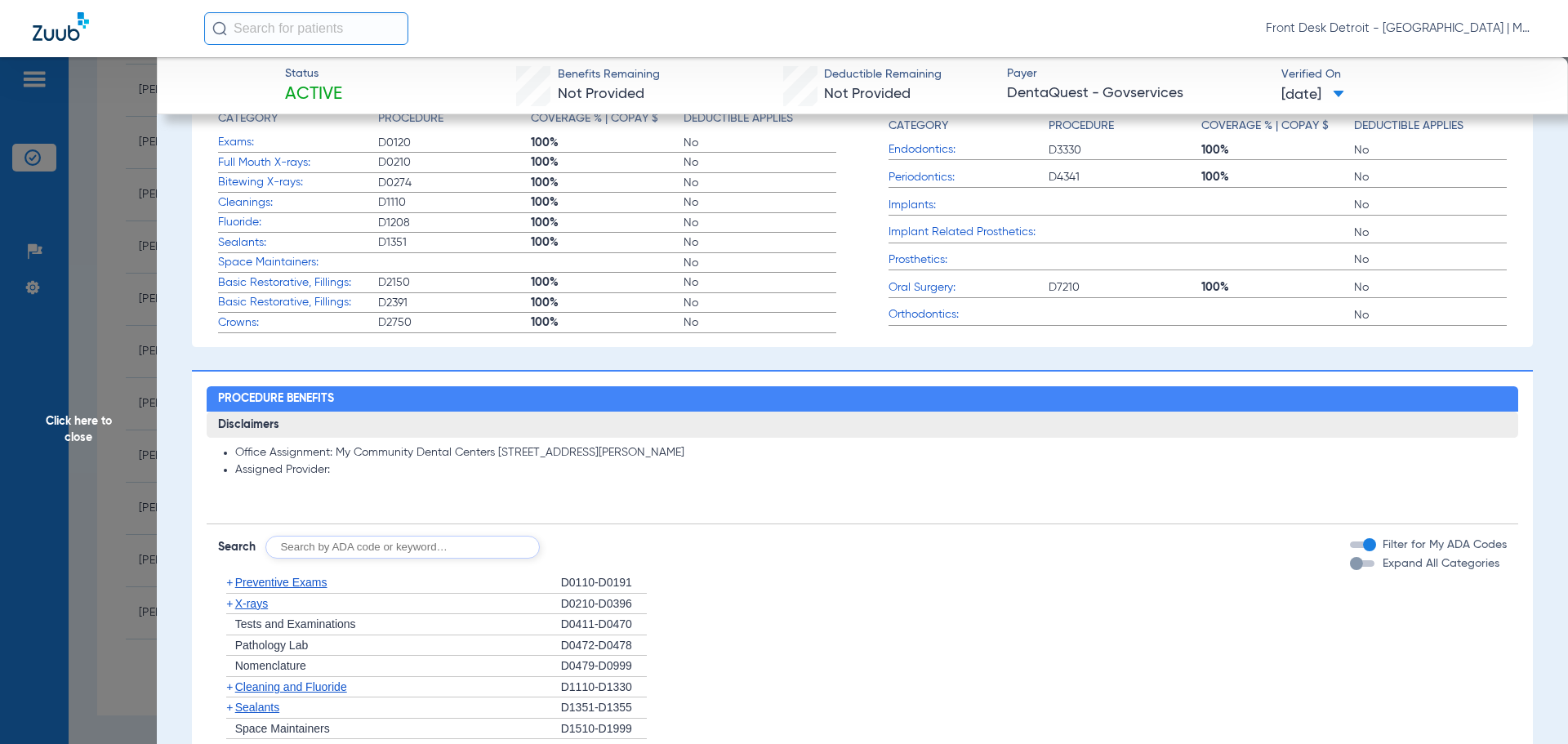
scroll to position [326, 0]
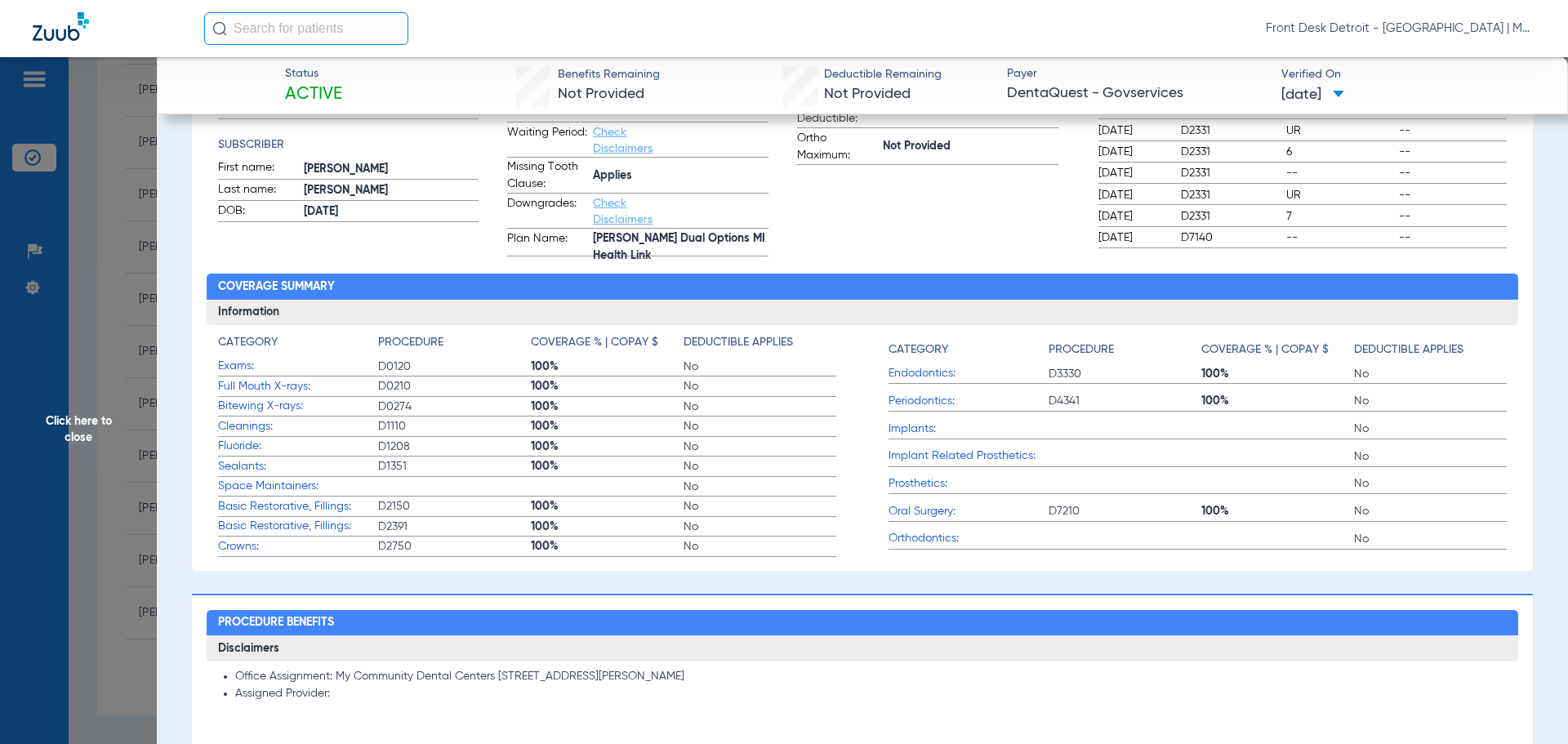
click at [68, 414] on span "Click here to close" at bounding box center [78, 429] width 157 height 744
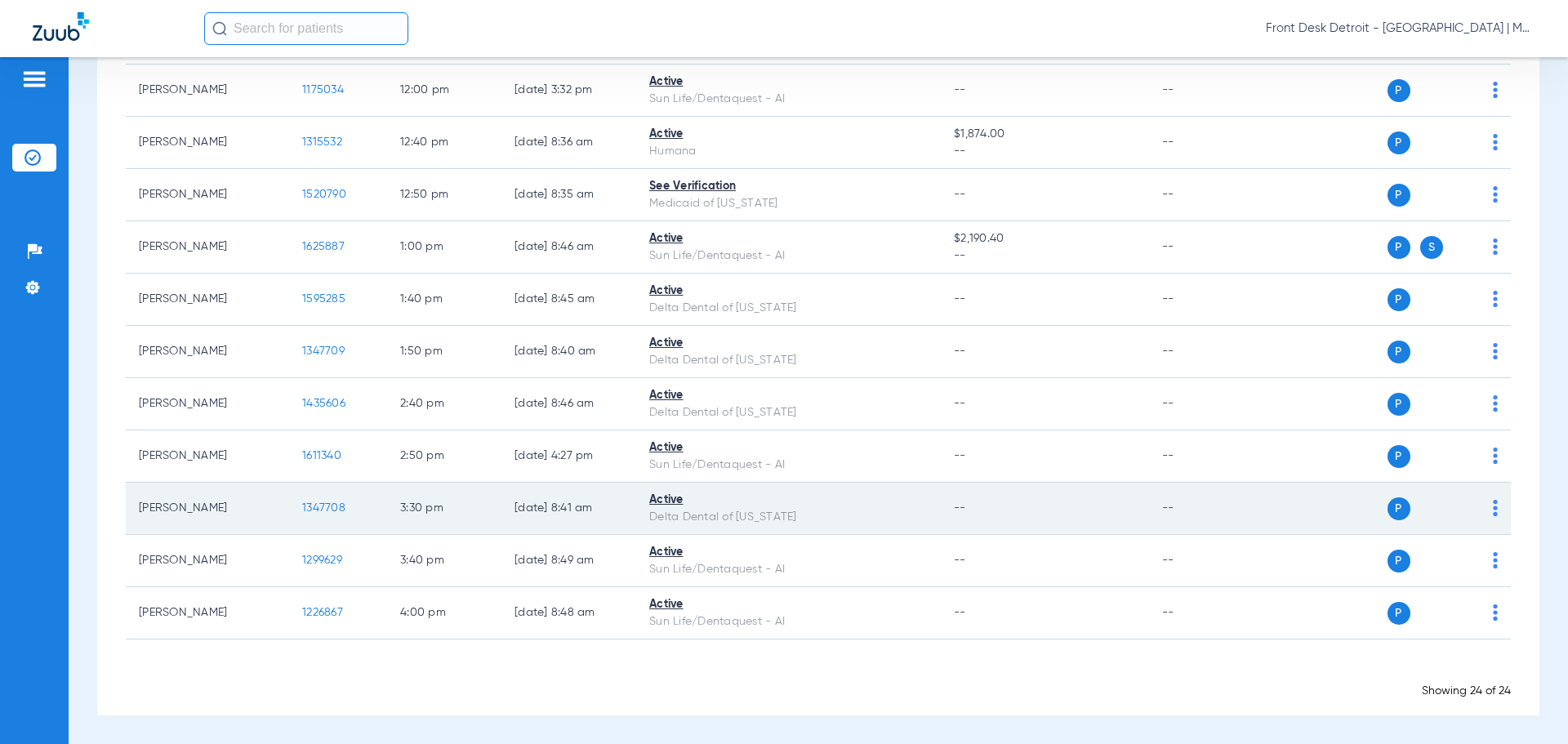
click at [327, 507] on span "1347708" at bounding box center [323, 508] width 43 height 12
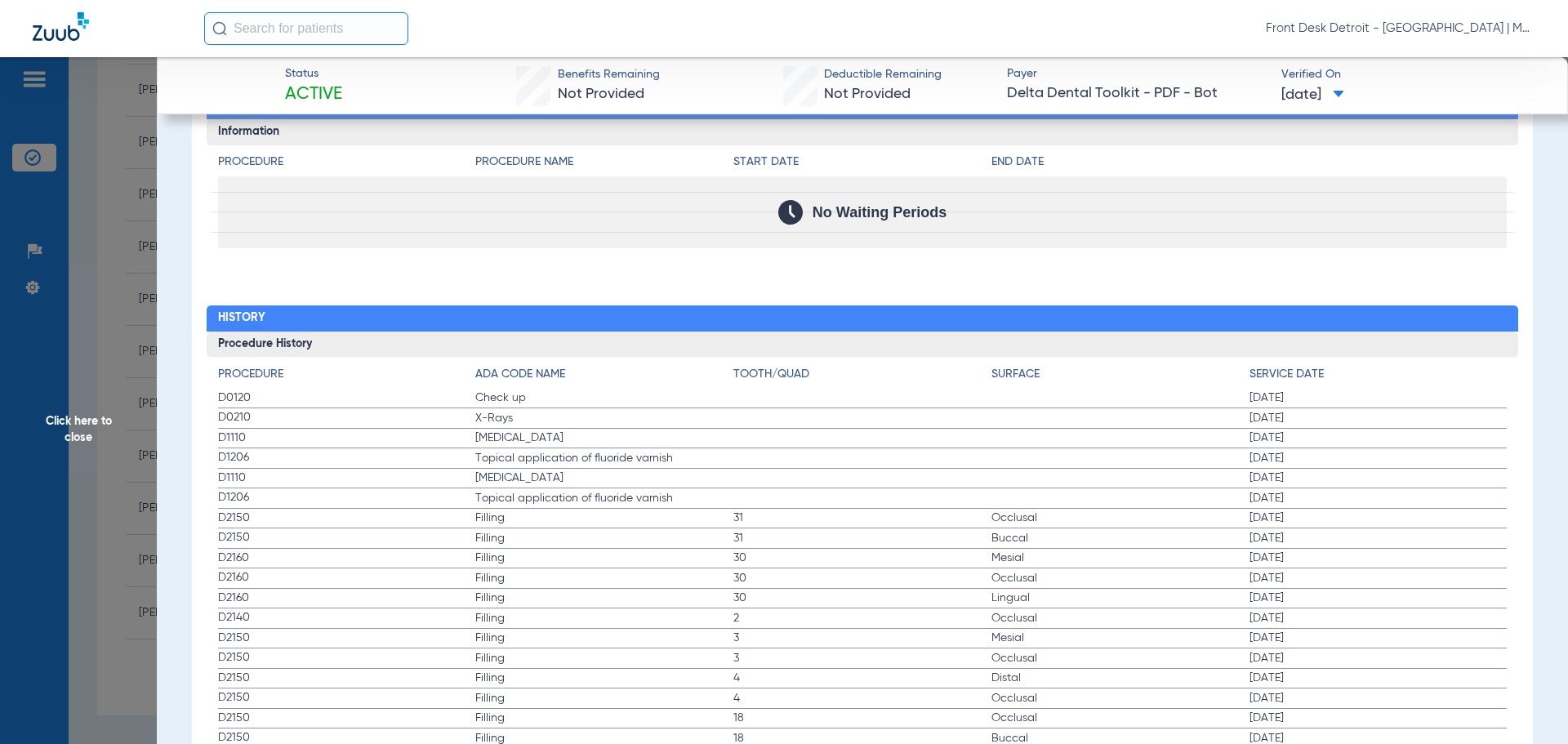
scroll to position [1625, 0]
click at [126, 451] on span "Click here to close" at bounding box center [78, 429] width 157 height 744
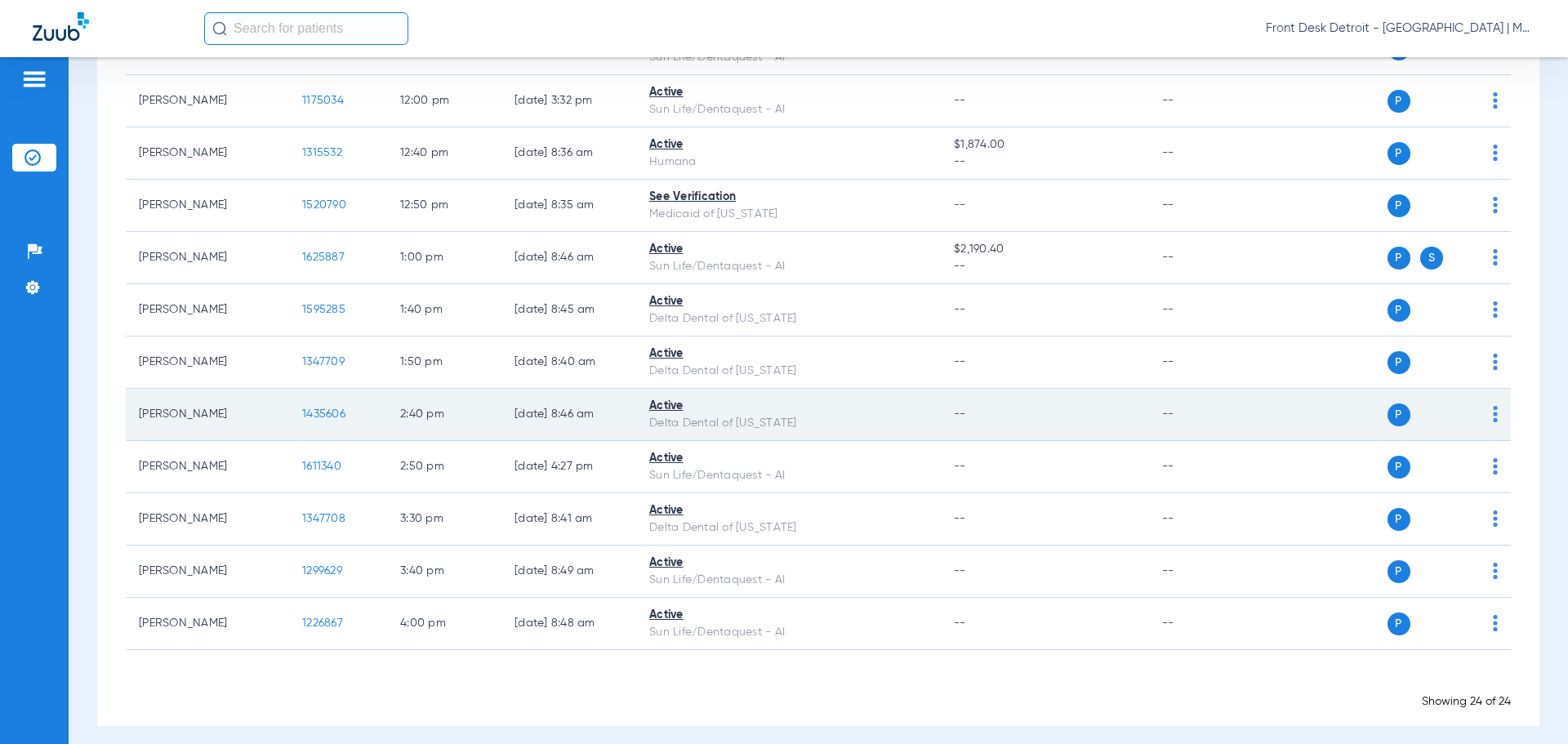
scroll to position [885, 0]
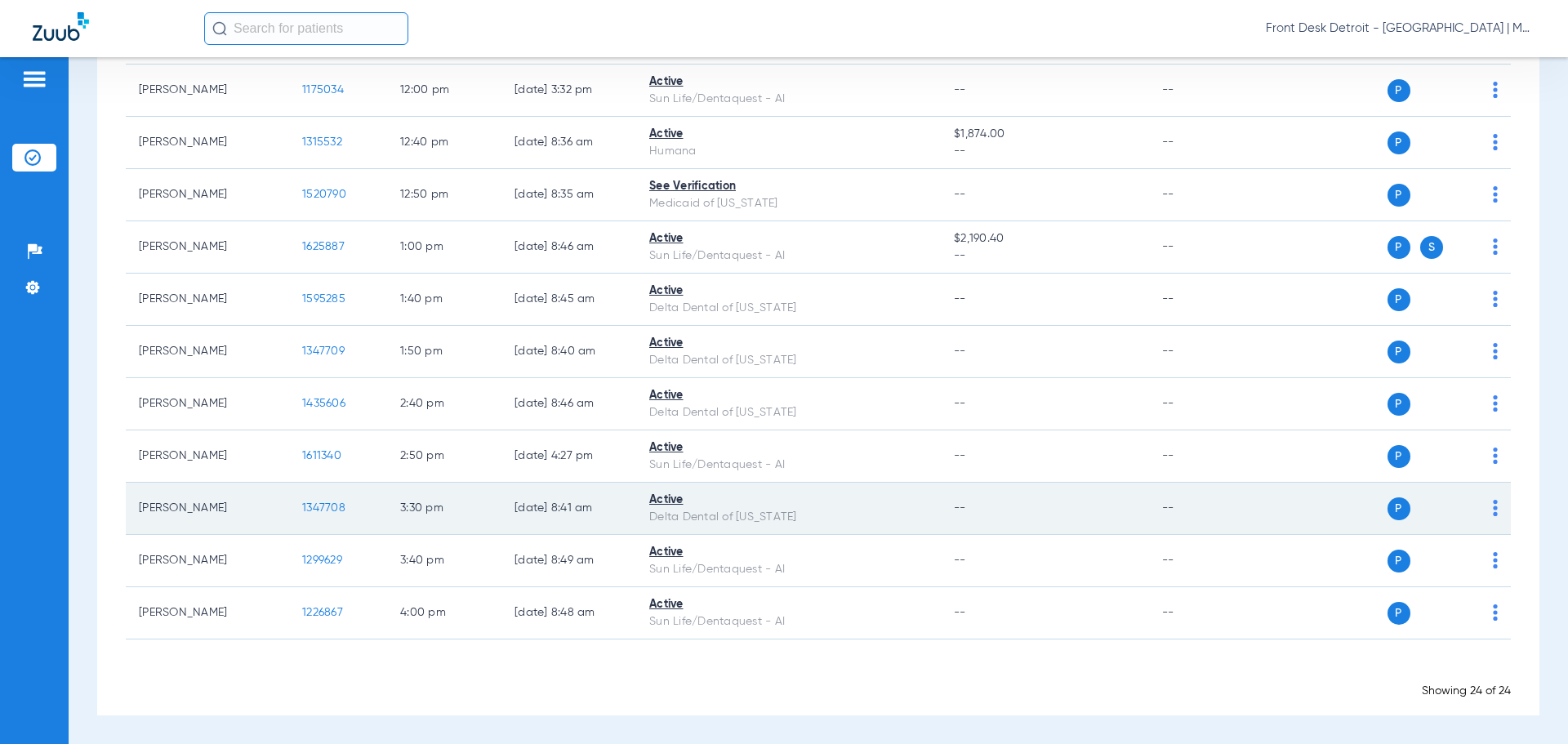
click at [327, 507] on span "1347708" at bounding box center [323, 508] width 43 height 12
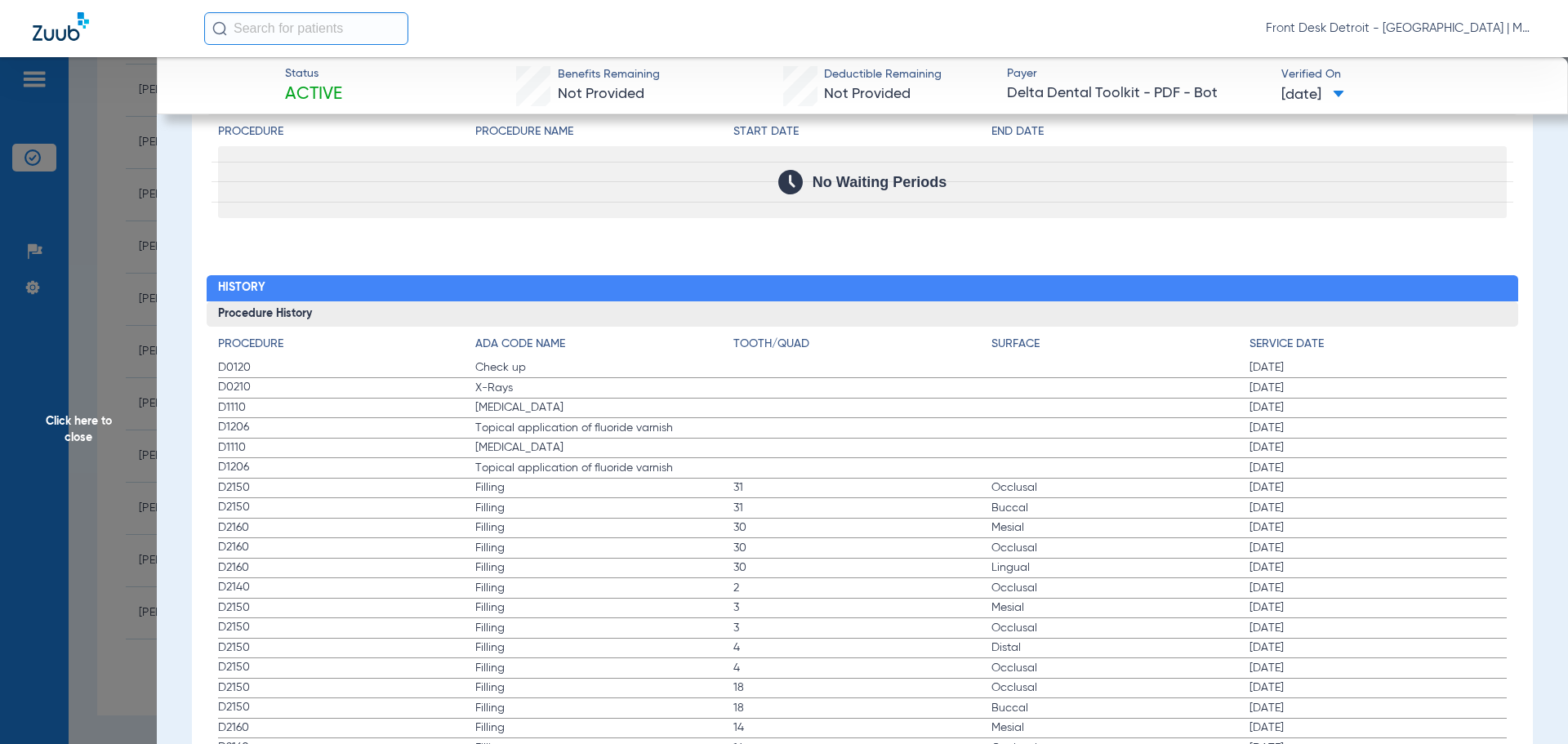
scroll to position [1625, 0]
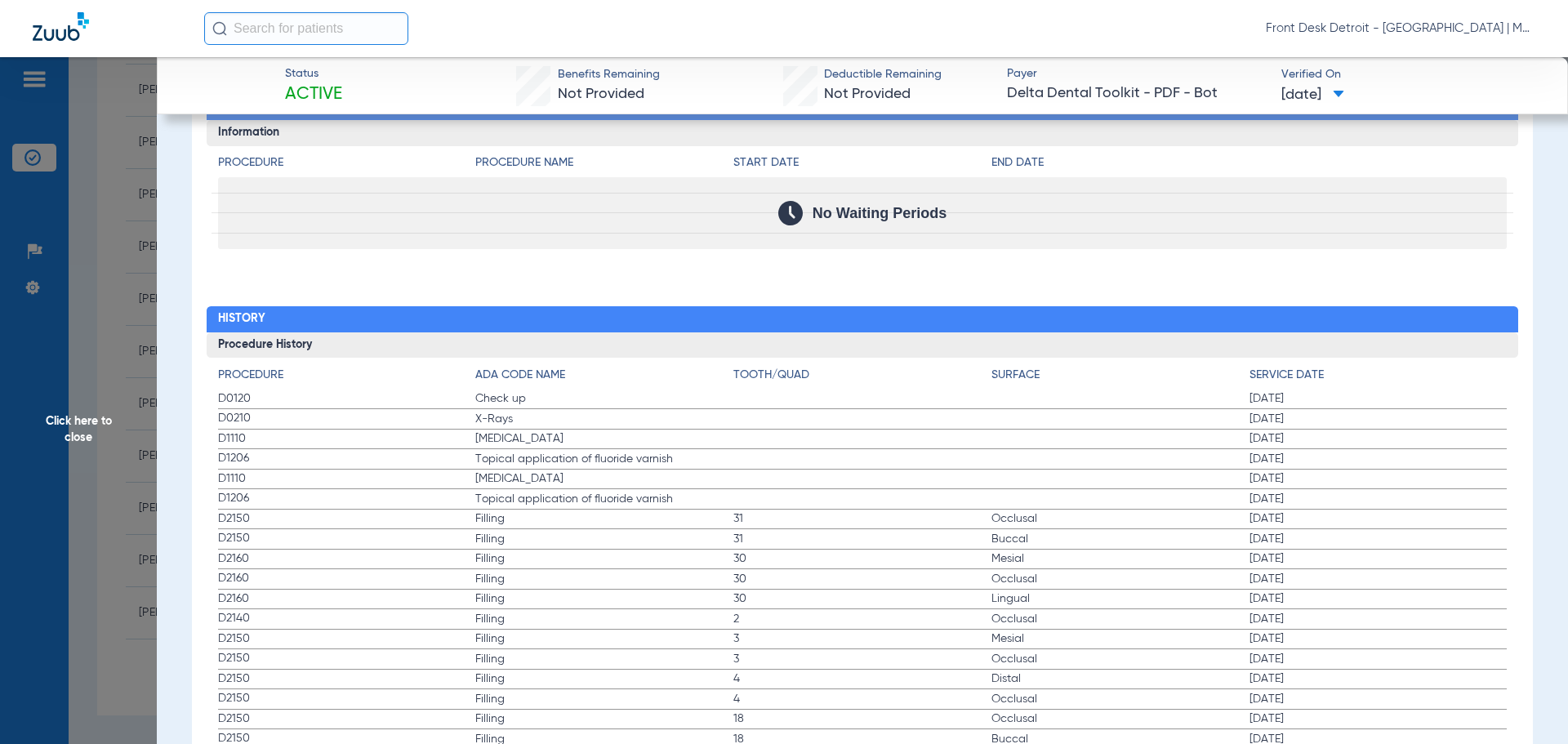
click at [85, 422] on span "Click here to close" at bounding box center [78, 429] width 157 height 744
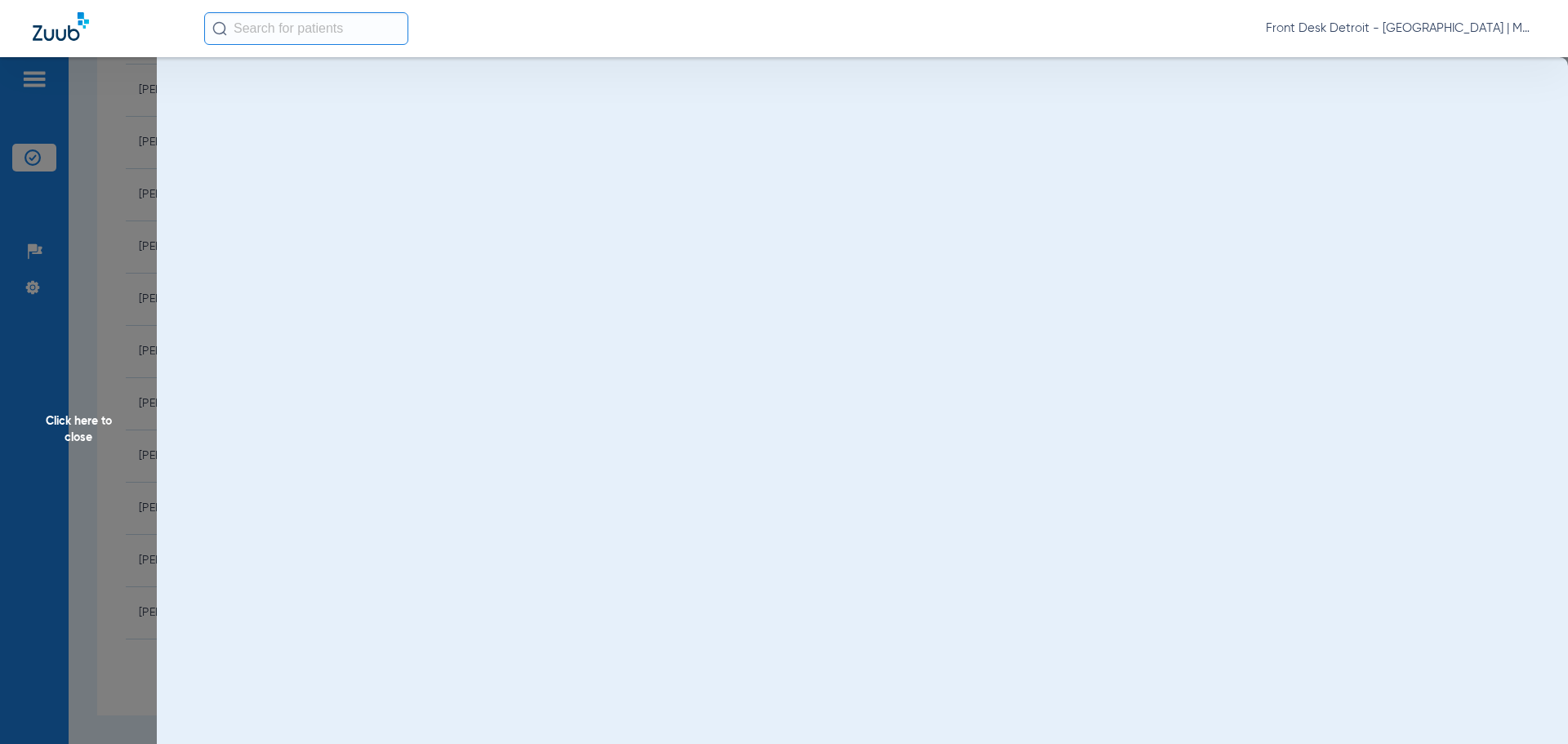
scroll to position [0, 0]
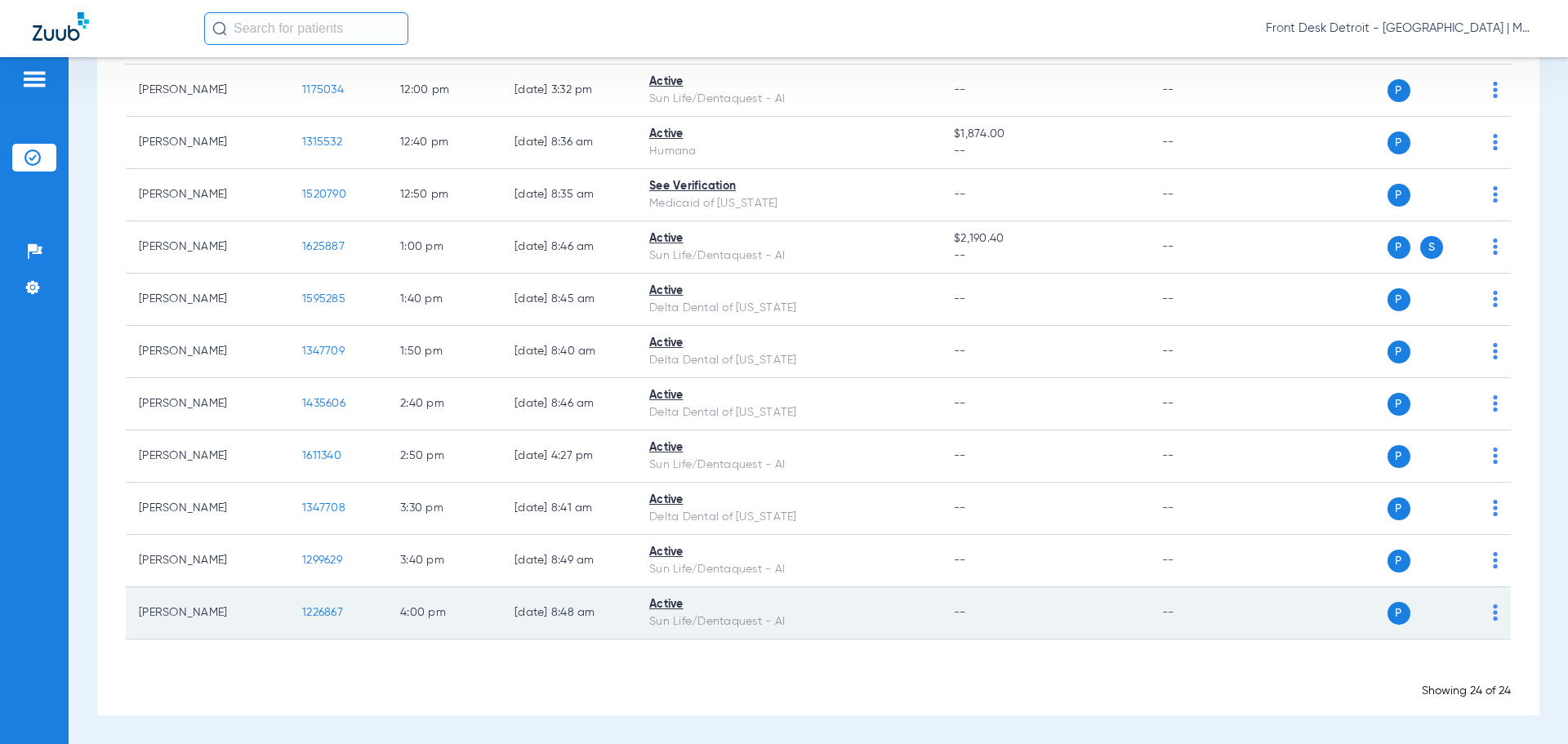
click at [324, 604] on td "1226867" at bounding box center [337, 613] width 98 height 52
click at [321, 603] on td "1226867" at bounding box center [337, 613] width 98 height 52
click at [323, 606] on span "1226867" at bounding box center [322, 612] width 41 height 12
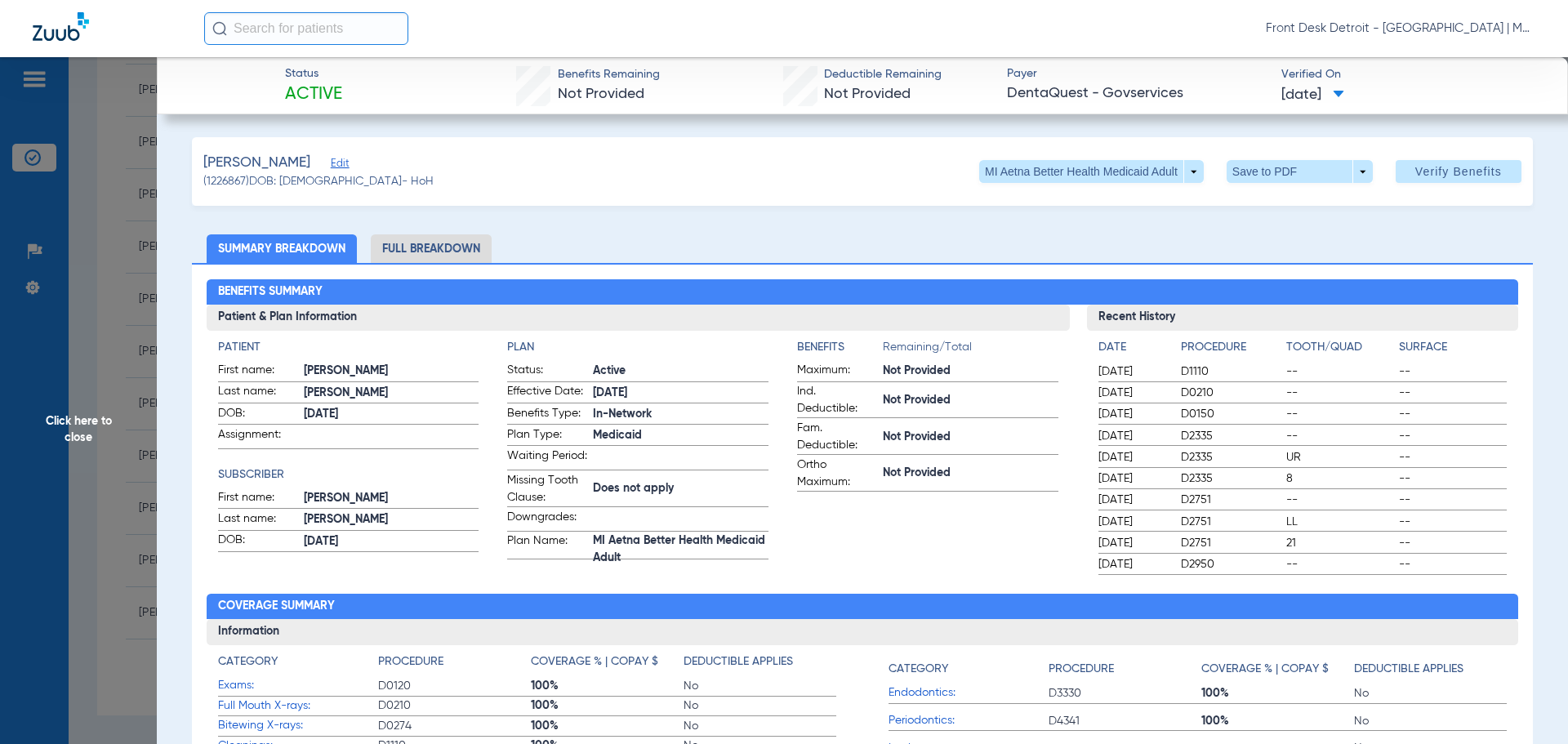
drag, startPoint x: 68, startPoint y: 424, endPoint x: 85, endPoint y: 432, distance: 18.8
click at [68, 424] on span "Click here to close" at bounding box center [78, 429] width 157 height 744
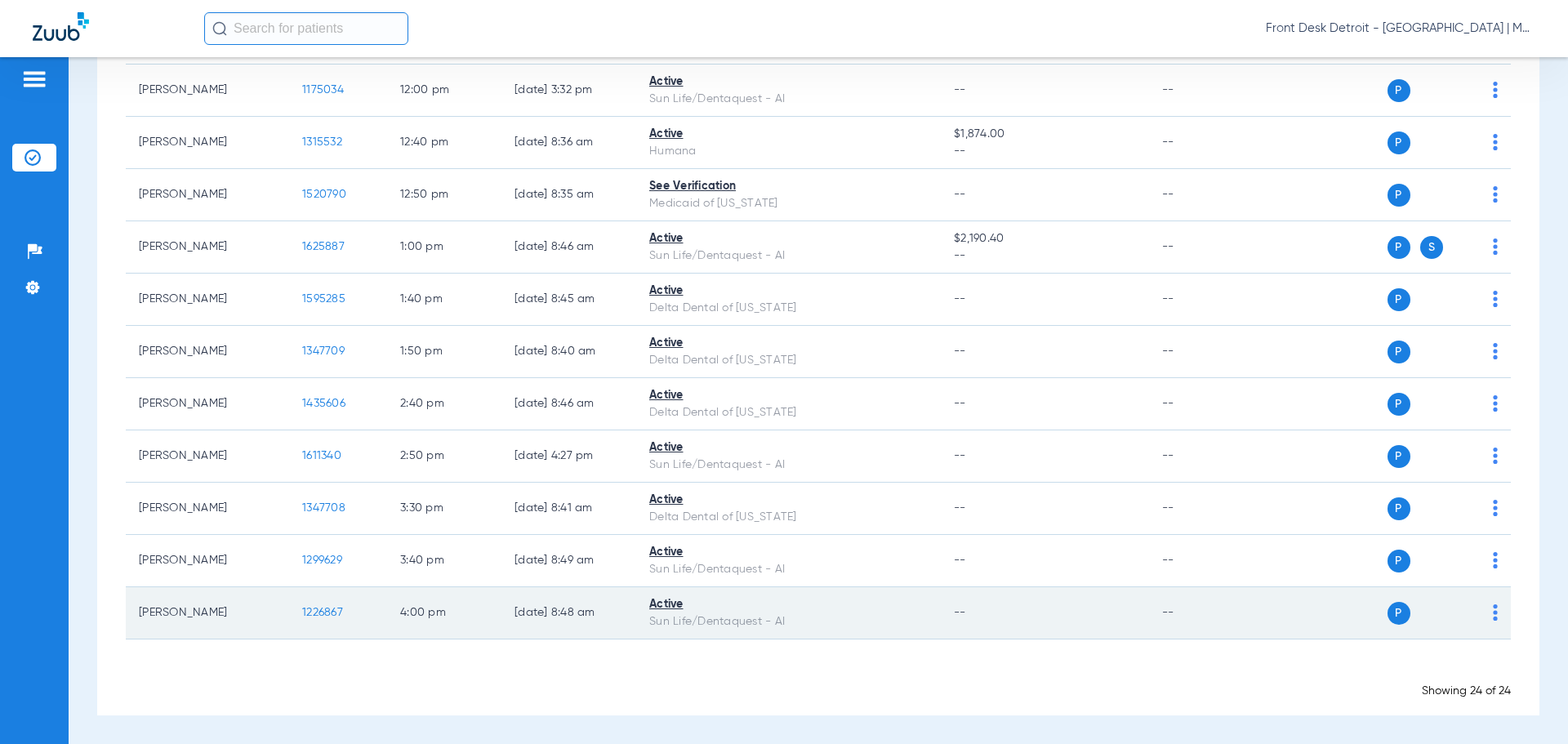
click at [325, 610] on span "1226867" at bounding box center [322, 612] width 41 height 12
